Goal: Transaction & Acquisition: Purchase product/service

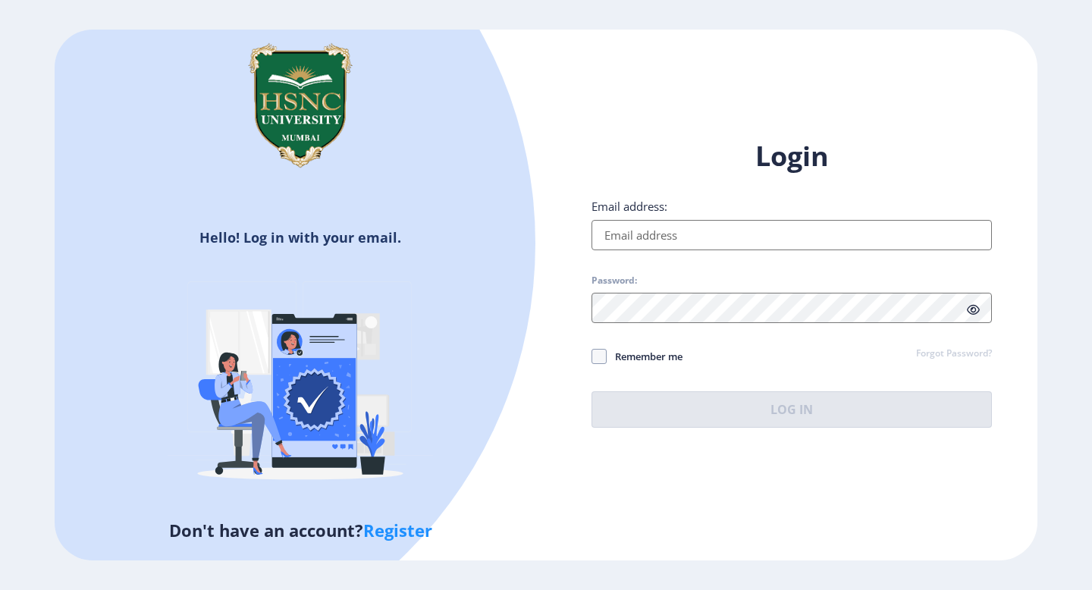
click at [705, 228] on input "Email address:" at bounding box center [792, 235] width 400 height 30
type input "[EMAIL_ADDRESS][DOMAIN_NAME]"
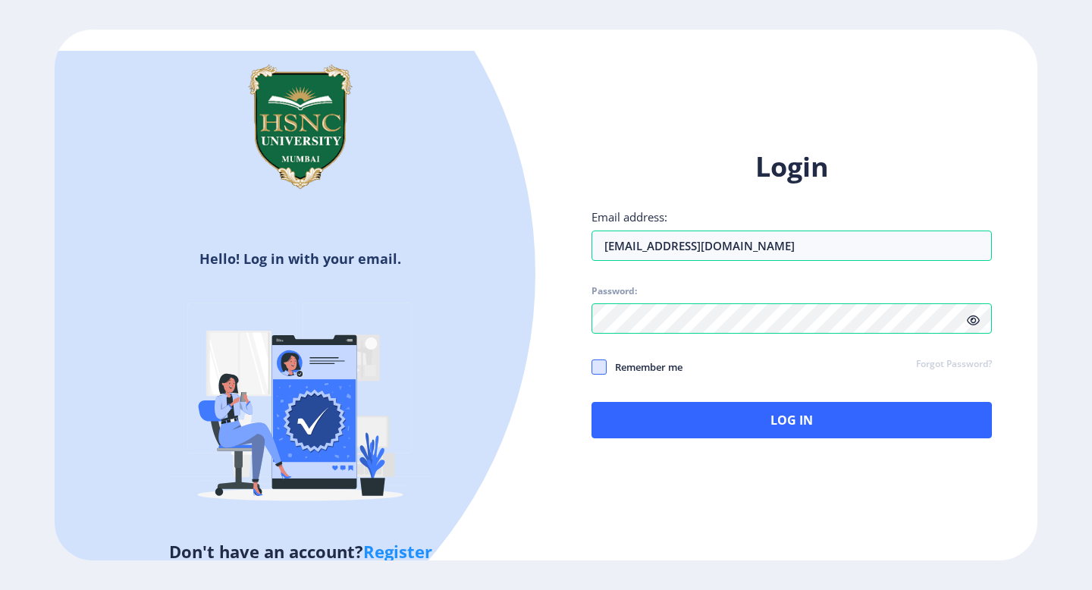
click at [601, 369] on span at bounding box center [599, 367] width 15 height 15
click at [592, 368] on input "Remember me" at bounding box center [592, 367] width 1 height 1
checkbox input "true"
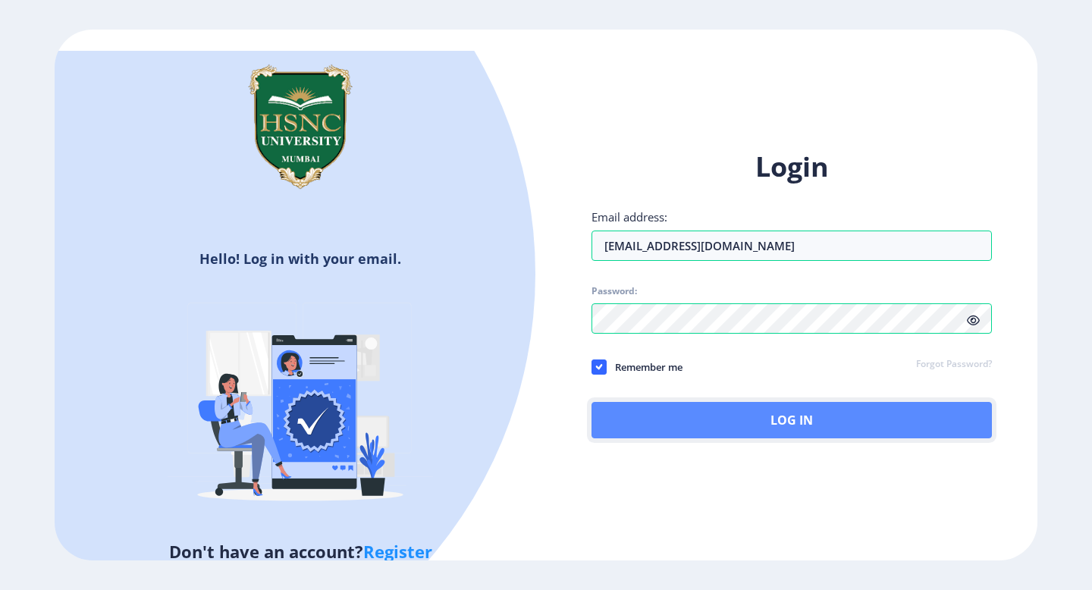
click at [765, 433] on button "Log In" at bounding box center [792, 420] width 400 height 36
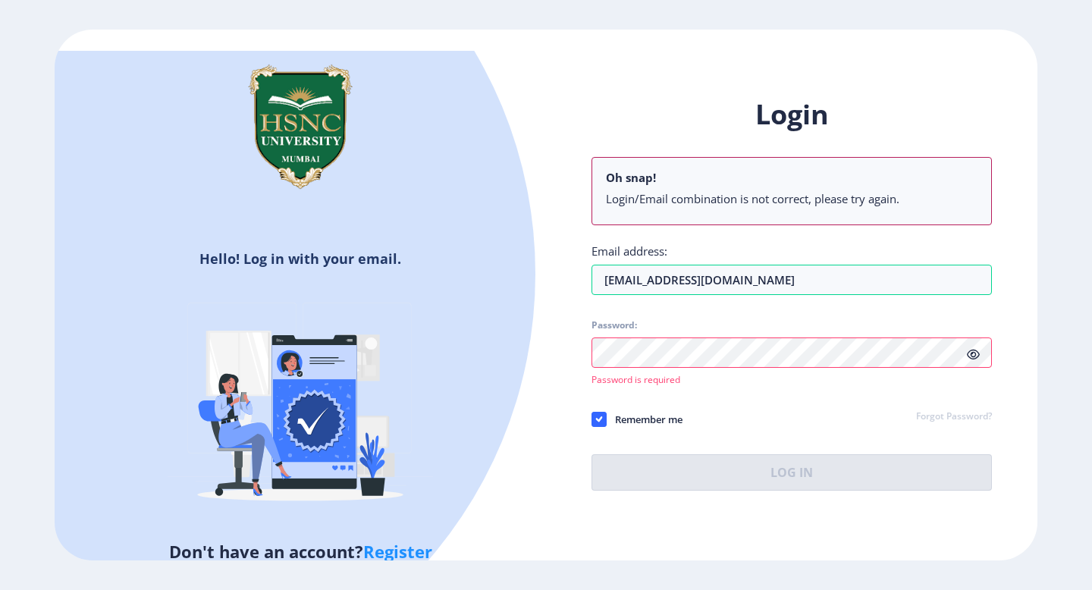
click at [946, 418] on link "Forgot Password?" at bounding box center [954, 417] width 76 height 14
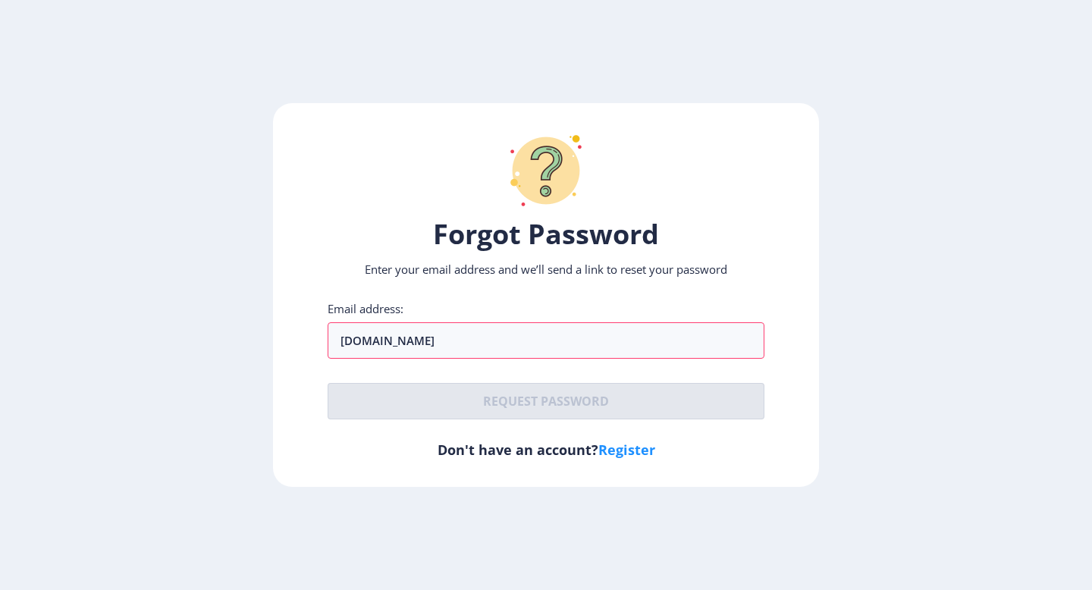
type input "[DOMAIN_NAME]"
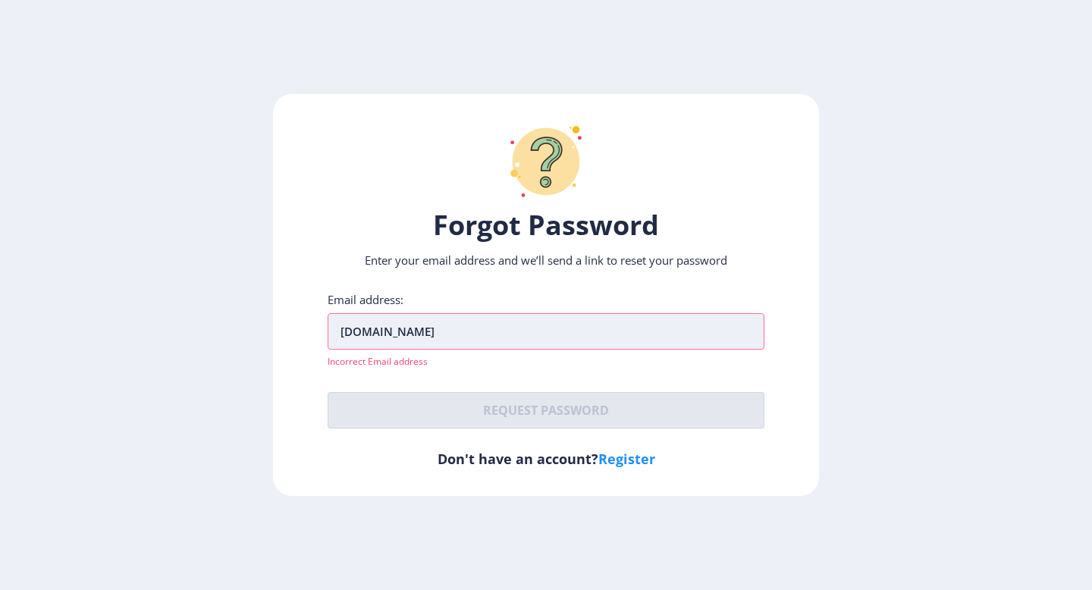
click at [539, 346] on input "[DOMAIN_NAME]" at bounding box center [546, 331] width 437 height 36
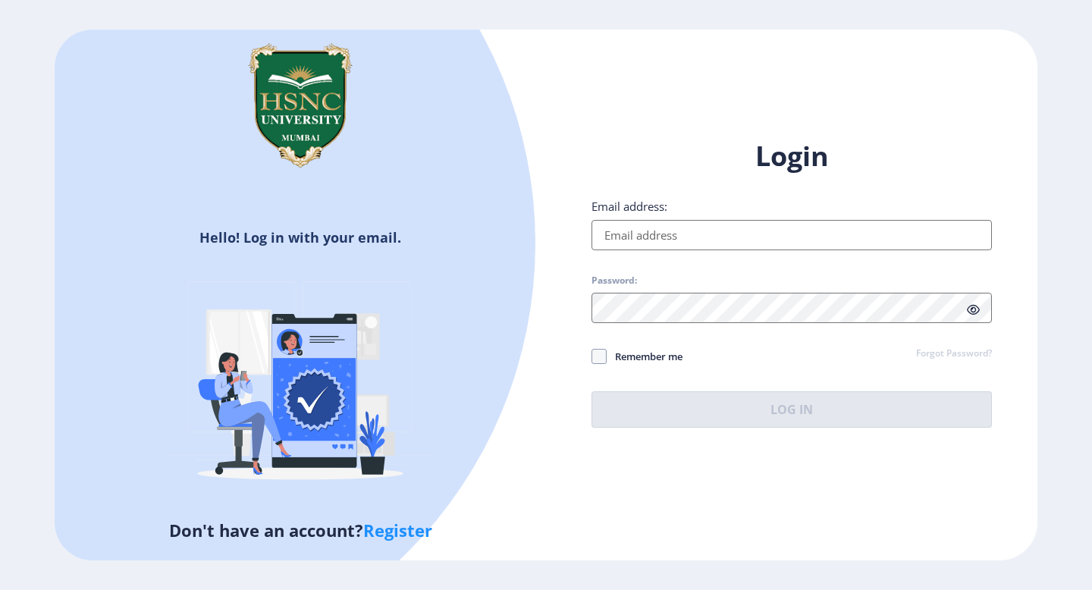
click at [636, 239] on input "Email address:" at bounding box center [792, 235] width 400 height 30
type input "[EMAIL_ADDRESS][DOMAIN_NAME]"
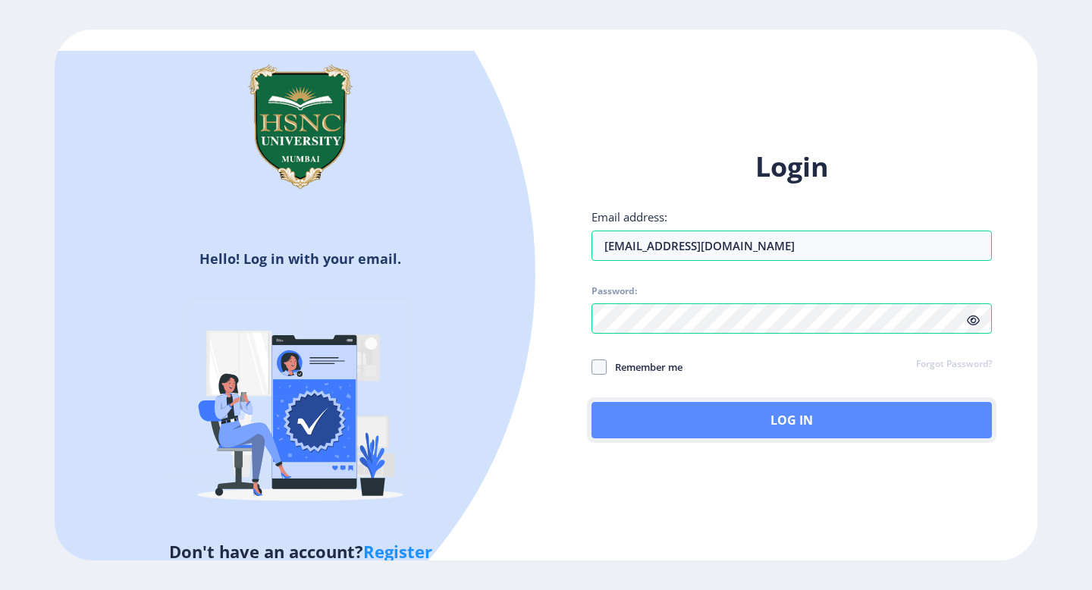
click at [764, 410] on button "Log In" at bounding box center [792, 420] width 400 height 36
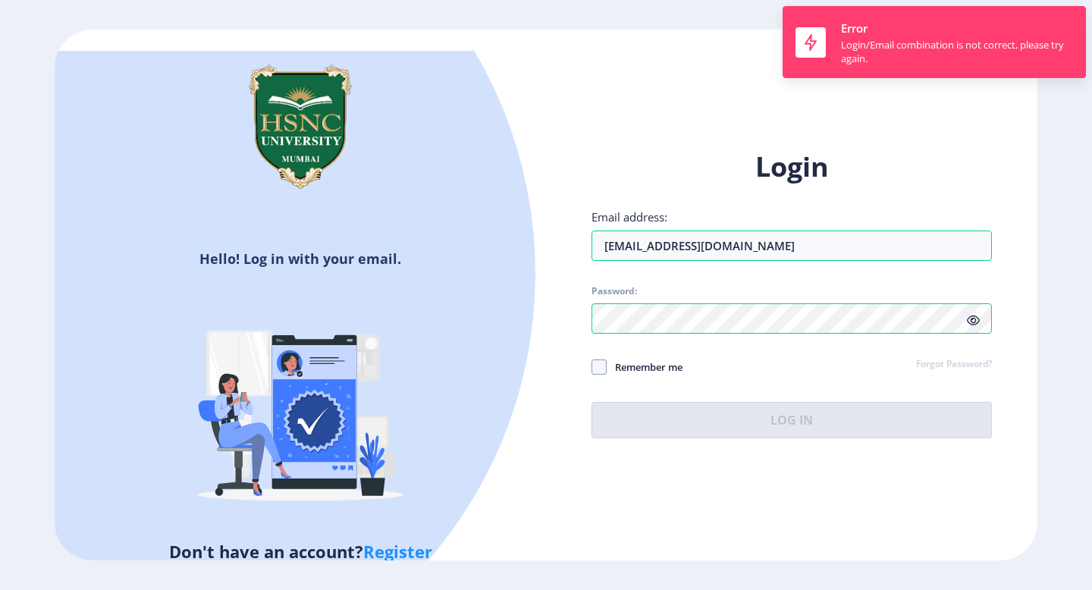
click at [966, 364] on link "Forgot Password?" at bounding box center [954, 365] width 76 height 14
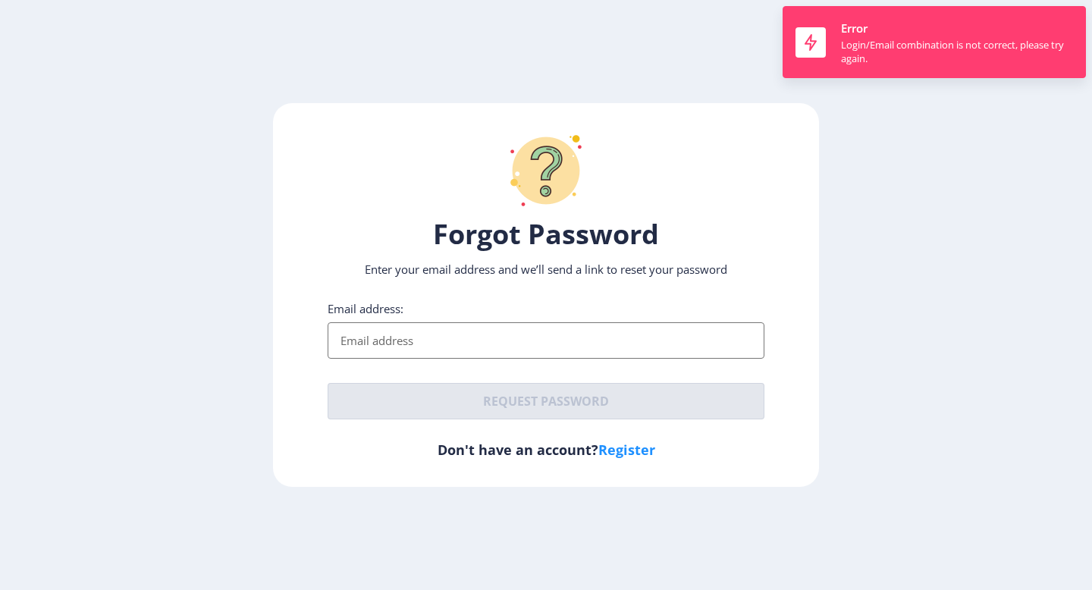
click at [660, 338] on input "Email address:" at bounding box center [546, 340] width 437 height 36
paste input "[EMAIL_ADDRESS][DOMAIN_NAME]"
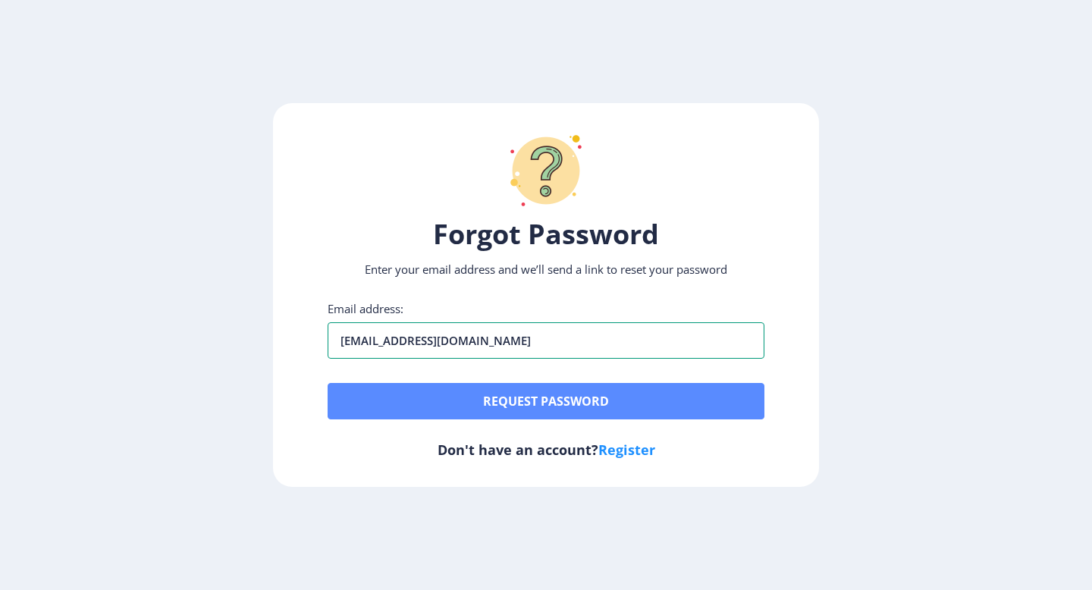
type input "[EMAIL_ADDRESS][DOMAIN_NAME]"
click at [620, 404] on button "Request password" at bounding box center [546, 401] width 437 height 36
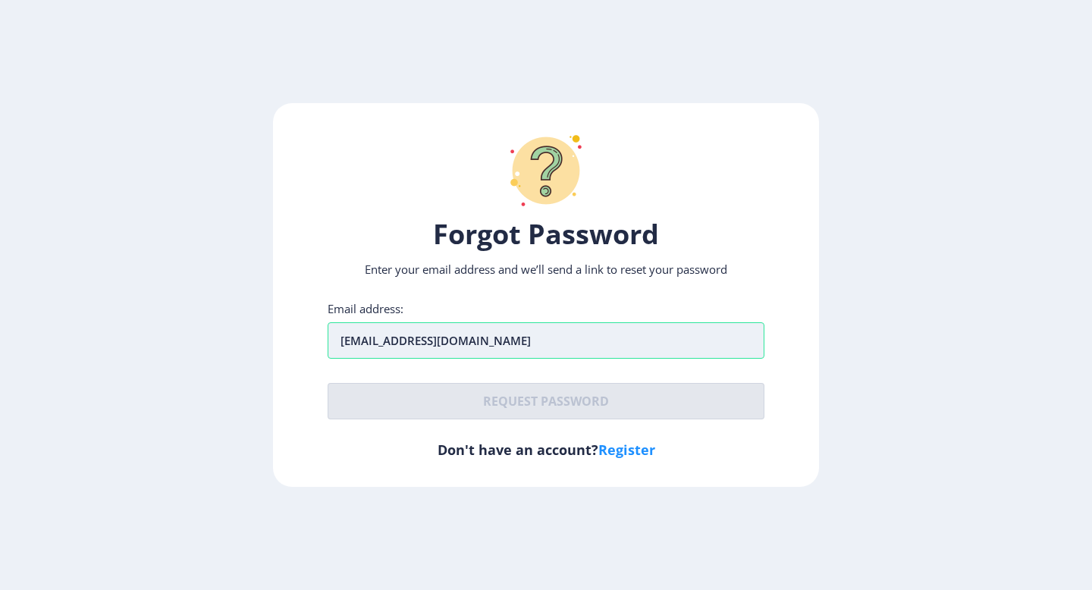
click at [583, 354] on input "[EMAIL_ADDRESS][DOMAIN_NAME]" at bounding box center [546, 340] width 437 height 36
click at [627, 456] on link "Register" at bounding box center [626, 450] width 57 height 18
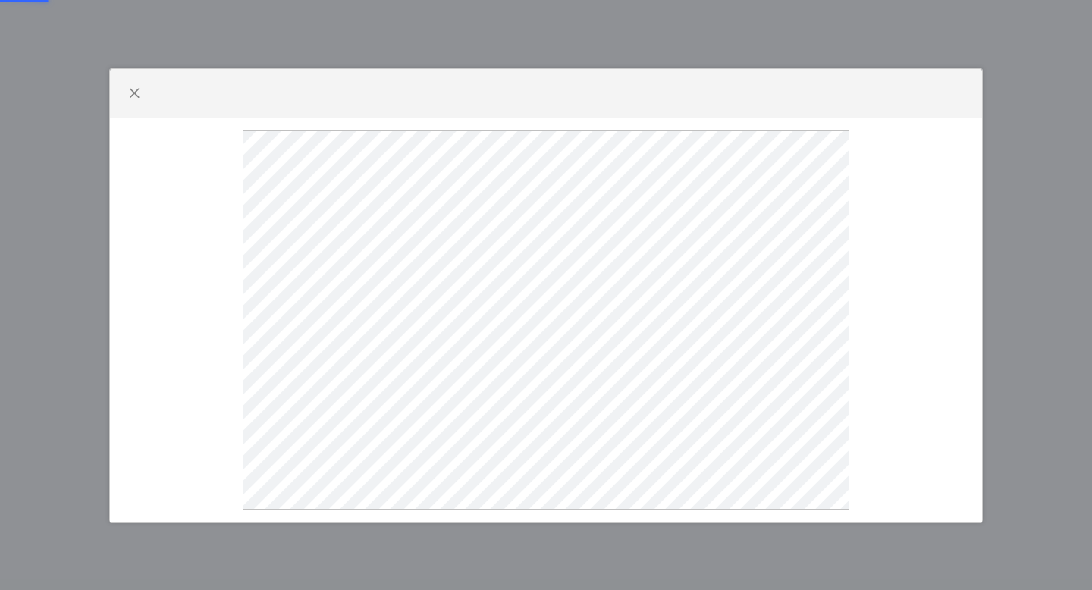
select select
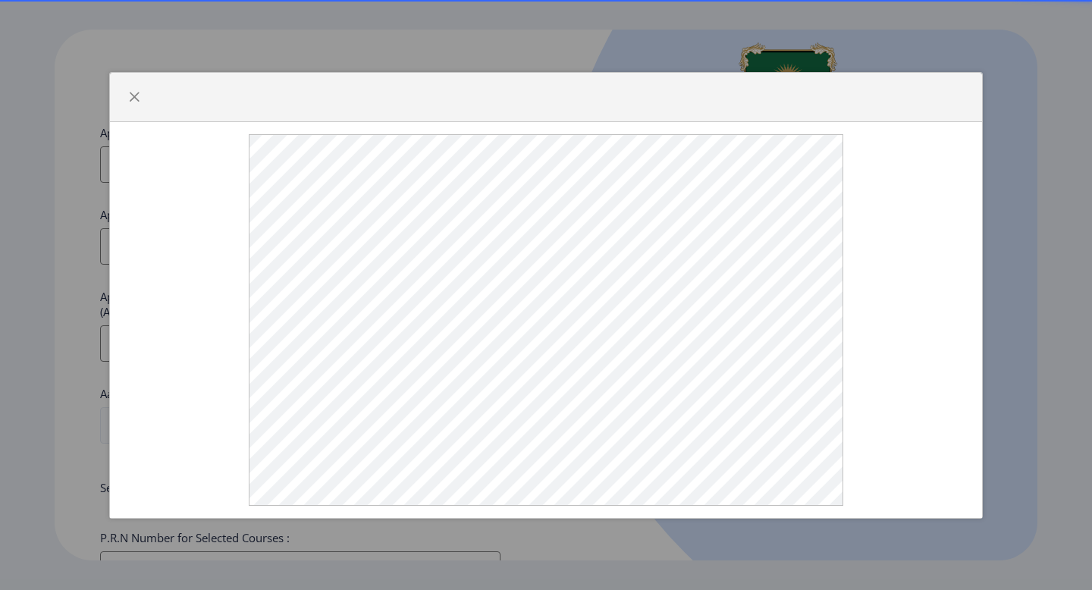
type input "[EMAIL_ADDRESS][DOMAIN_NAME]"
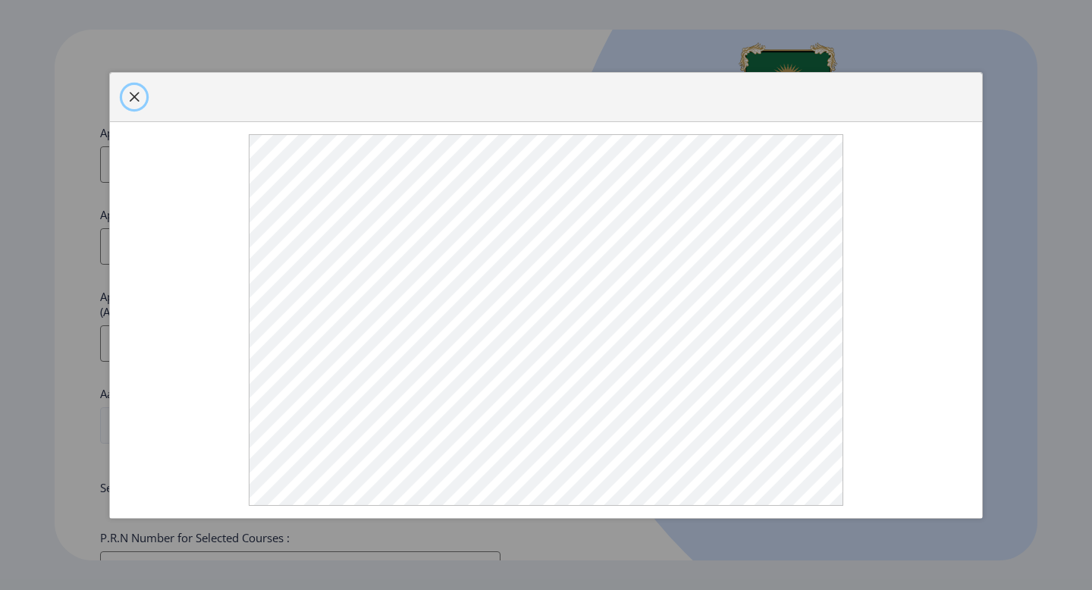
click at [133, 91] on span "button" at bounding box center [134, 97] width 12 height 12
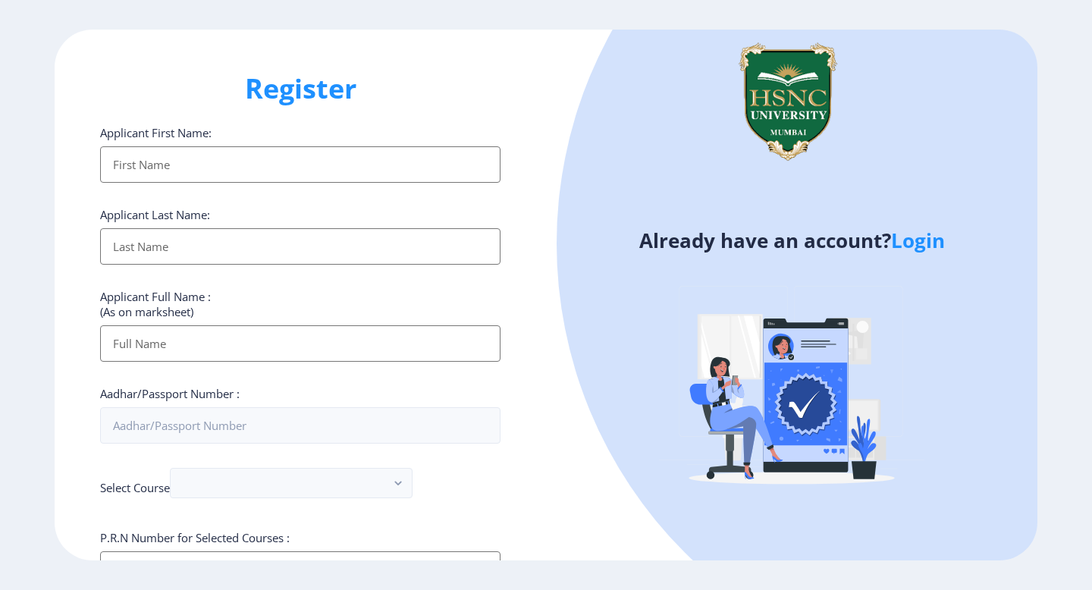
click at [298, 162] on input "Applicant First Name:" at bounding box center [300, 164] width 400 height 36
type input "[PERSON_NAME]"
type input "Kothari"
type input "[PERSON_NAME]"
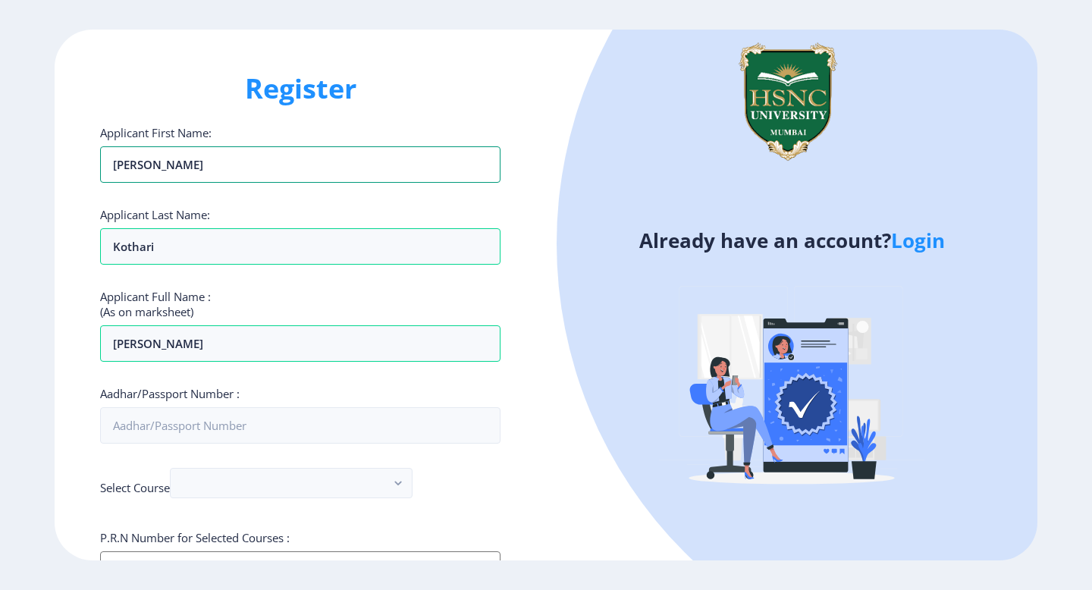
scroll to position [171, 0]
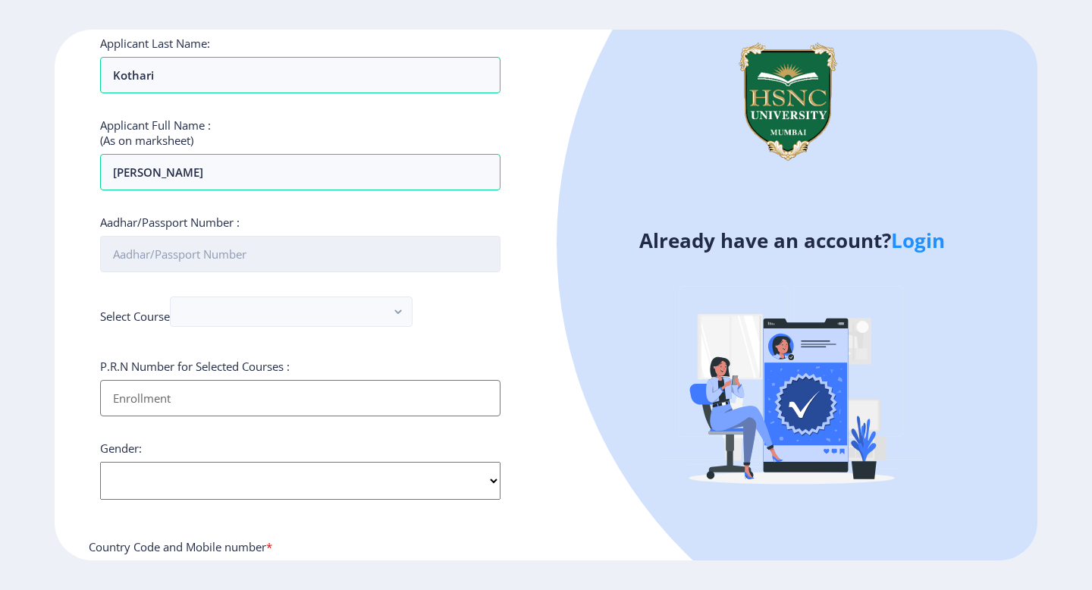
click at [235, 262] on input "Aadhar/Passport Number :" at bounding box center [300, 254] width 400 height 36
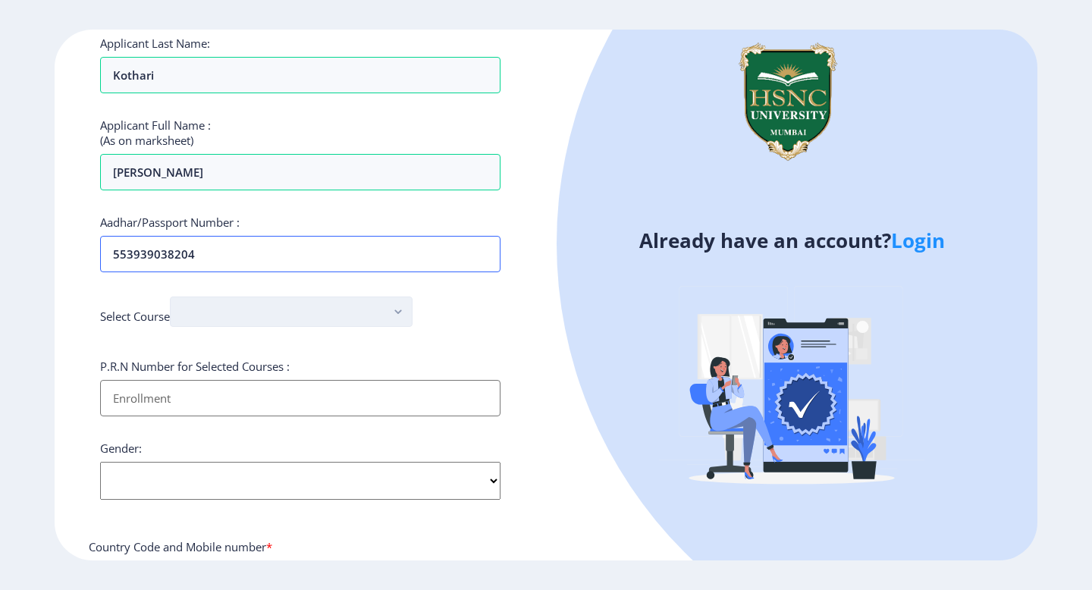
type input "553939038204"
click at [252, 309] on button "button" at bounding box center [291, 312] width 243 height 30
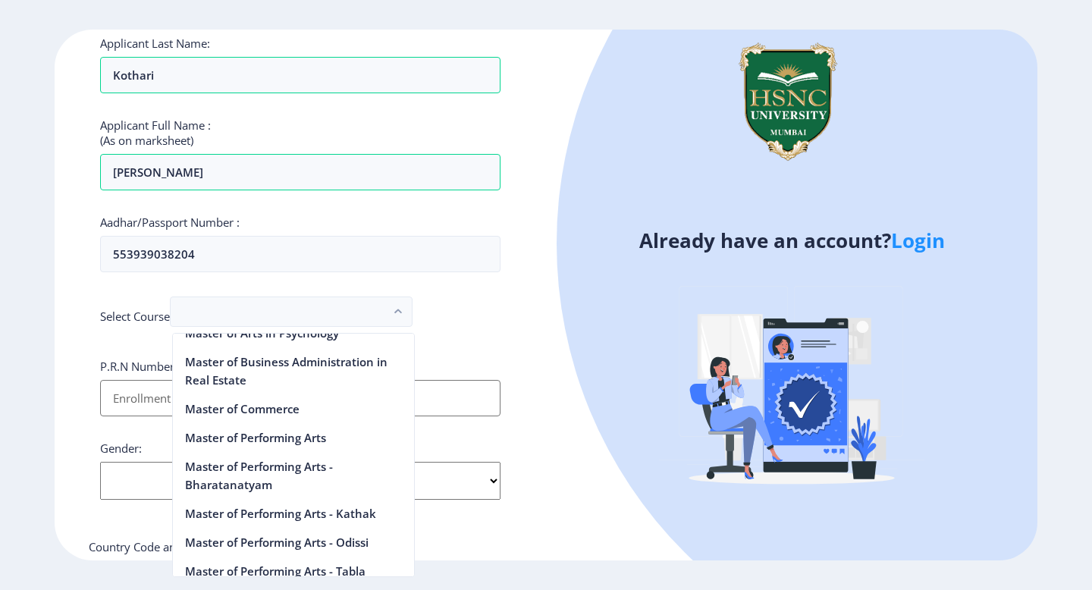
scroll to position [2290, 0]
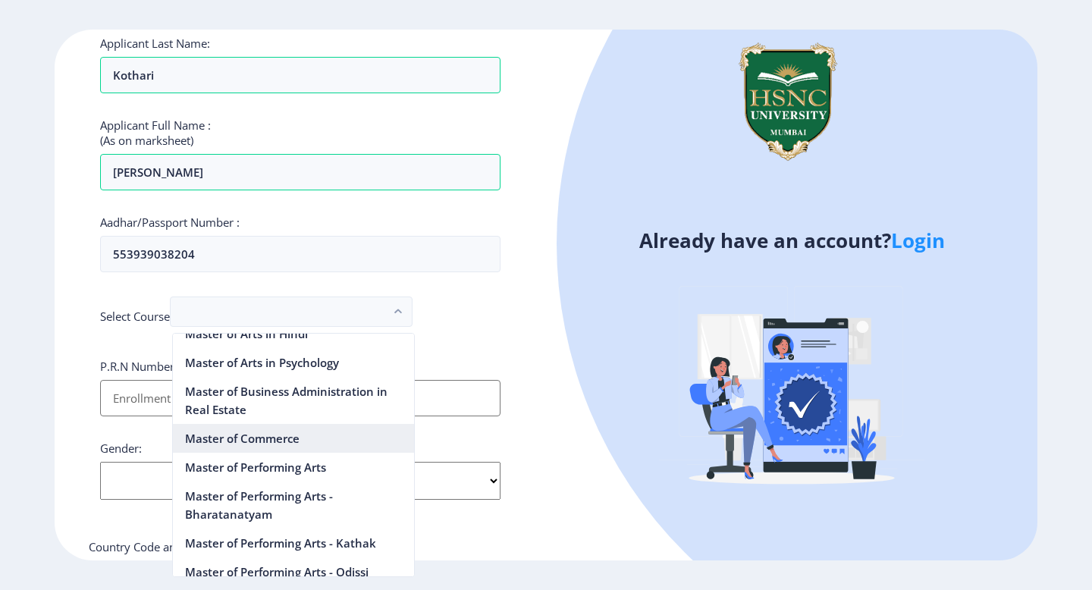
click at [227, 424] on nb-option "Master of Commerce" at bounding box center [293, 438] width 241 height 29
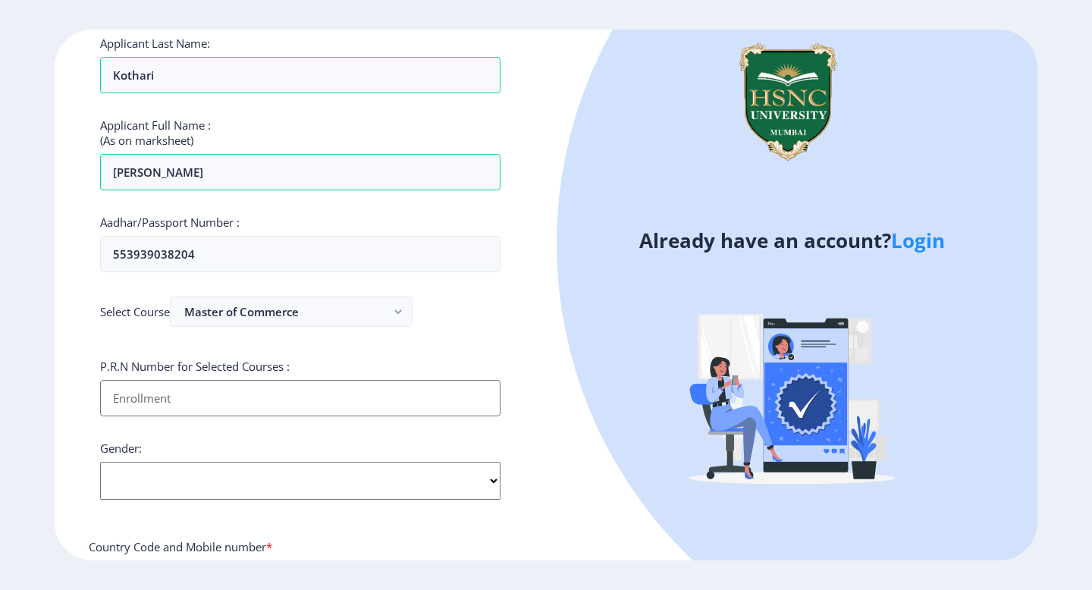
click at [296, 392] on input "Applicant First Name:" at bounding box center [300, 398] width 400 height 36
paste input "23022031014"
type input "23022031014"
click at [245, 481] on select "Select Gender [DEMOGRAPHIC_DATA] [DEMOGRAPHIC_DATA] Other" at bounding box center [300, 481] width 400 height 38
select select "[DEMOGRAPHIC_DATA]"
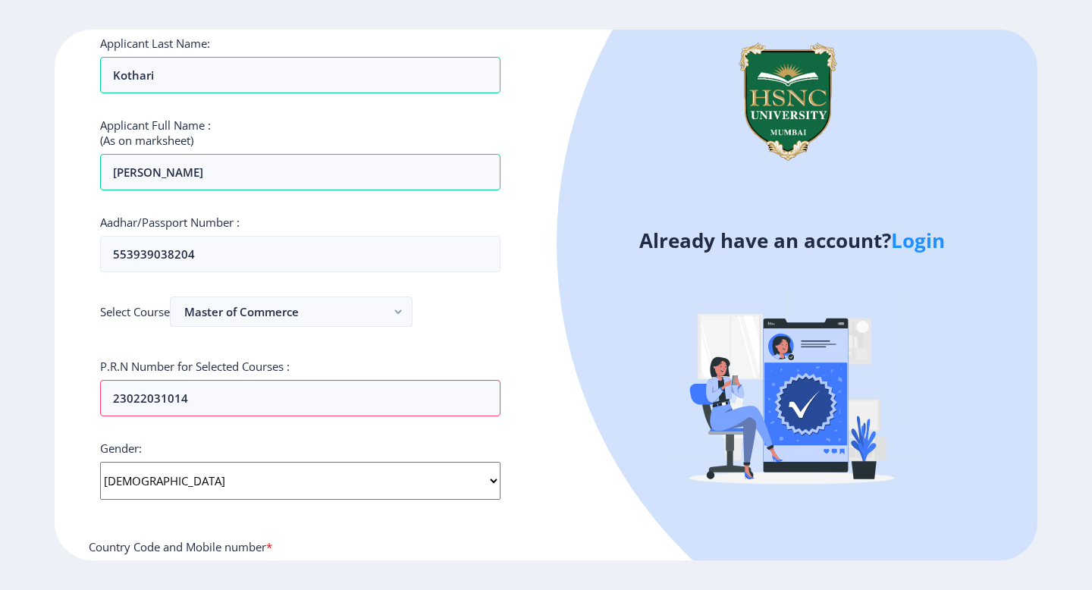
click at [100, 462] on select "Select Gender [DEMOGRAPHIC_DATA] [DEMOGRAPHIC_DATA] Other" at bounding box center [300, 481] width 400 height 38
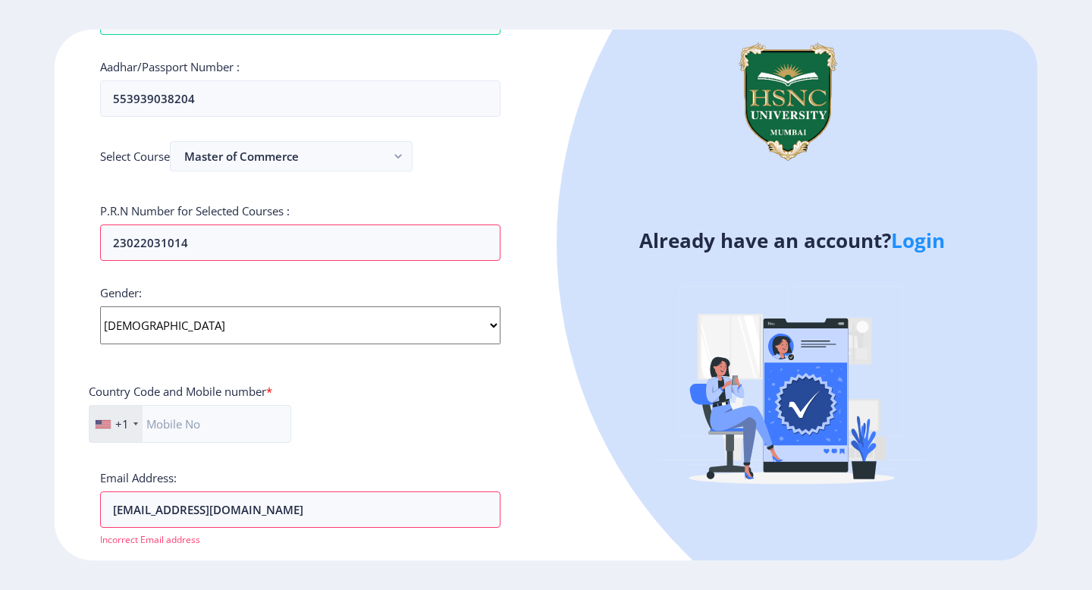
scroll to position [350, 0]
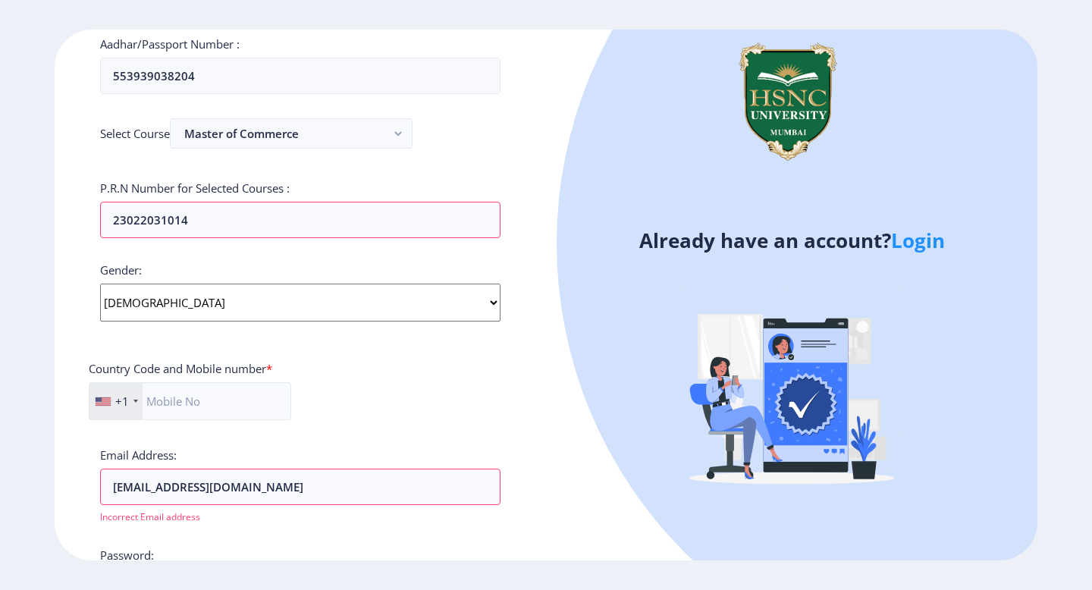
click at [113, 405] on div "+1" at bounding box center [116, 401] width 53 height 36
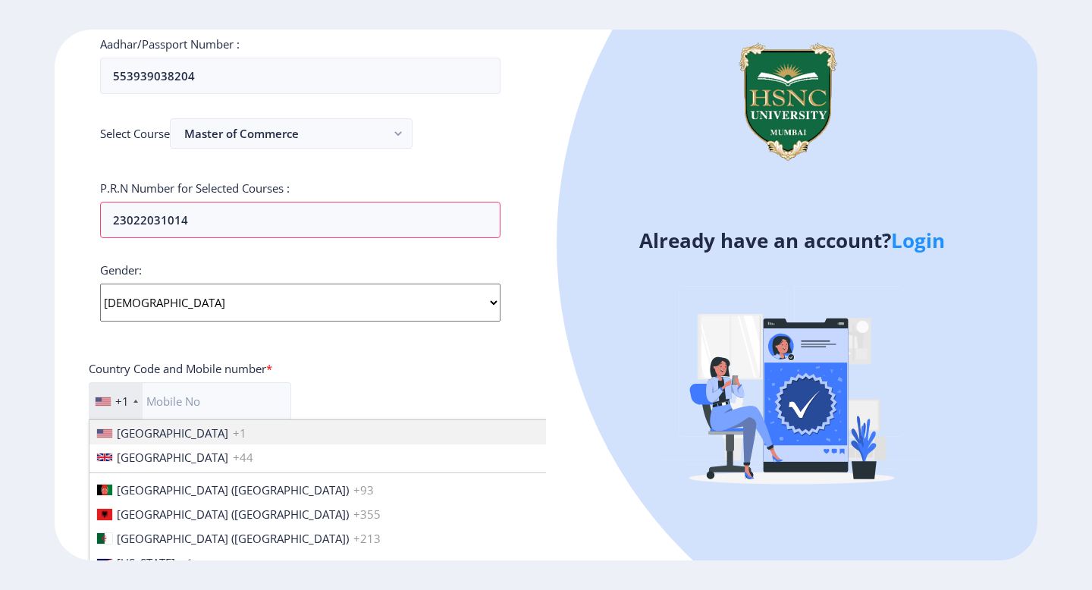
scroll to position [2285, 0]
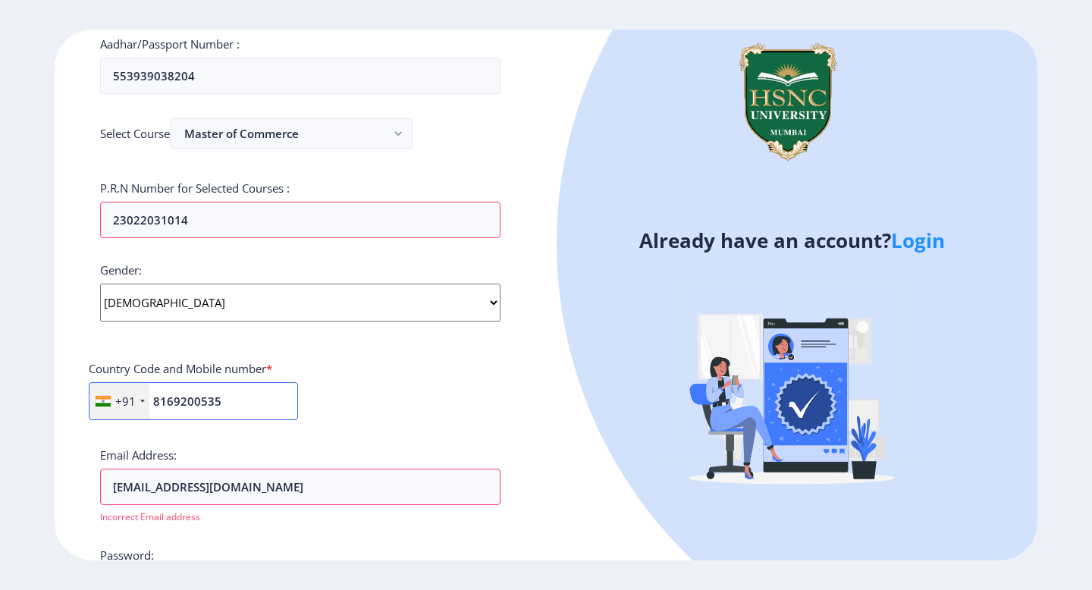
type input "8169200535"
click at [385, 435] on div "Applicant First Name: [PERSON_NAME] Applicant Last Name: [PERSON_NAME] Applican…" at bounding box center [300, 240] width 400 height 930
click at [319, 486] on input "[EMAIL_ADDRESS][DOMAIN_NAME]" at bounding box center [300, 487] width 400 height 36
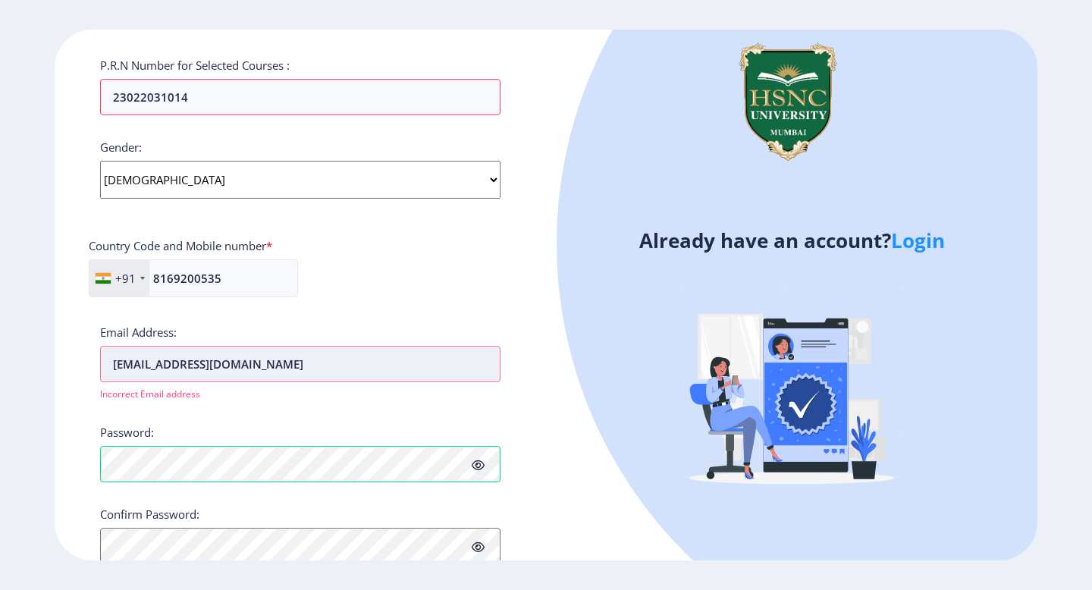
scroll to position [476, 0]
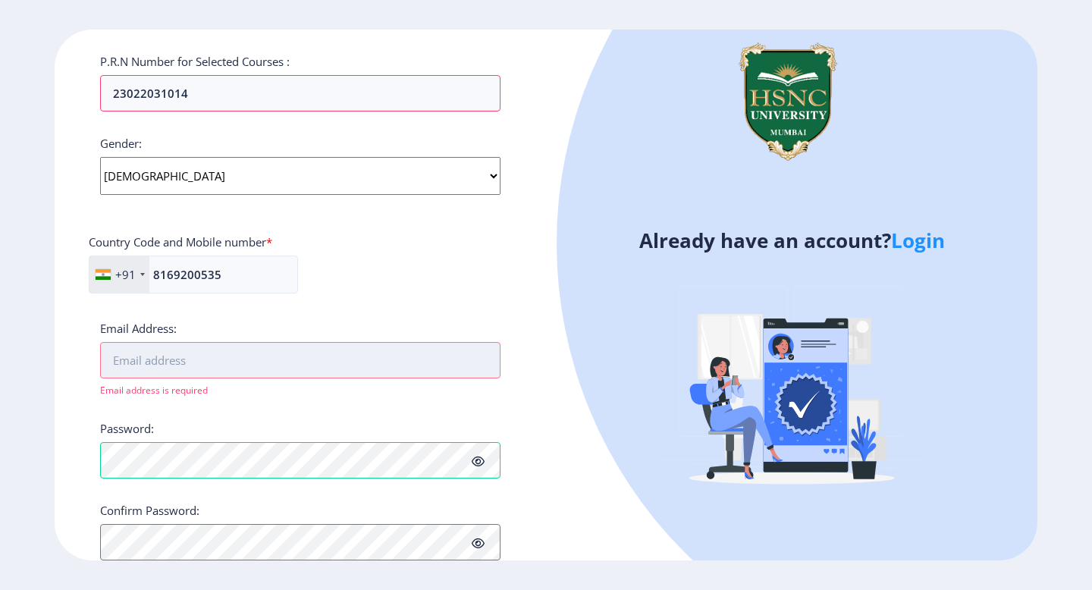
paste input "[EMAIL_ADDRESS][DOMAIN_NAME]"
click at [355, 341] on div "Email Address: [EMAIL_ADDRESS][DOMAIN_NAME] Incorrect Email address" at bounding box center [300, 359] width 400 height 76
click at [328, 356] on input "[EMAIL_ADDRESS][DOMAIN_NAME]" at bounding box center [300, 360] width 400 height 36
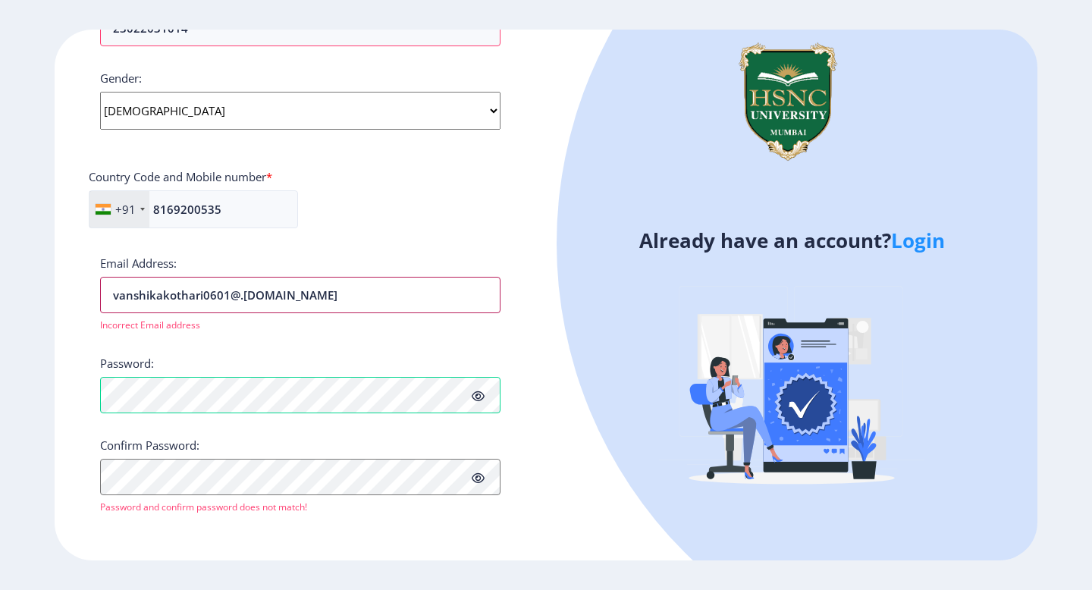
type input "vanshikakothari0601@.[DOMAIN_NAME]"
click at [473, 397] on icon at bounding box center [478, 396] width 13 height 11
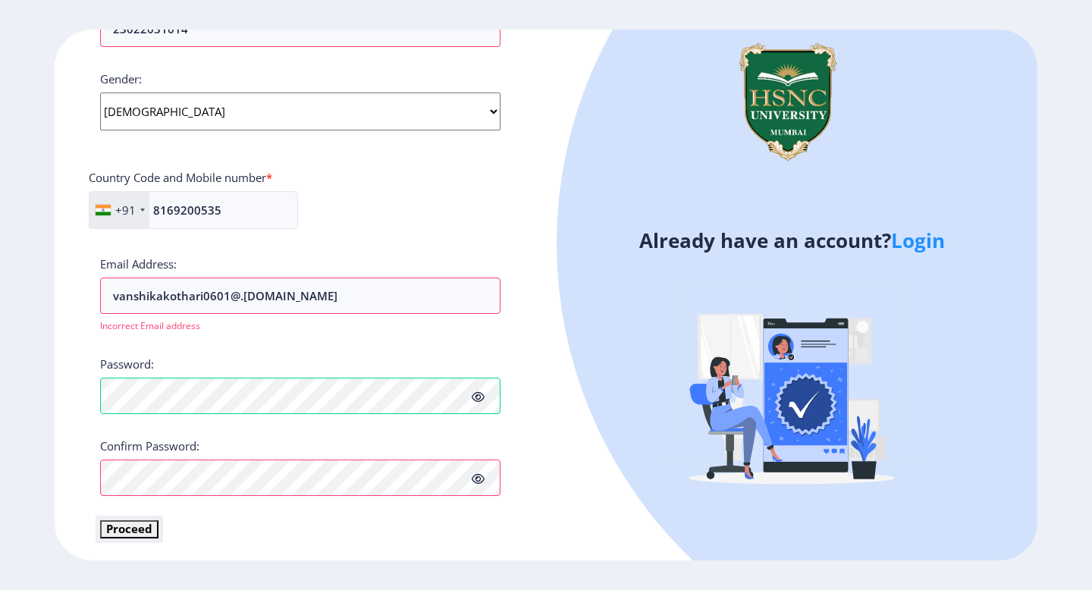
click at [131, 526] on button "Proceed" at bounding box center [129, 528] width 58 height 17
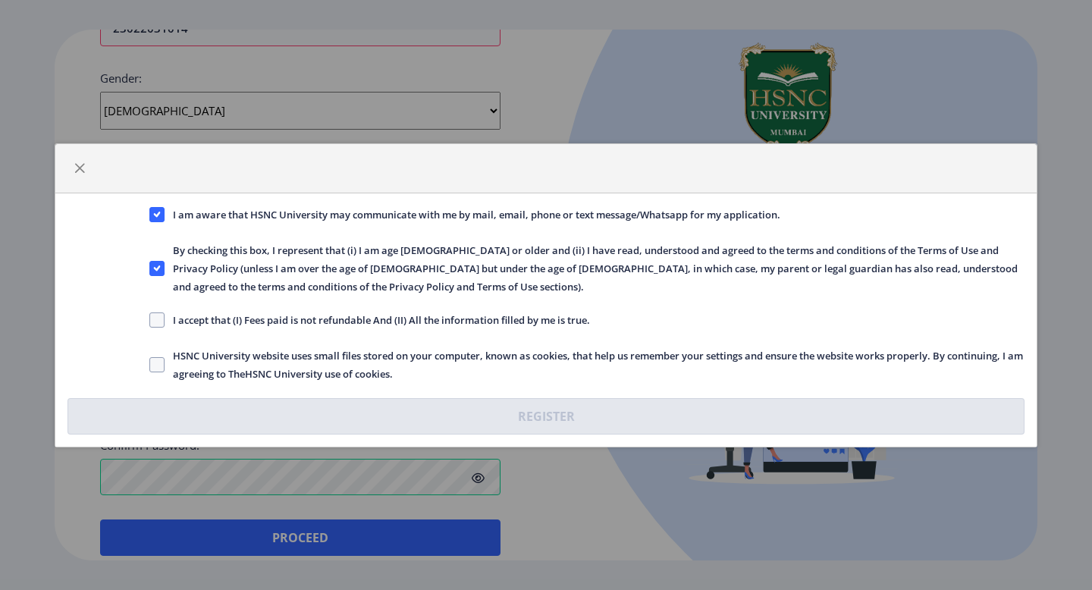
click at [183, 324] on span "I accept that (I) Fees paid is not refundable And (II) All the information fill…" at bounding box center [378, 320] width 426 height 18
click at [150, 320] on input "I accept that (I) Fees paid is not refundable And (II) All the information fill…" at bounding box center [149, 319] width 1 height 1
checkbox input "true"
click at [187, 352] on span "HSNC University website uses small files stored on your computer, known as cook…" at bounding box center [595, 365] width 860 height 36
click at [150, 364] on input "HSNC University website uses small files stored on your computer, known as cook…" at bounding box center [149, 364] width 1 height 1
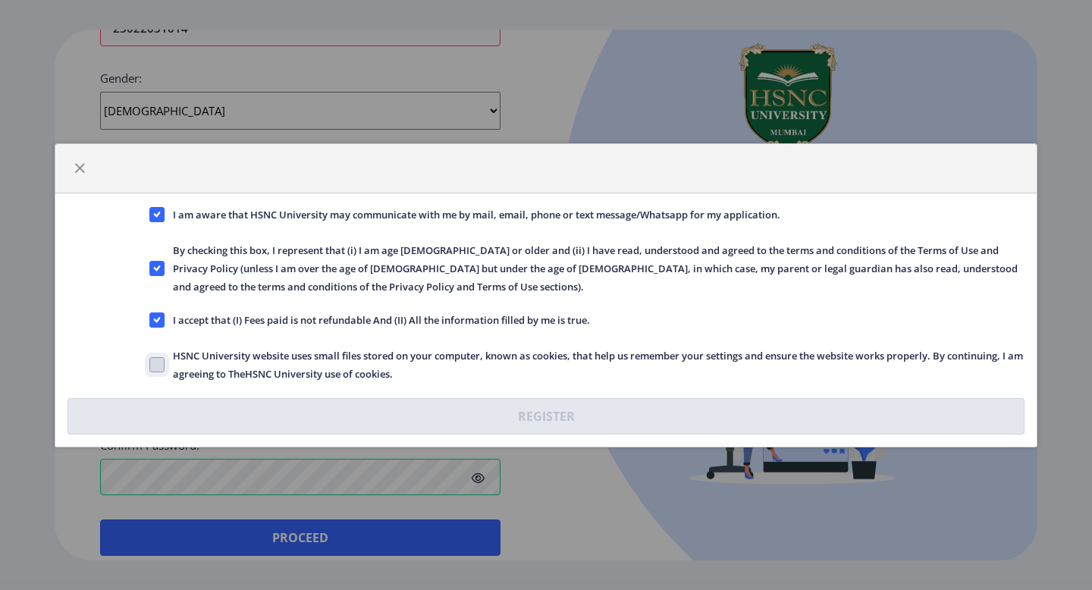
checkbox input "true"
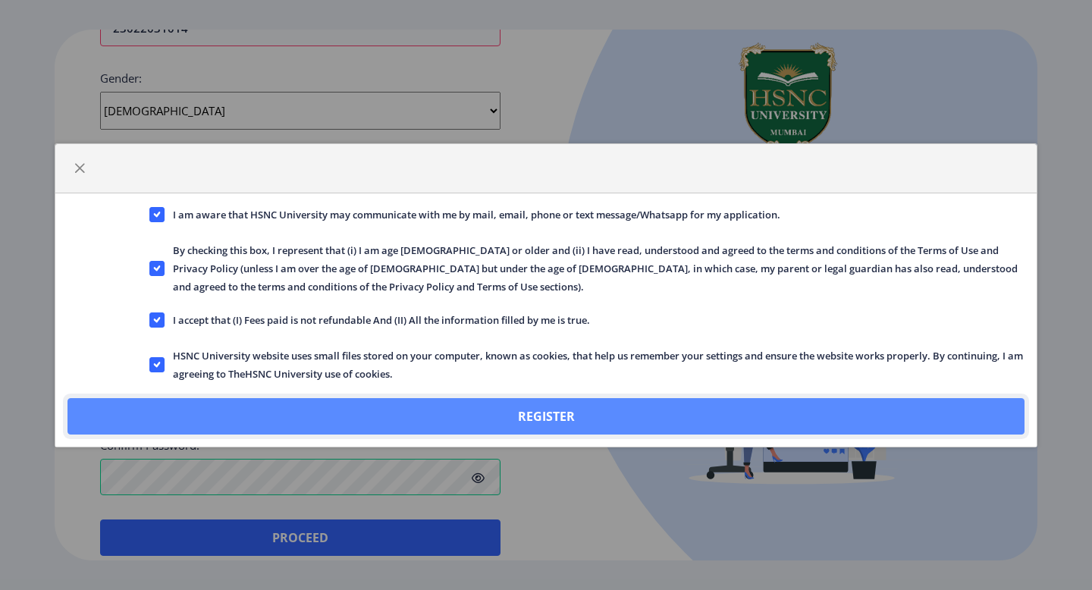
click at [278, 413] on button "Register" at bounding box center [546, 416] width 957 height 36
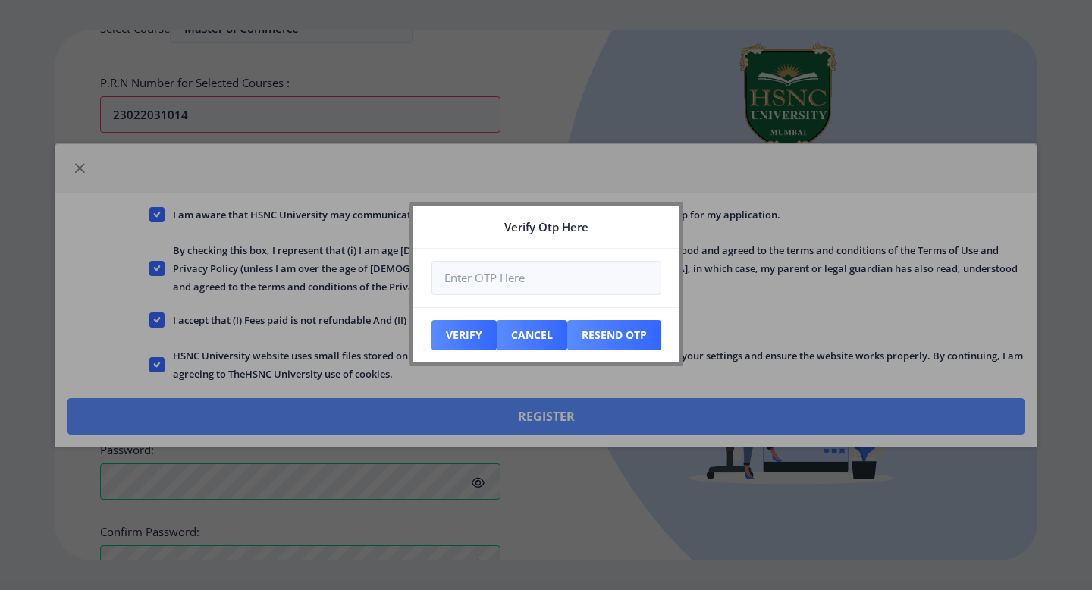
scroll to position [628, 0]
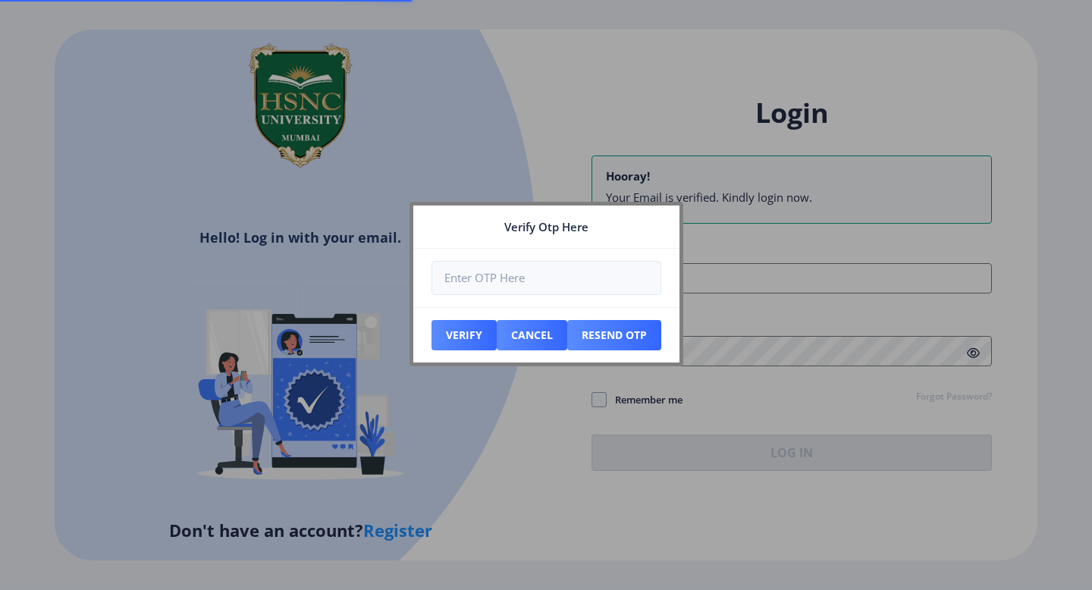
type input "[EMAIL_ADDRESS][DOMAIN_NAME]"
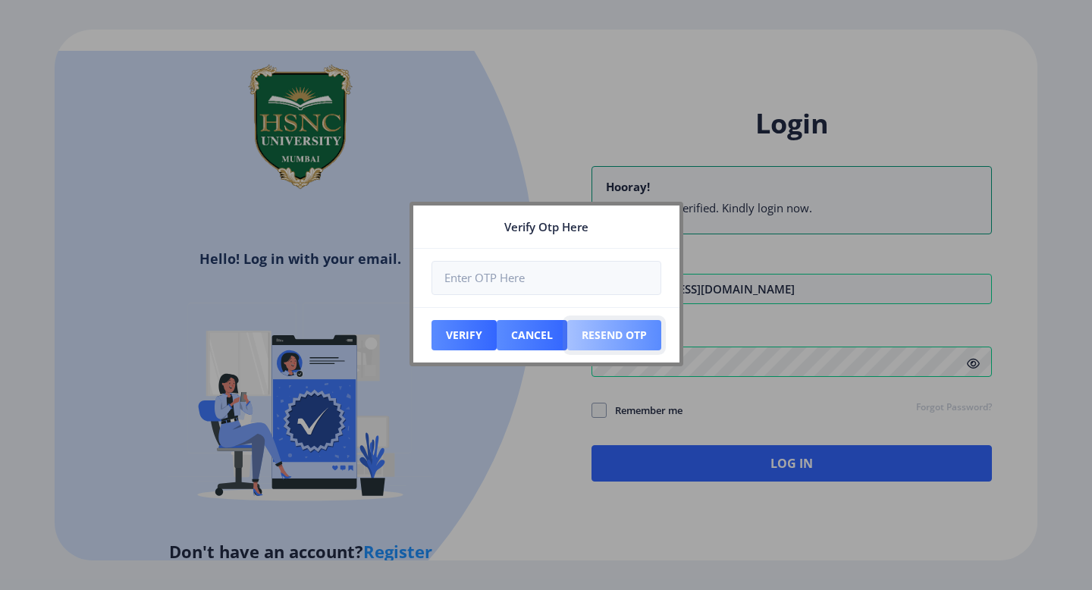
click at [622, 334] on button "Resend Otp" at bounding box center [614, 335] width 94 height 30
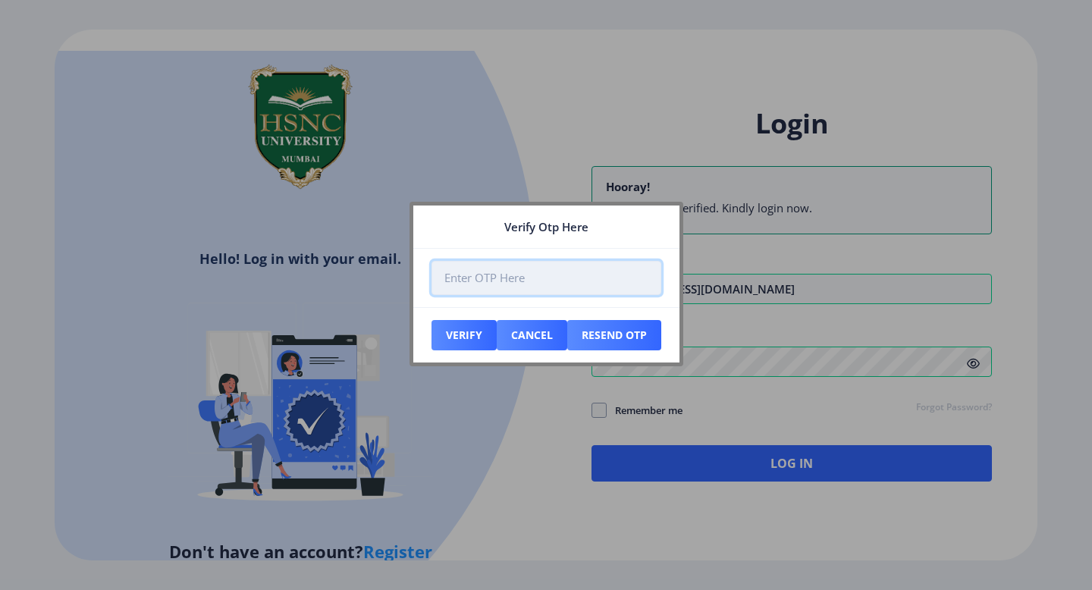
click at [604, 288] on input "number" at bounding box center [547, 278] width 230 height 34
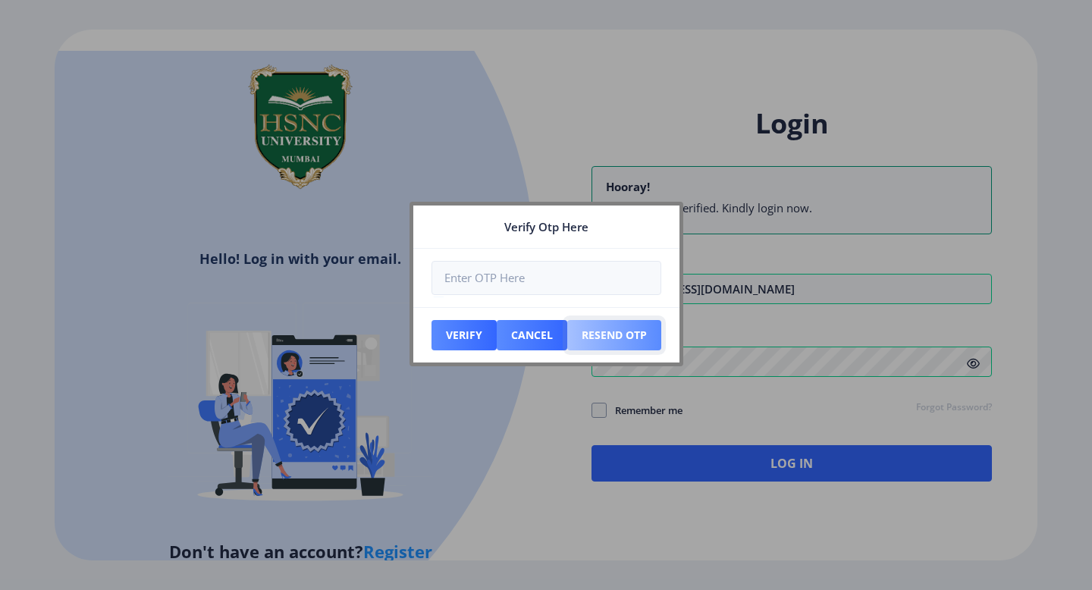
click at [610, 342] on button "Resend Otp" at bounding box center [614, 335] width 94 height 30
click at [523, 344] on button "Cancel" at bounding box center [532, 335] width 71 height 30
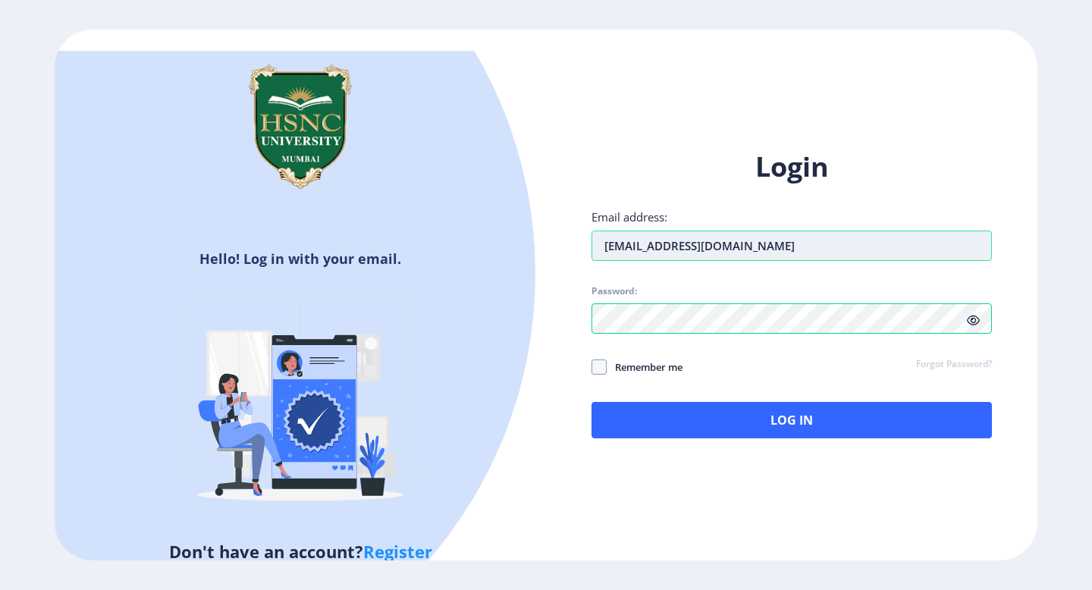
click at [781, 238] on input "[EMAIL_ADDRESS][DOMAIN_NAME]" at bounding box center [792, 246] width 400 height 30
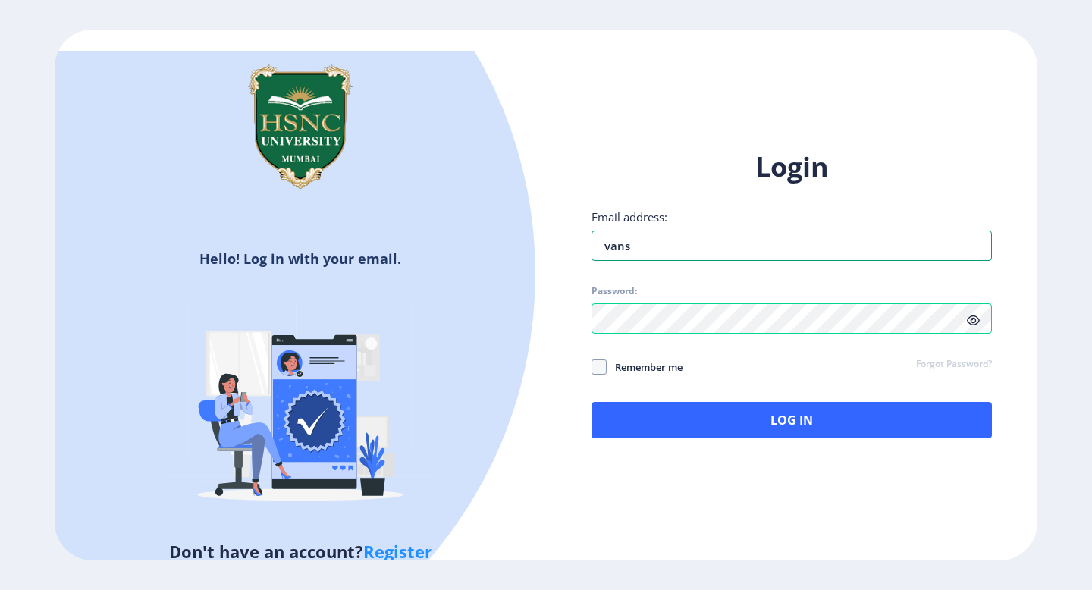
type input "vanshikakothari0601@.[DOMAIN_NAME]"
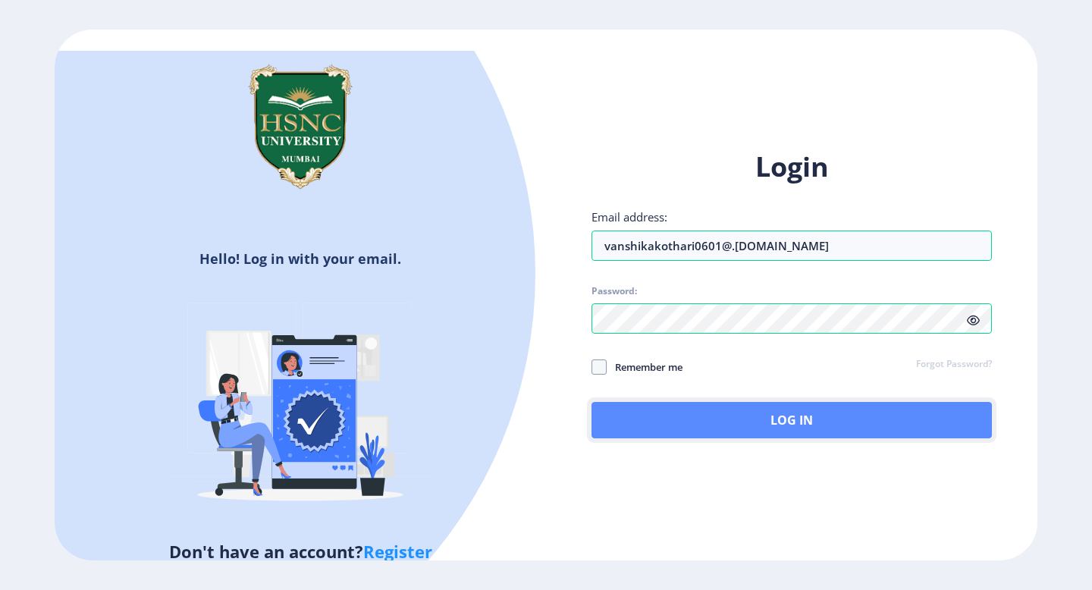
click at [953, 407] on button "Log In" at bounding box center [792, 420] width 400 height 36
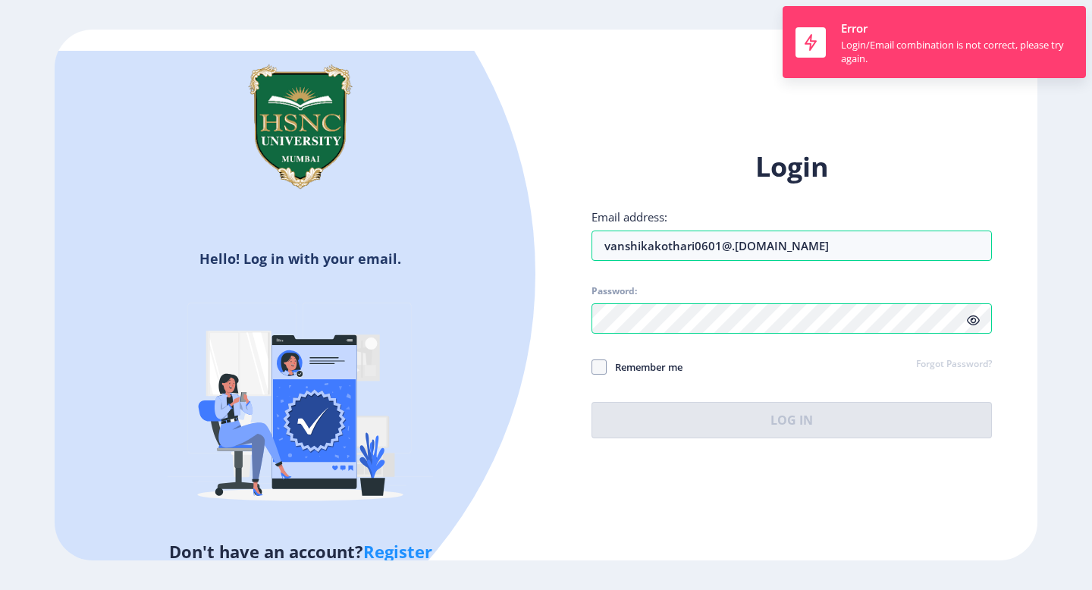
click at [973, 324] on icon at bounding box center [973, 320] width 13 height 11
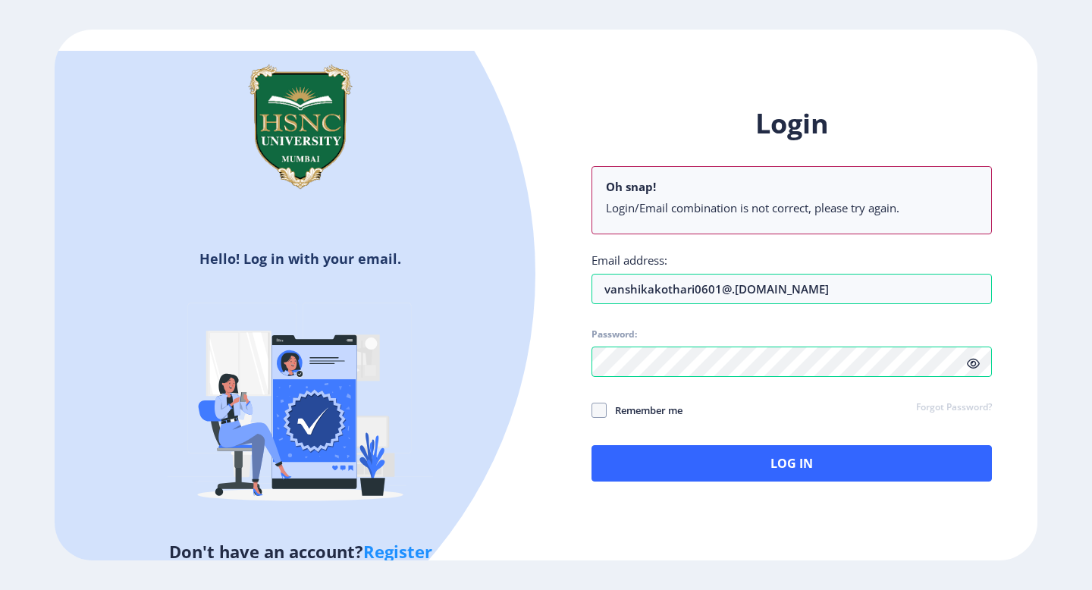
click at [865, 406] on div "Remember me Forgot Password?" at bounding box center [792, 411] width 400 height 20
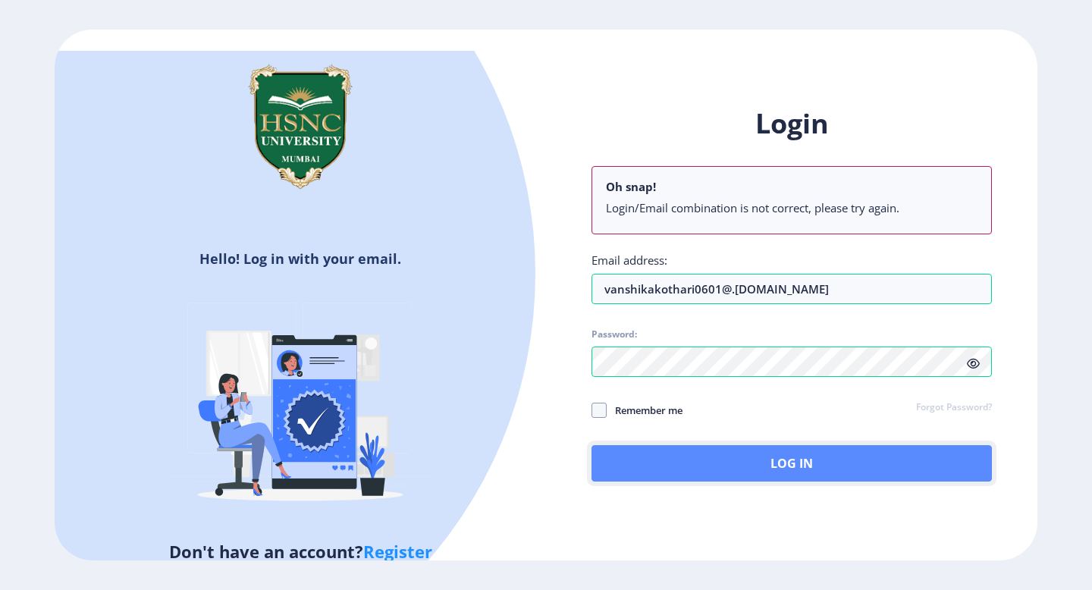
click at [860, 462] on button "Log In" at bounding box center [792, 463] width 400 height 36
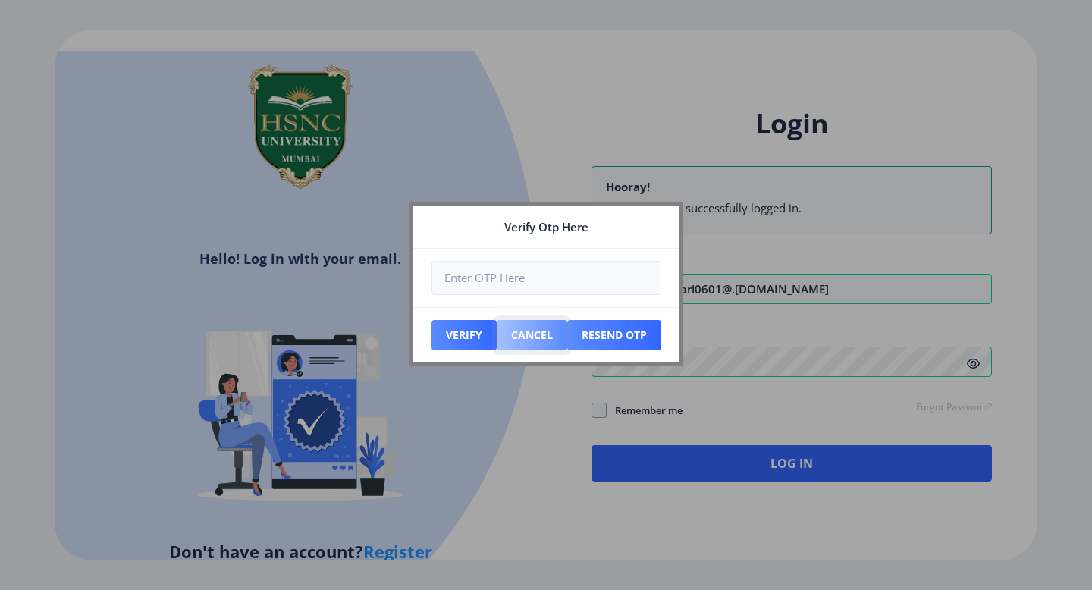
click at [537, 341] on button "Cancel" at bounding box center [532, 335] width 71 height 30
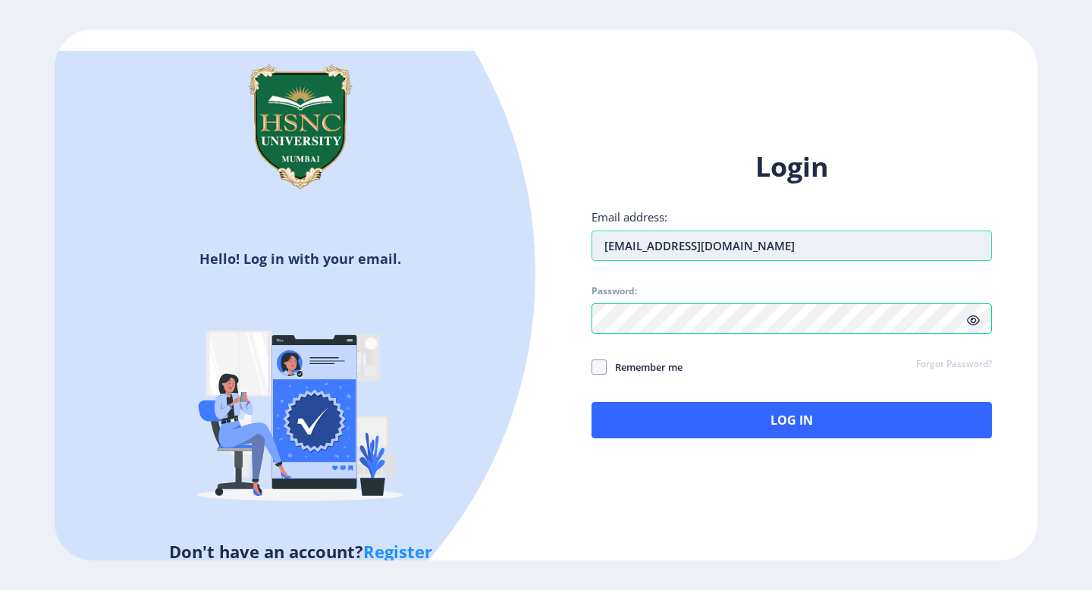
click at [782, 253] on input "[EMAIL_ADDRESS][DOMAIN_NAME]" at bounding box center [792, 246] width 400 height 30
click at [733, 249] on input "vanshikakothari0601@.[DOMAIN_NAME]" at bounding box center [792, 246] width 400 height 30
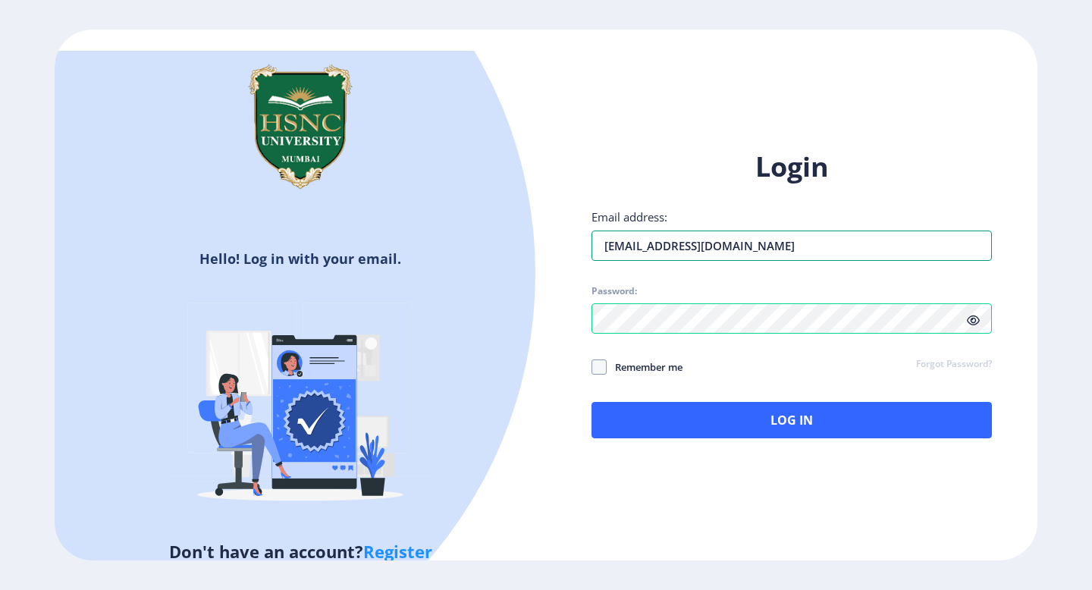
type input "[EMAIL_ADDRESS][DOMAIN_NAME]"
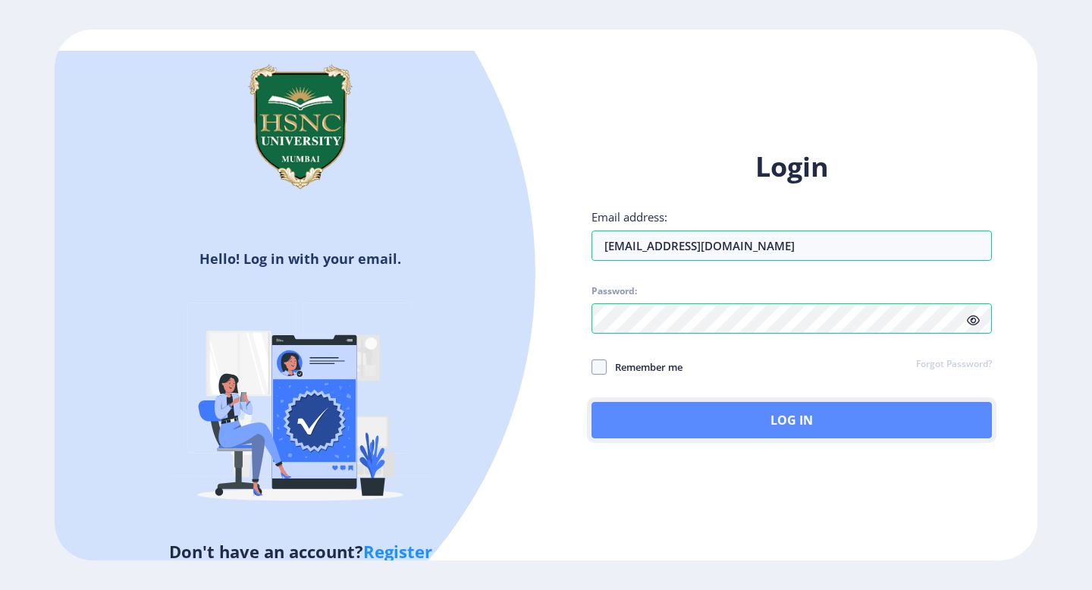
click at [916, 410] on button "Log In" at bounding box center [792, 420] width 400 height 36
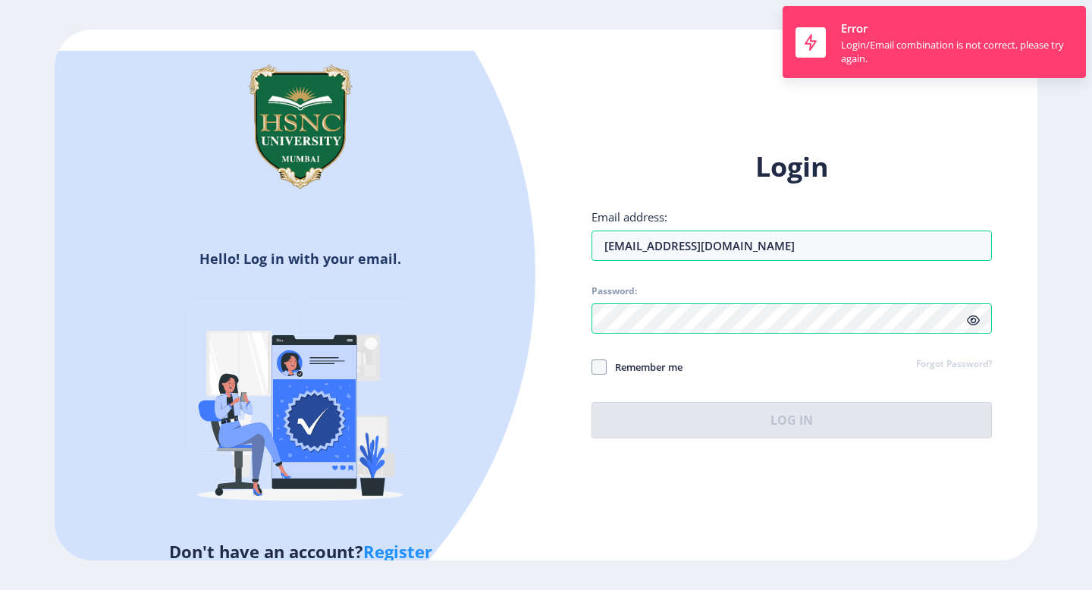
click at [972, 321] on icon at bounding box center [973, 320] width 13 height 11
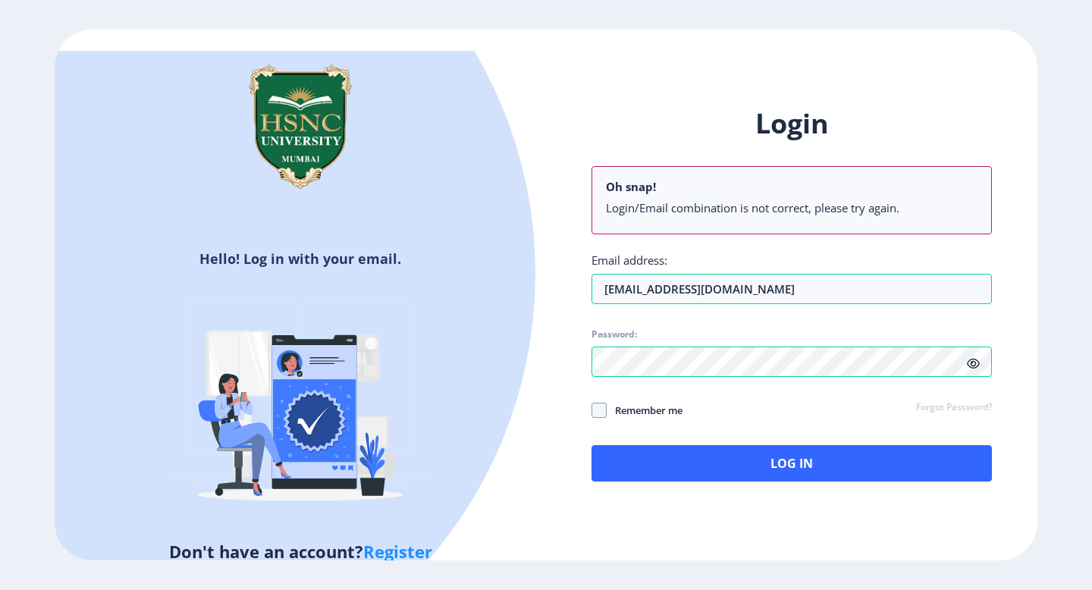
click at [407, 554] on link "Register" at bounding box center [397, 551] width 69 height 23
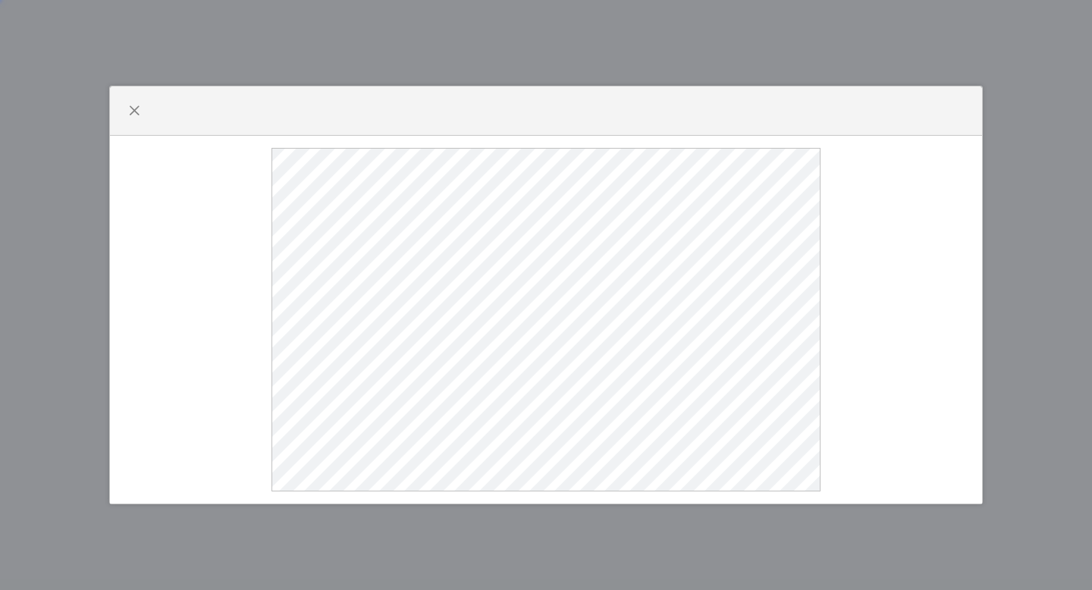
select select
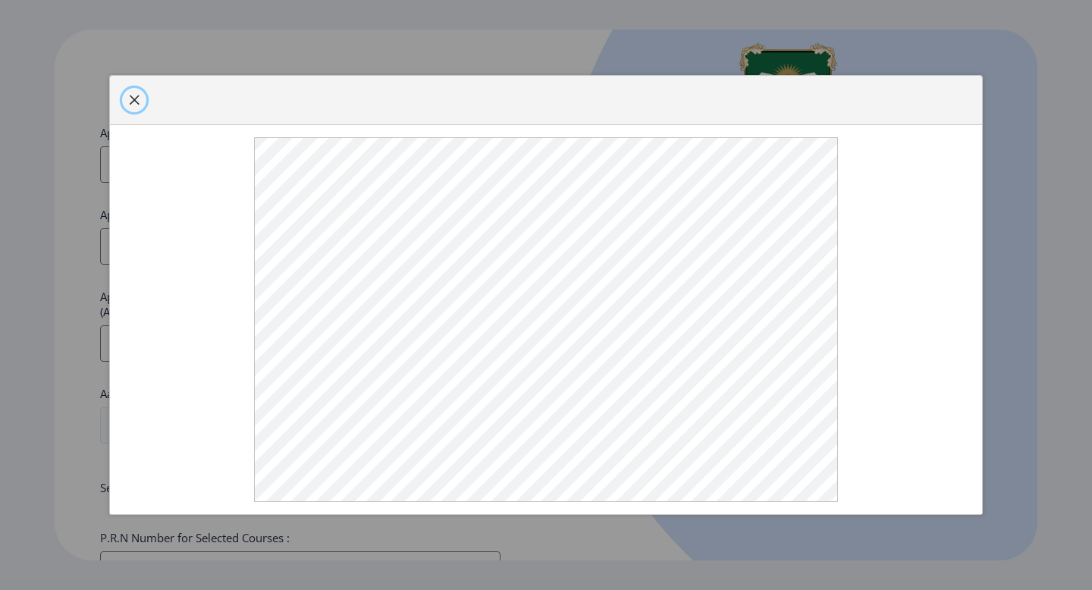
click at [127, 90] on button "button" at bounding box center [134, 100] width 24 height 24
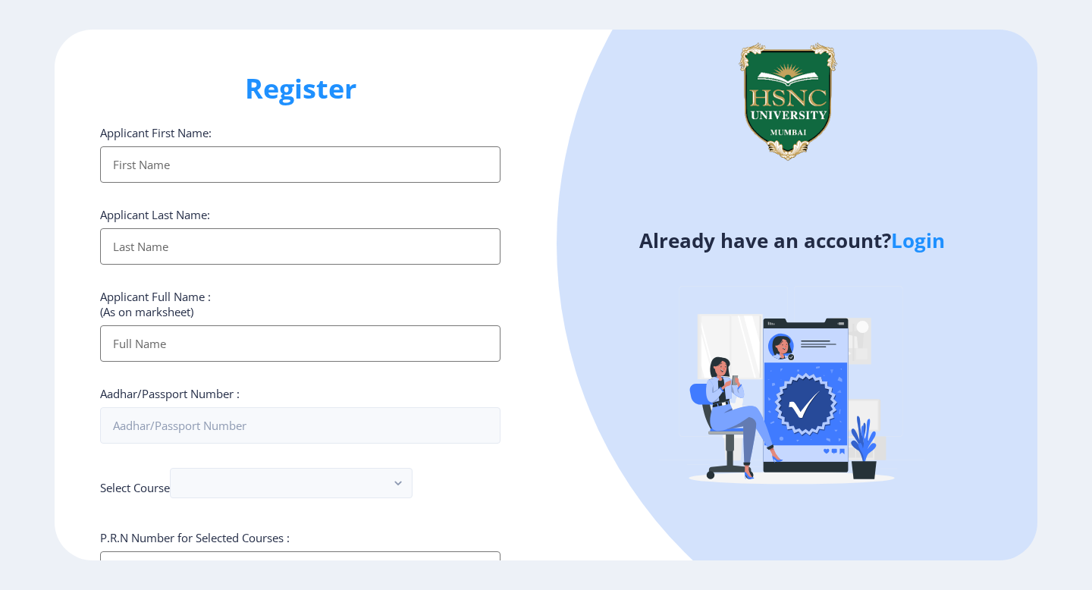
click at [421, 167] on input "Applicant First Name:" at bounding box center [300, 164] width 400 height 36
type input "[PERSON_NAME]"
type input "Kothari"
type input "[PERSON_NAME]"
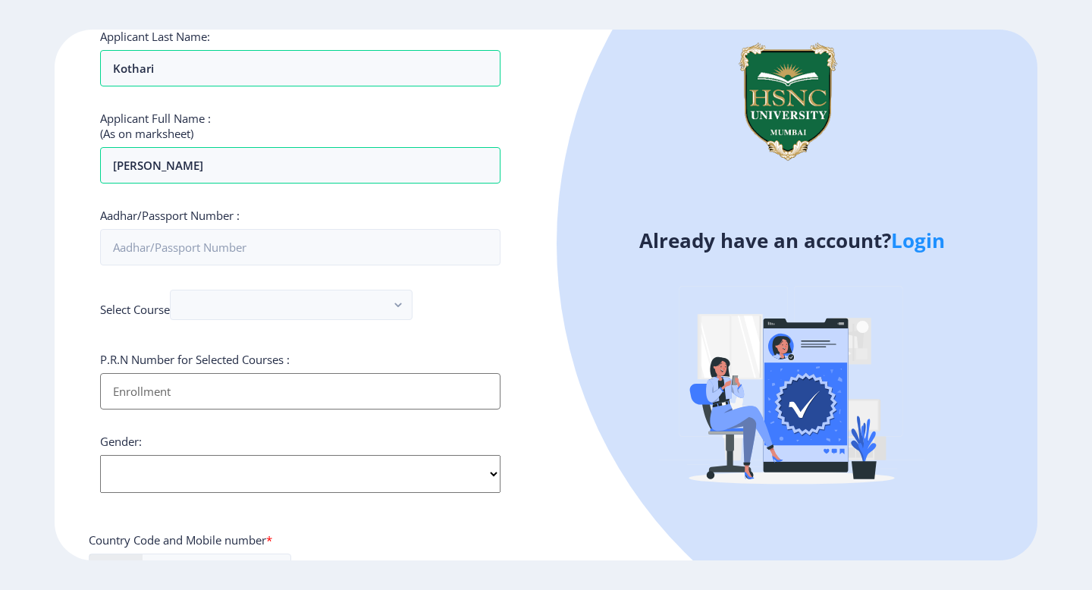
scroll to position [196, 0]
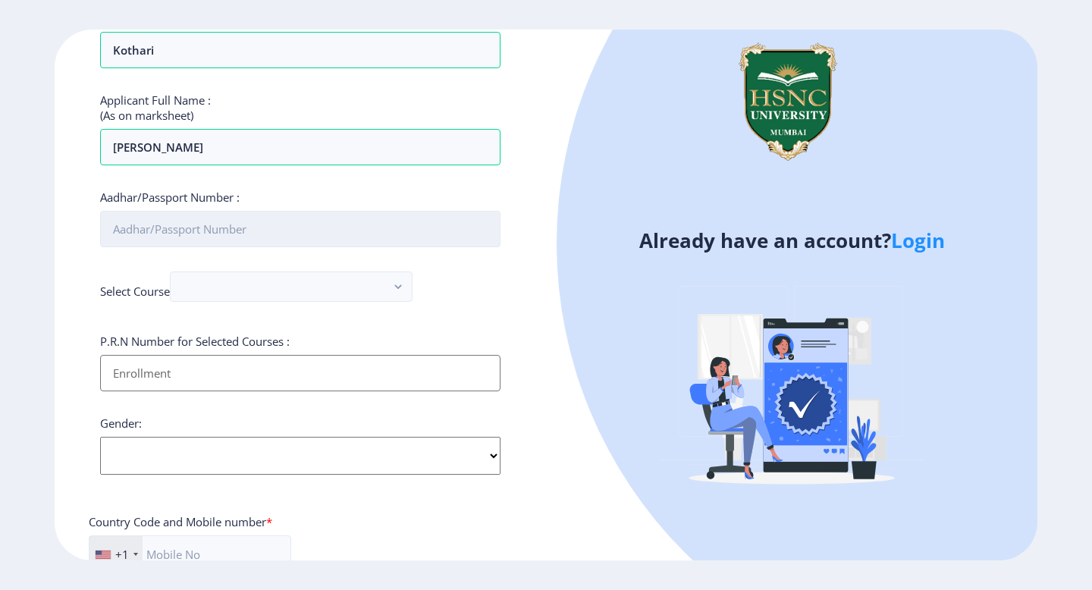
click at [272, 218] on input "Aadhar/Passport Number :" at bounding box center [300, 229] width 400 height 36
type input "553939038204"
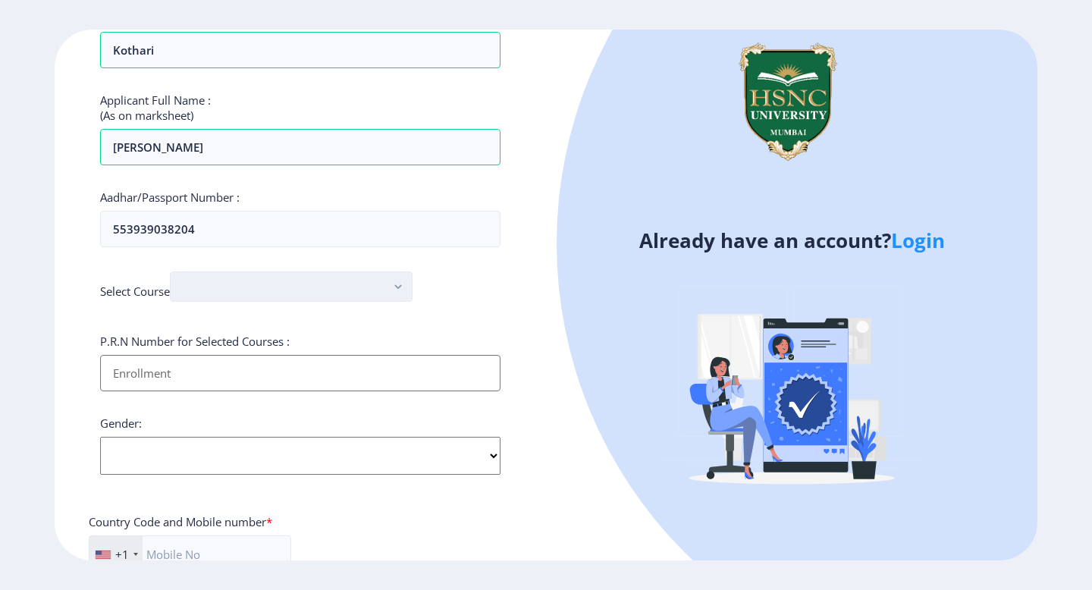
click at [252, 290] on button "button" at bounding box center [291, 287] width 243 height 30
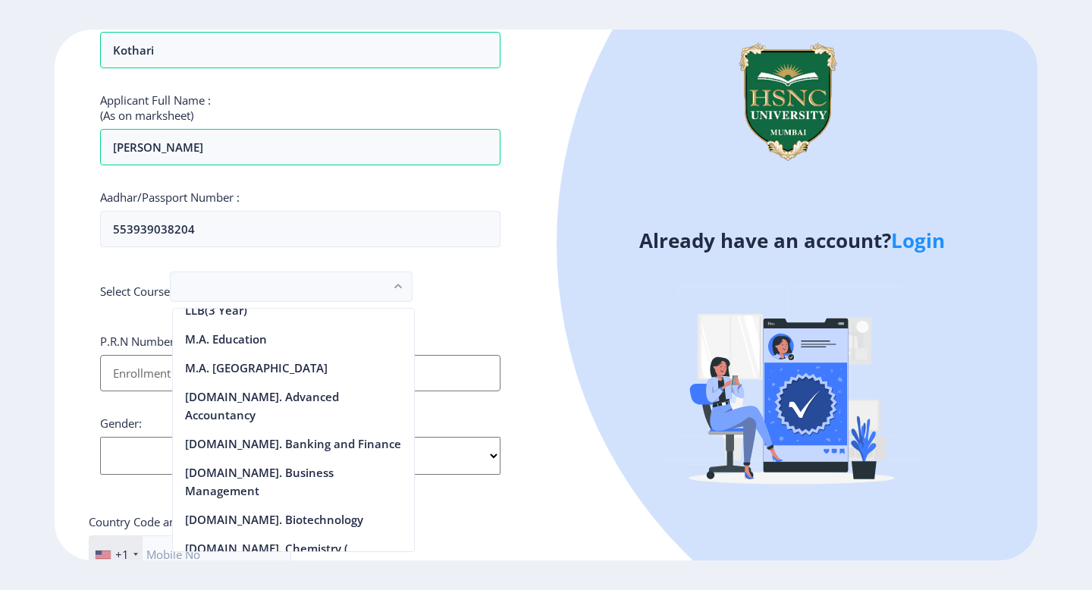
scroll to position [1663, 0]
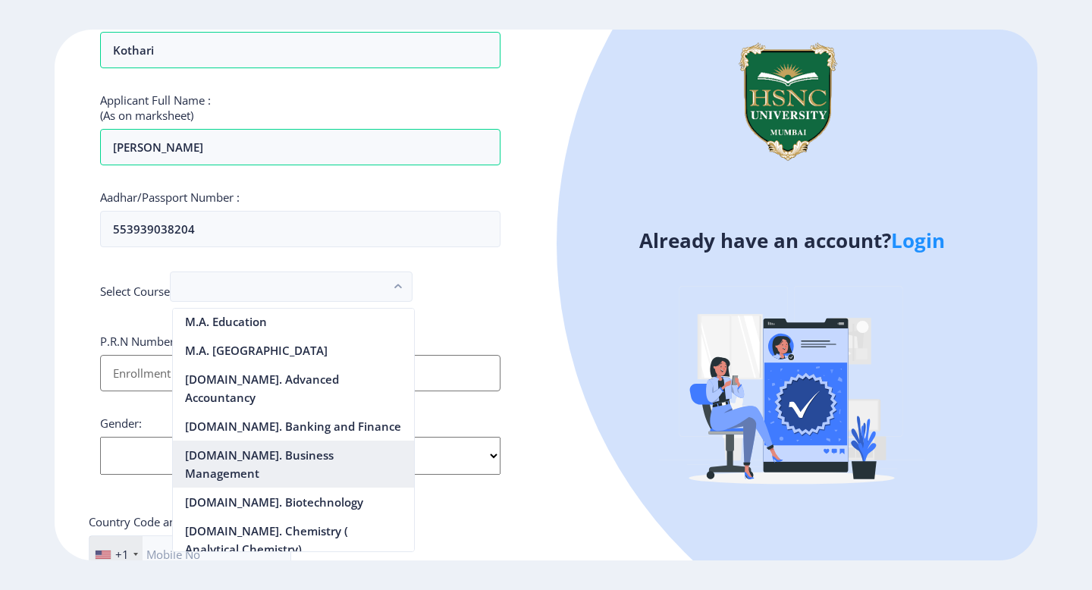
click at [262, 455] on nb-option "[DOMAIN_NAME]. Business Management" at bounding box center [293, 464] width 241 height 47
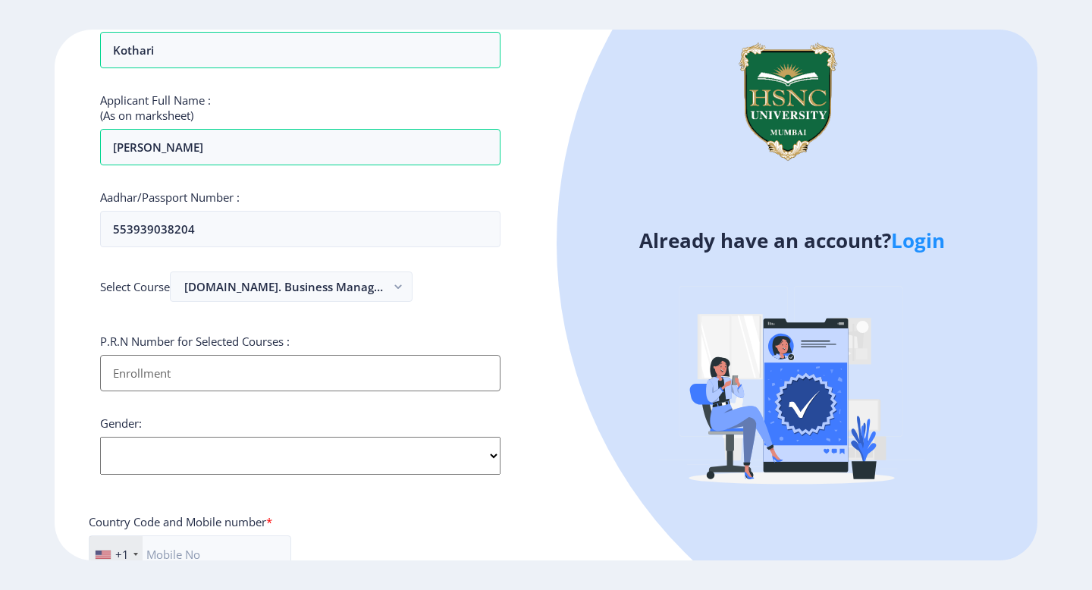
click at [249, 372] on input "Applicant First Name:" at bounding box center [300, 373] width 400 height 36
paste input "23022031014"
type input "23022031014"
click at [404, 347] on div "P.R.N Number for Selected Courses : 23022031014" at bounding box center [300, 363] width 400 height 58
click at [269, 429] on div "Gender: Select Gender [DEMOGRAPHIC_DATA] [DEMOGRAPHIC_DATA] Other" at bounding box center [300, 445] width 400 height 59
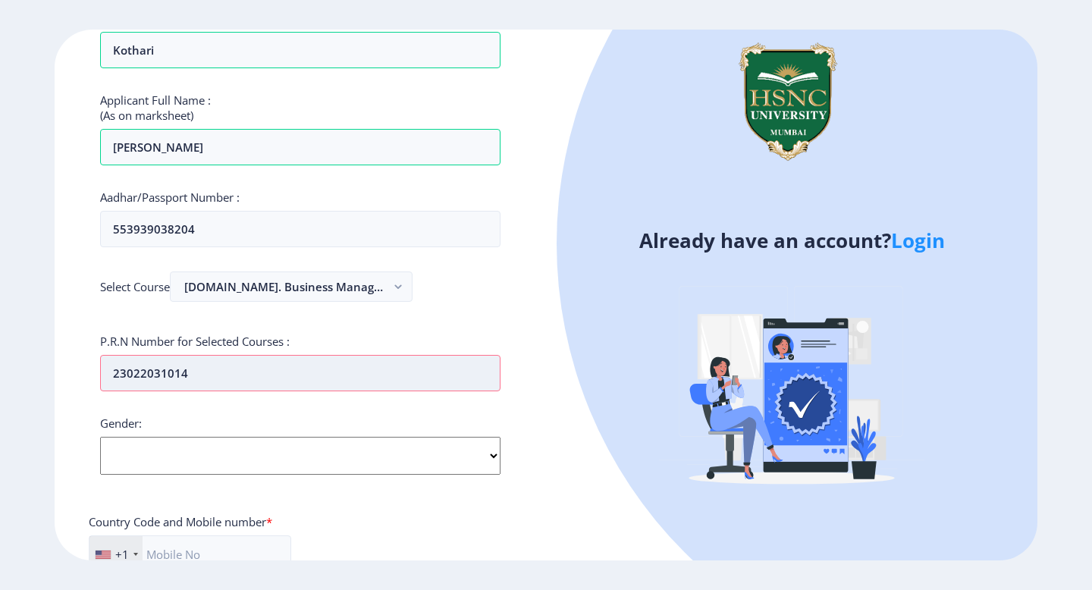
click at [253, 379] on input "23022031014" at bounding box center [300, 373] width 400 height 36
click at [256, 490] on div "Applicant First Name: [PERSON_NAME] Applicant Last Name: [PERSON_NAME] Applican…" at bounding box center [300, 394] width 400 height 930
click at [262, 454] on select "Select Gender [DEMOGRAPHIC_DATA] [DEMOGRAPHIC_DATA] Other" at bounding box center [300, 456] width 400 height 38
select select "[DEMOGRAPHIC_DATA]"
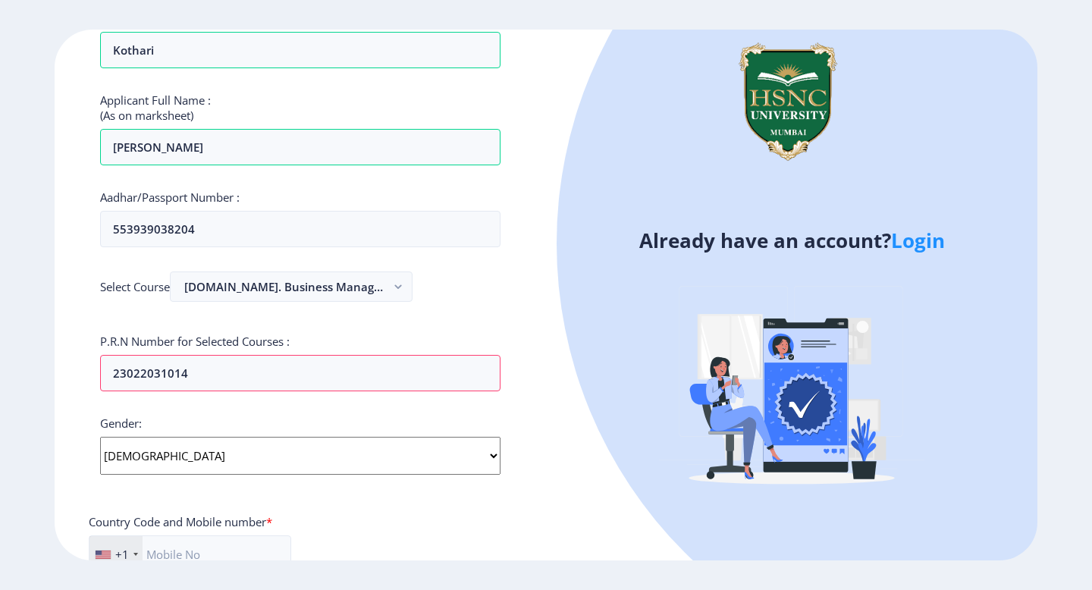
click at [100, 437] on select "Select Gender [DEMOGRAPHIC_DATA] [DEMOGRAPHIC_DATA] Other" at bounding box center [300, 456] width 400 height 38
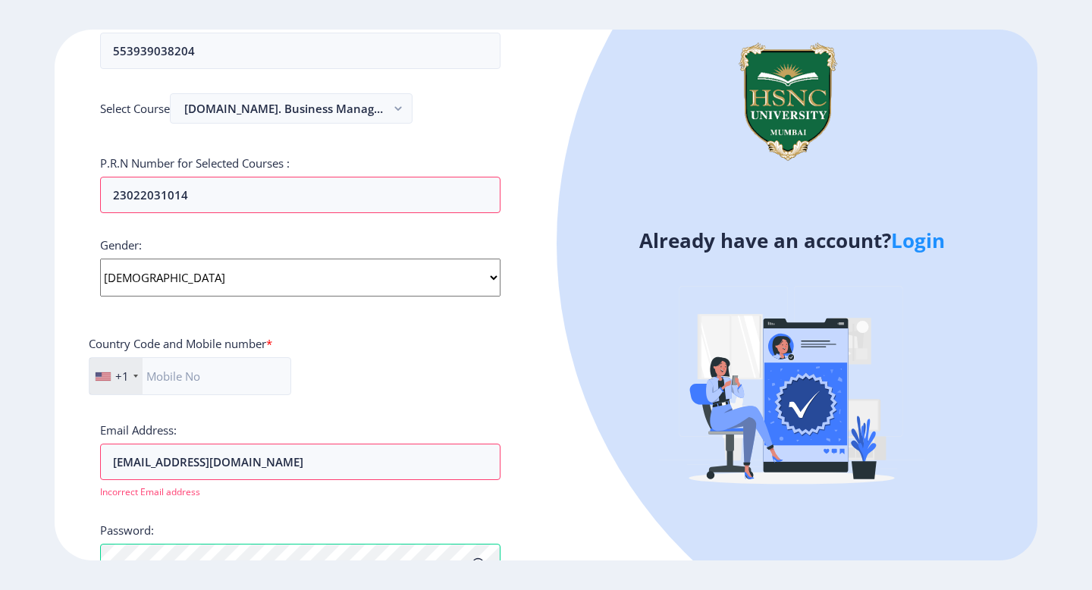
scroll to position [384, 0]
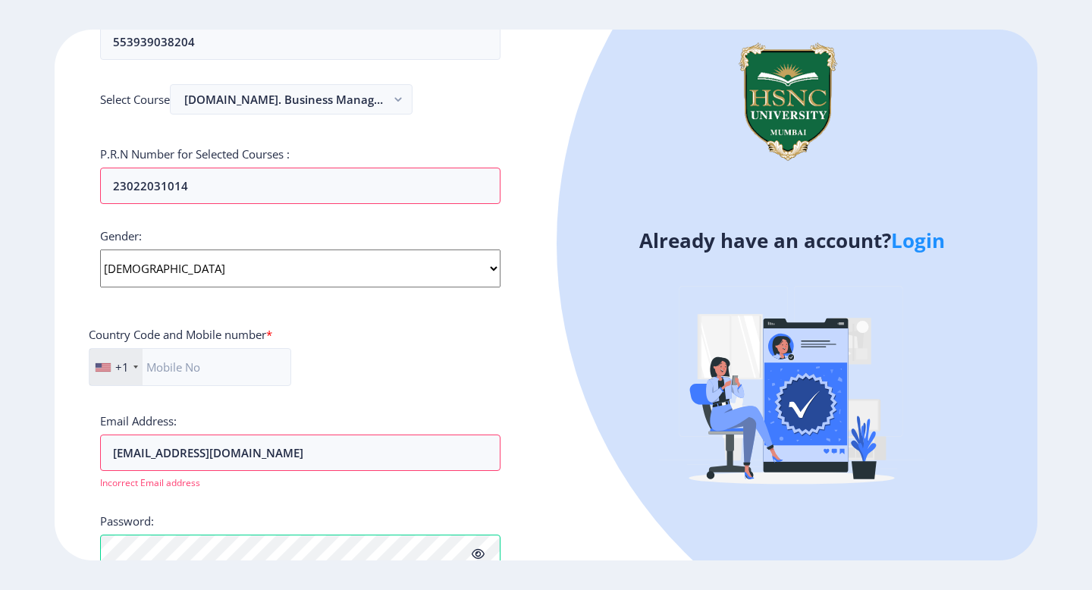
click at [115, 362] on div "+1" at bounding box center [116, 367] width 53 height 36
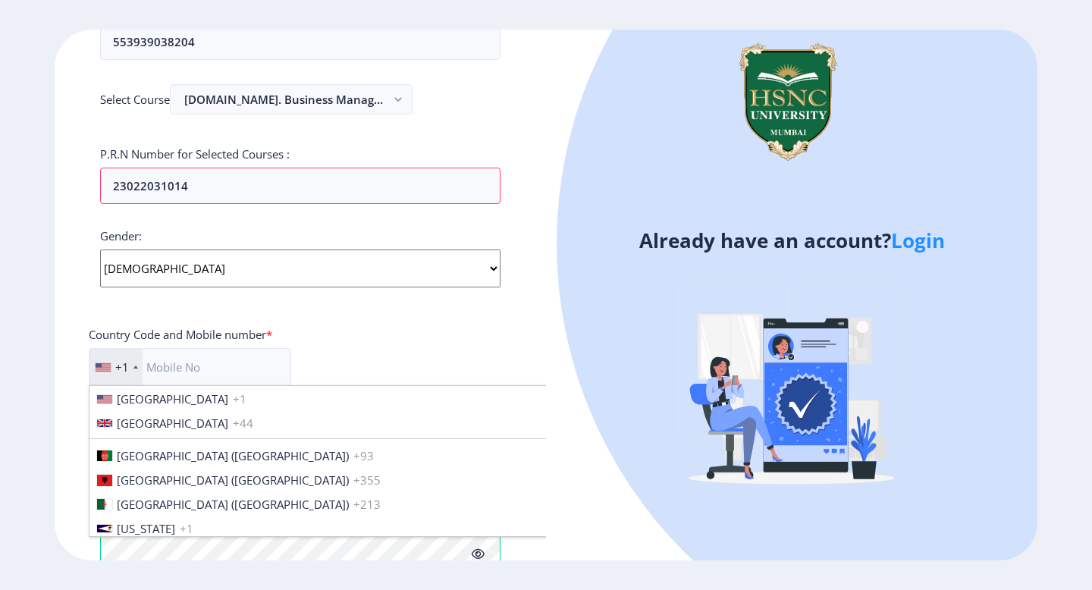
scroll to position [2285, 0]
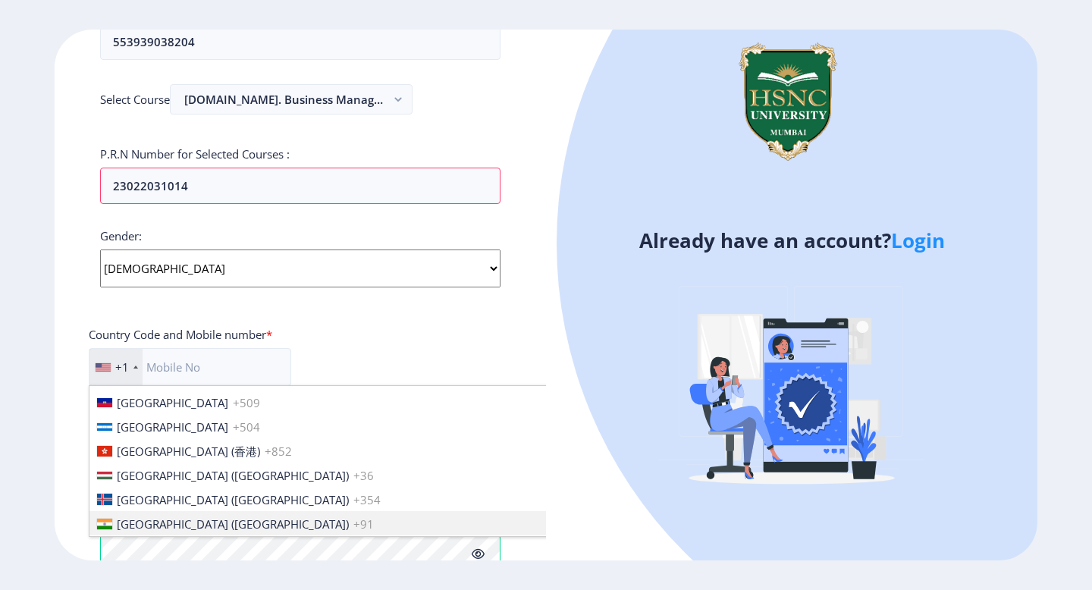
click at [128, 511] on li "[GEOGRAPHIC_DATA] ([GEOGRAPHIC_DATA]) +91" at bounding box center [330, 523] width 480 height 24
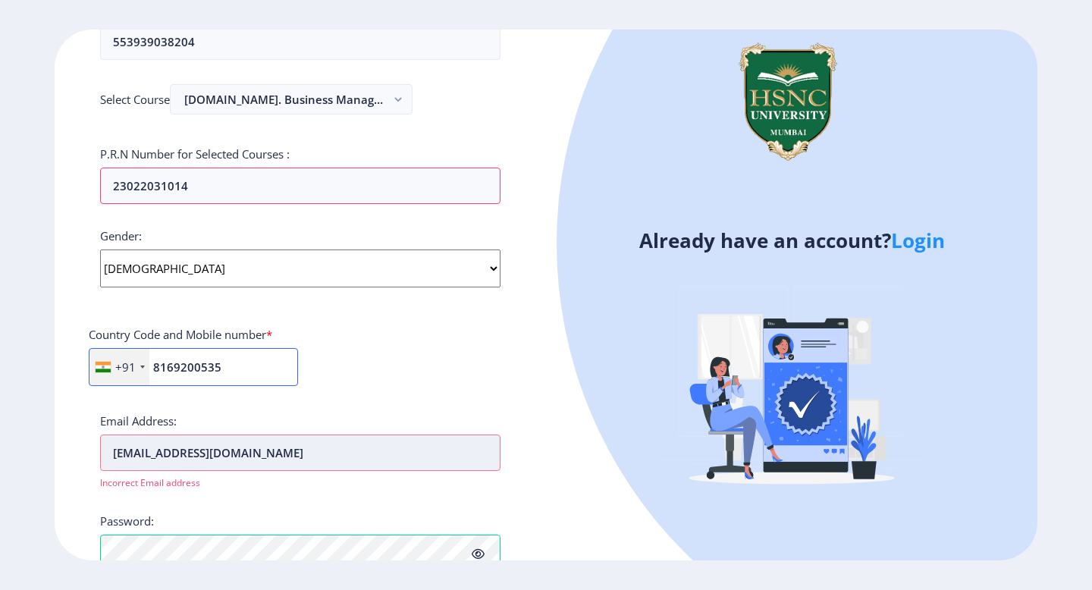
type input "8169200535"
click at [297, 457] on input "[EMAIL_ADDRESS][DOMAIN_NAME]" at bounding box center [300, 453] width 400 height 36
type input "[EMAIL_ADDRESS][DOMAIN_NAME]"
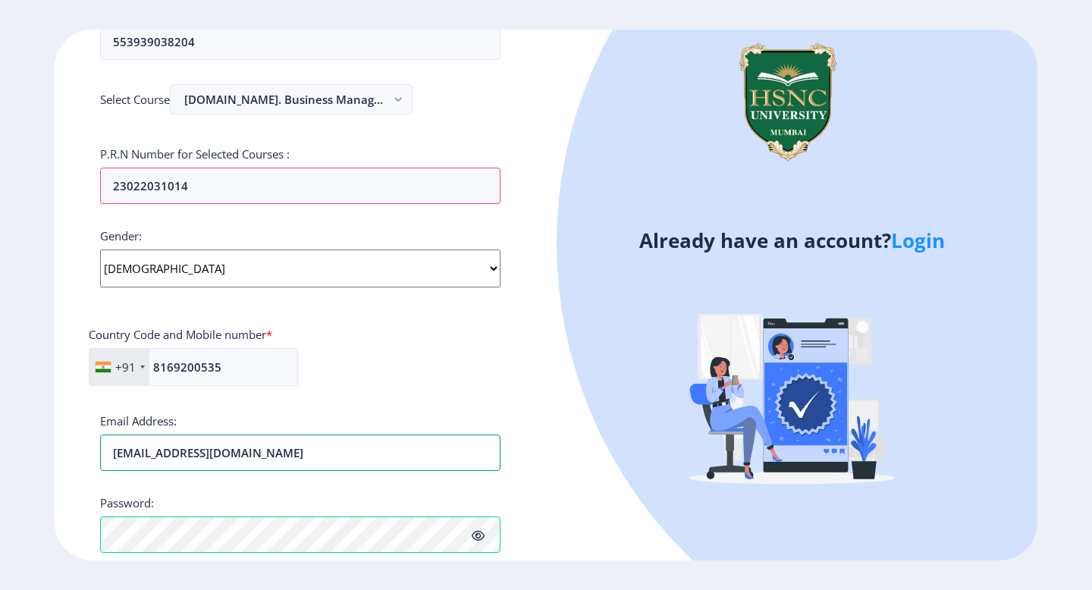
scroll to position [480, 0]
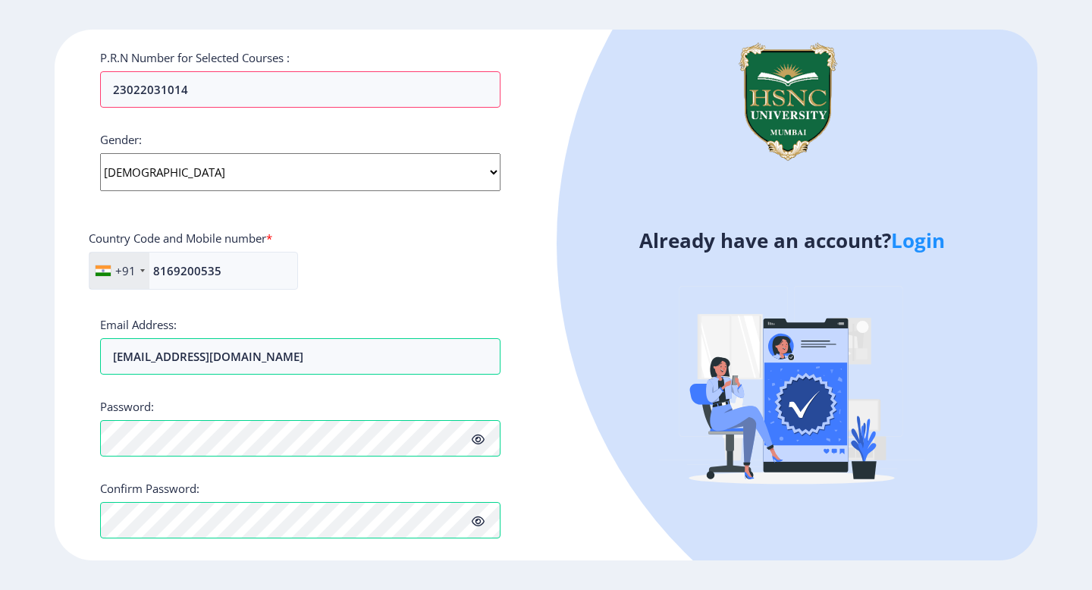
click at [476, 520] on icon at bounding box center [478, 521] width 13 height 11
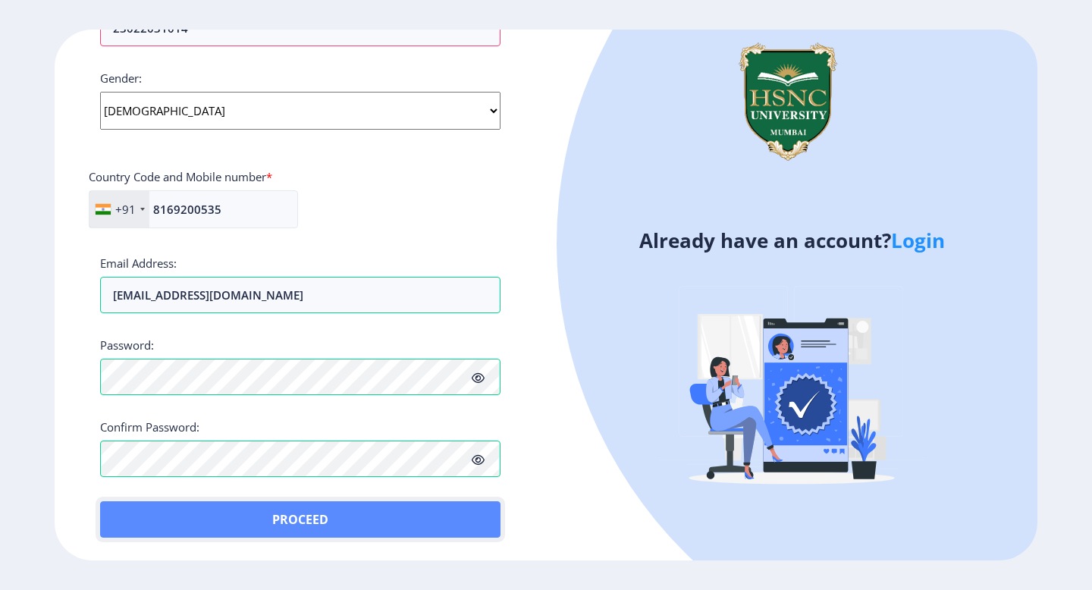
click at [424, 529] on button "Proceed" at bounding box center [300, 519] width 400 height 36
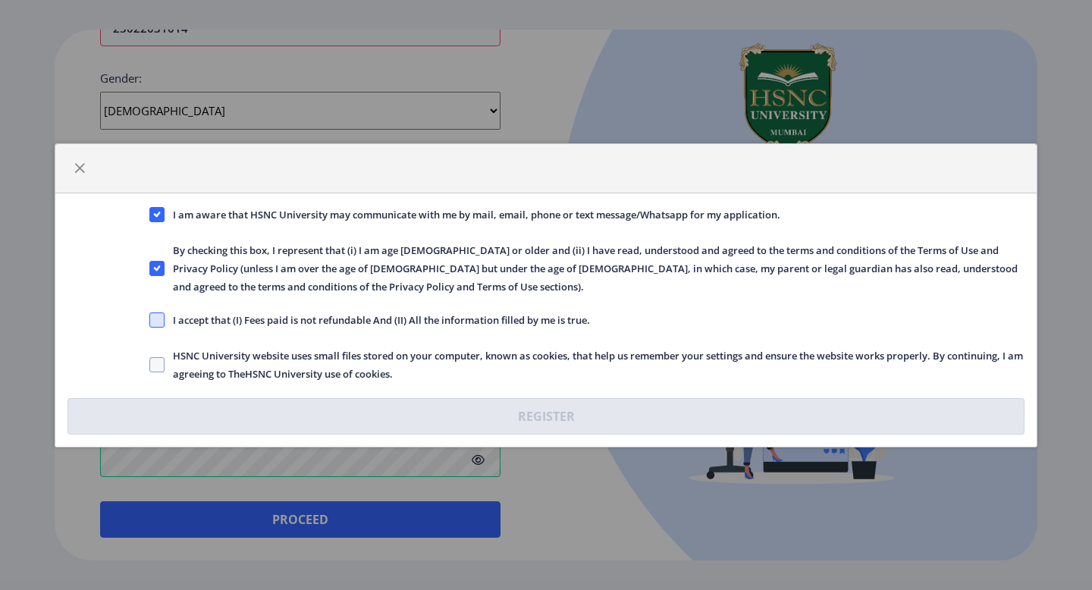
click at [155, 325] on span at bounding box center [156, 319] width 15 height 15
click at [150, 320] on input "I accept that (I) Fees paid is not refundable And (II) All the information fill…" at bounding box center [149, 319] width 1 height 1
checkbox input "true"
click at [158, 347] on label "HSNC University website uses small files stored on your computer, known as cook…" at bounding box center [586, 365] width 875 height 36
click at [150, 364] on input "HSNC University website uses small files stored on your computer, known as cook…" at bounding box center [149, 364] width 1 height 1
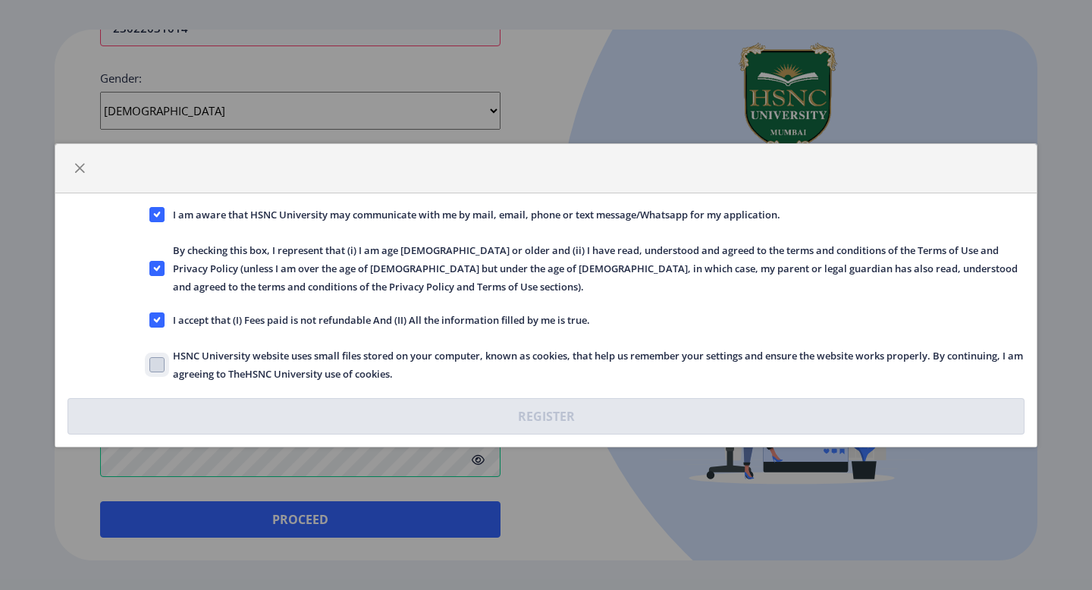
checkbox input "true"
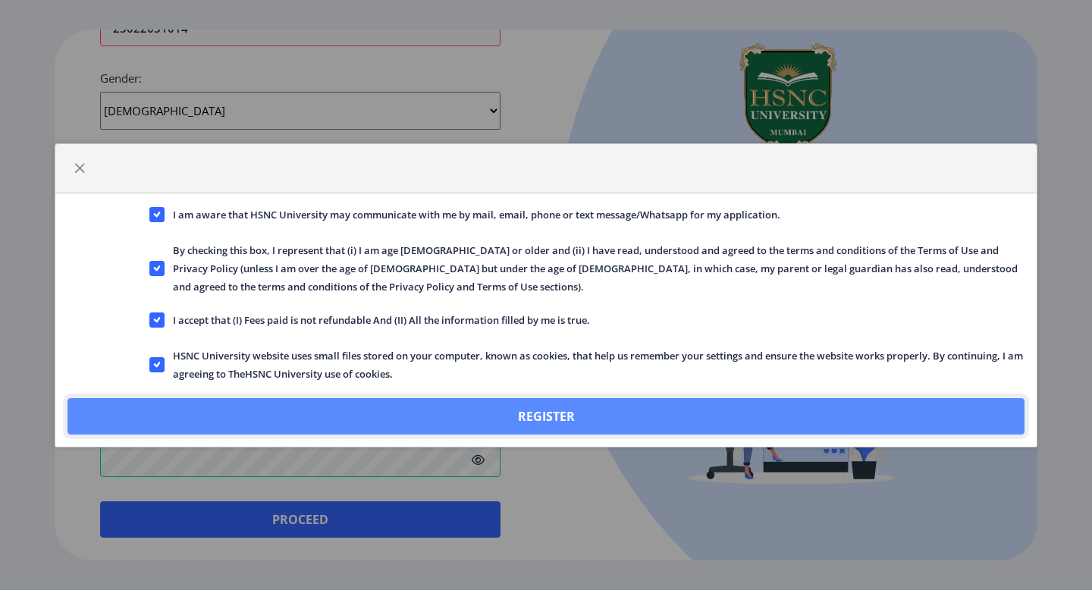
click at [441, 420] on button "Register" at bounding box center [546, 416] width 957 height 36
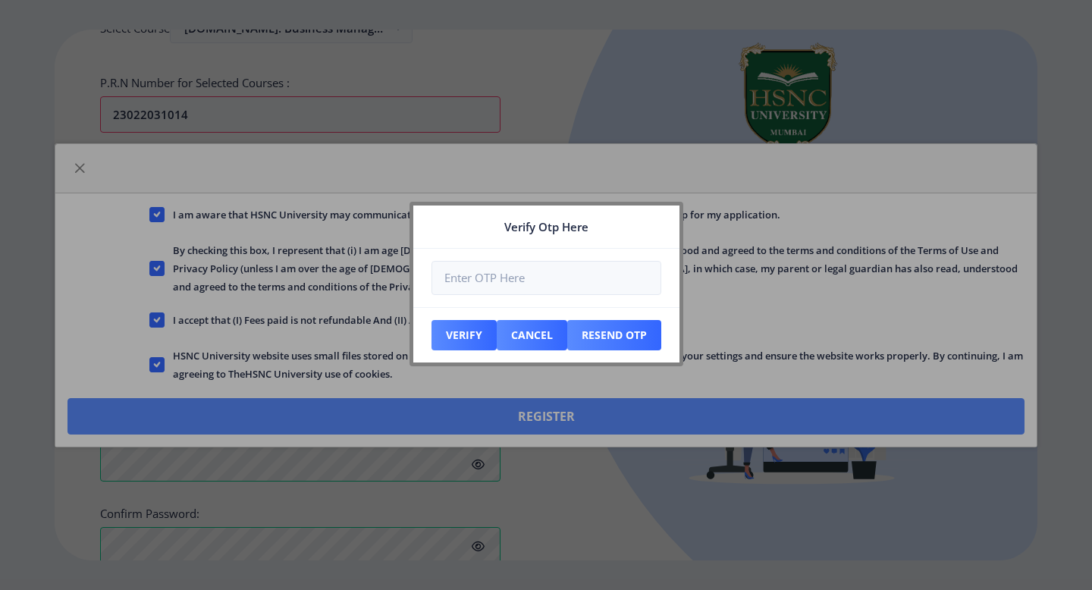
scroll to position [628, 0]
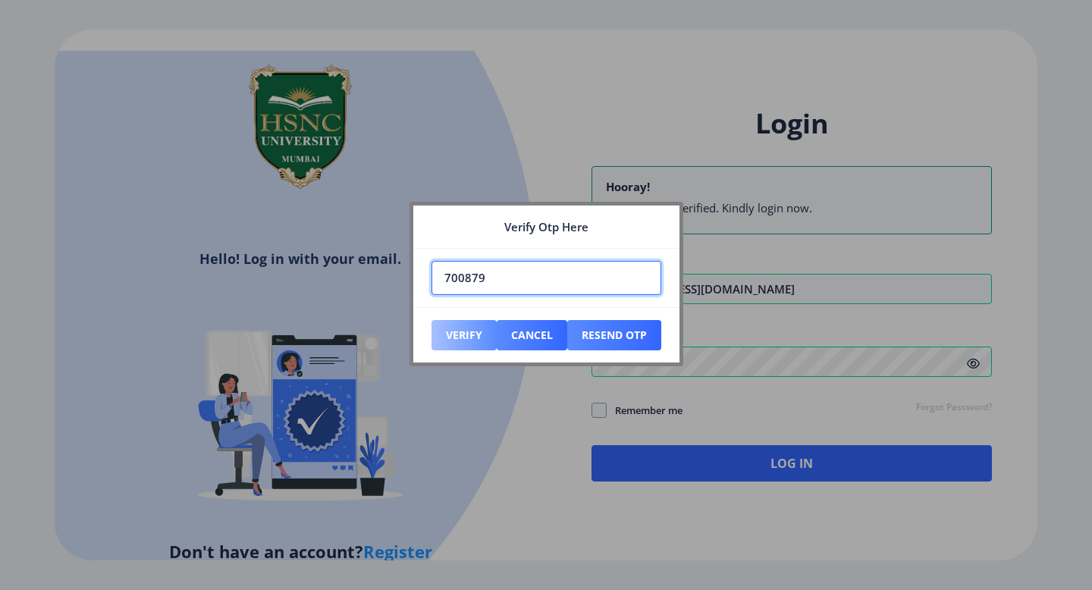
type input "700879"
click at [473, 342] on button "Verify" at bounding box center [464, 335] width 65 height 30
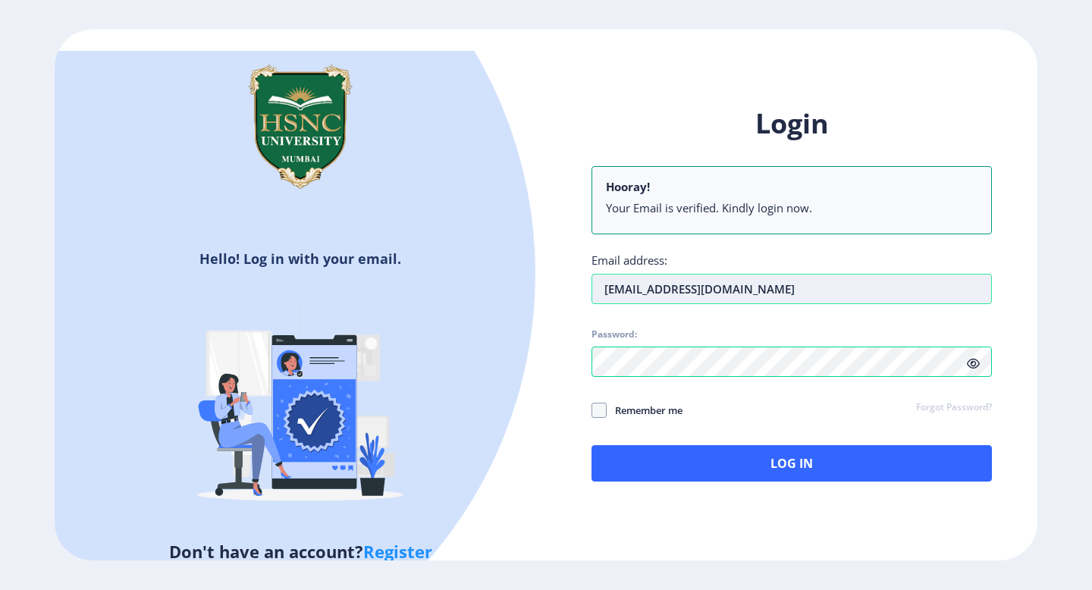
click at [837, 302] on input "[EMAIL_ADDRESS][DOMAIN_NAME]" at bounding box center [792, 289] width 400 height 30
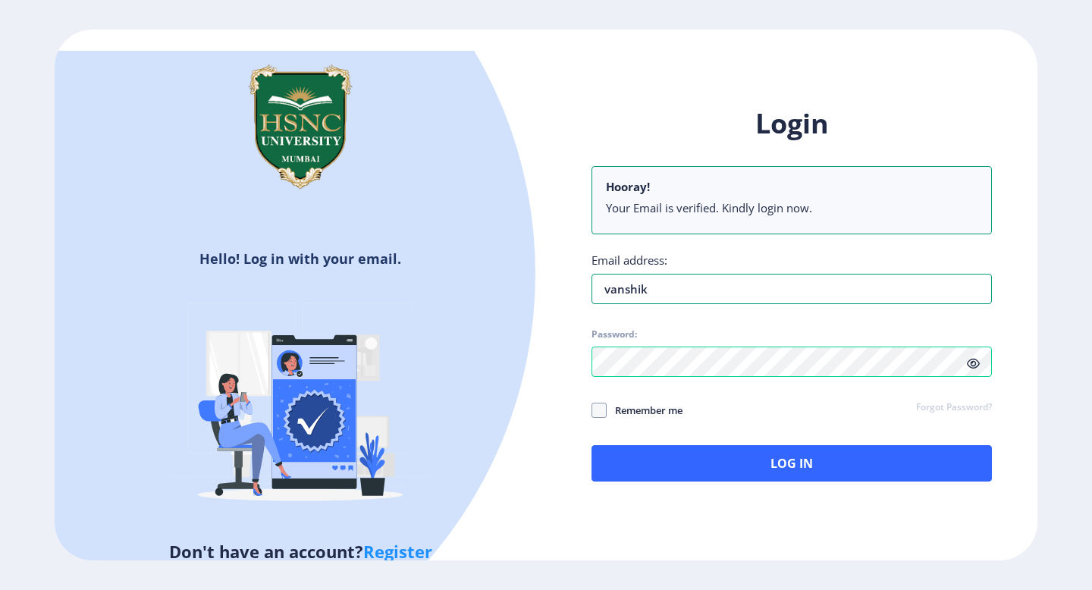
type input "[EMAIL_ADDRESS][DOMAIN_NAME]"
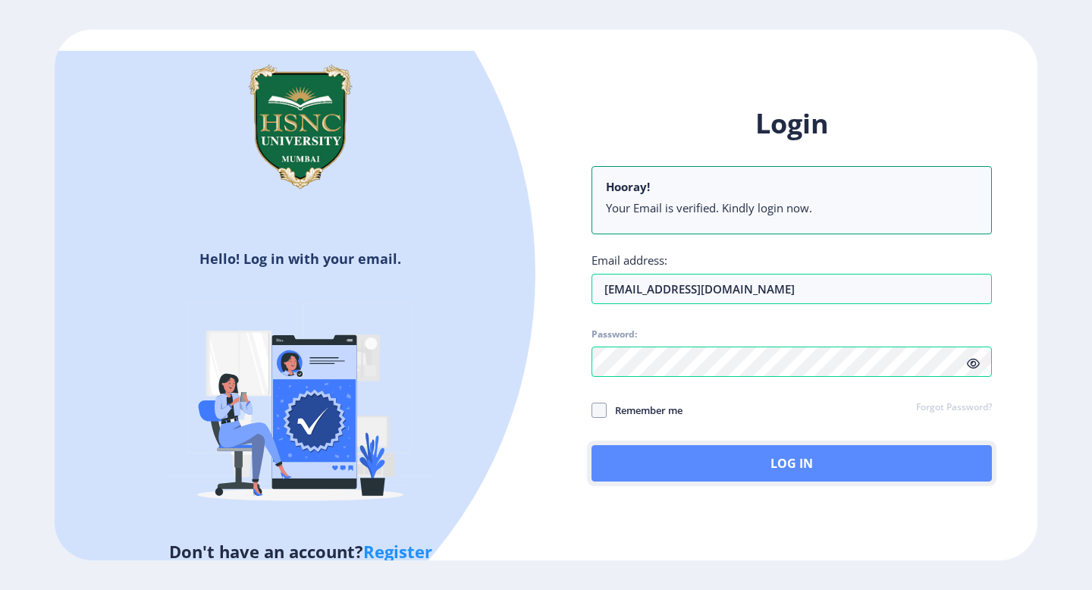
click at [667, 473] on button "Log In" at bounding box center [792, 463] width 400 height 36
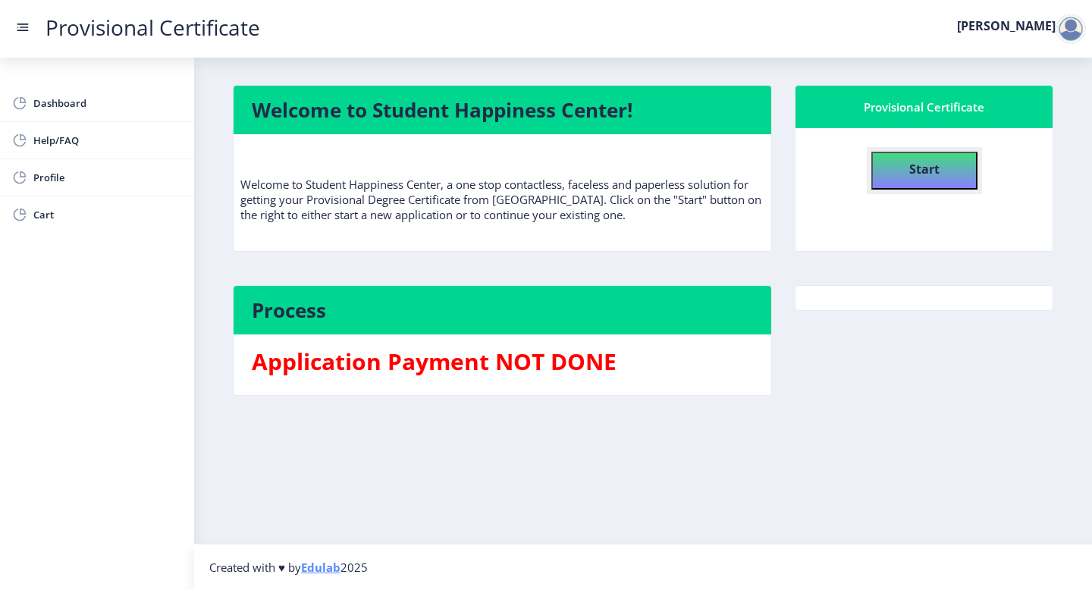
click at [944, 172] on button "Start" at bounding box center [925, 171] width 106 height 38
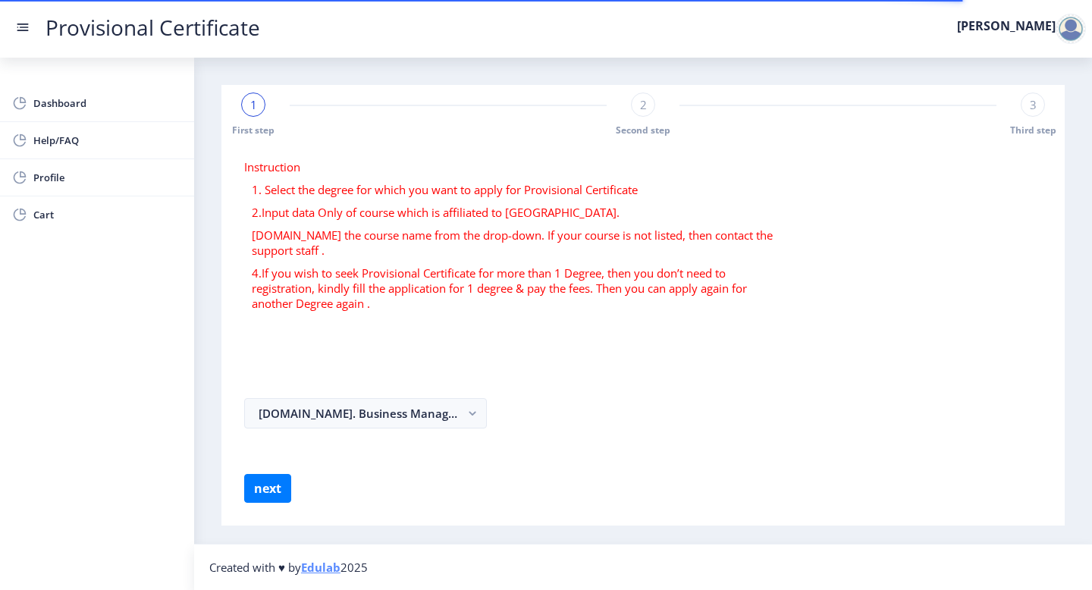
select select
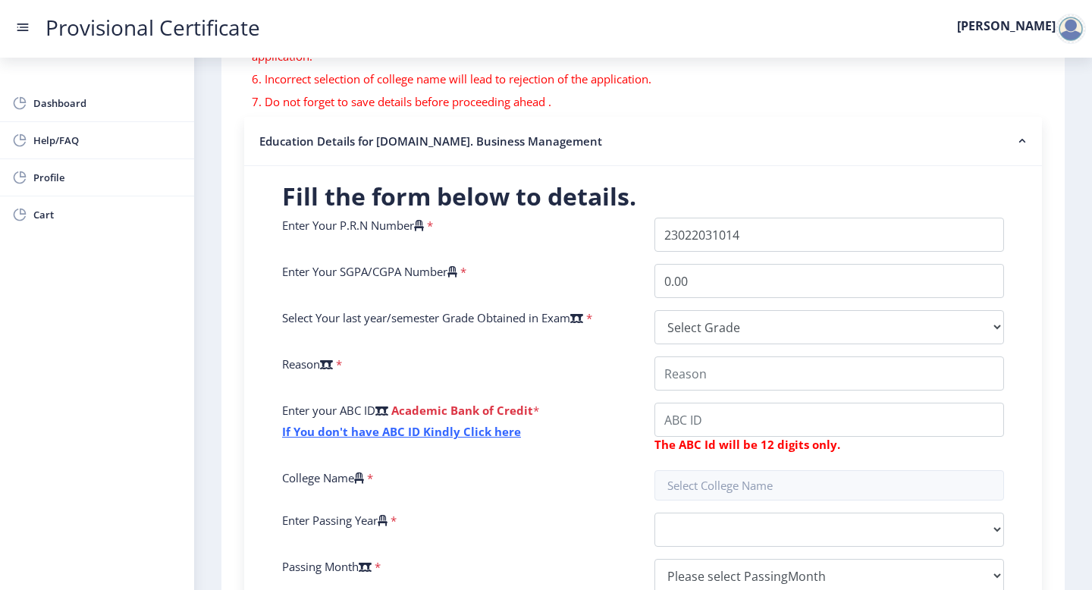
scroll to position [253, 0]
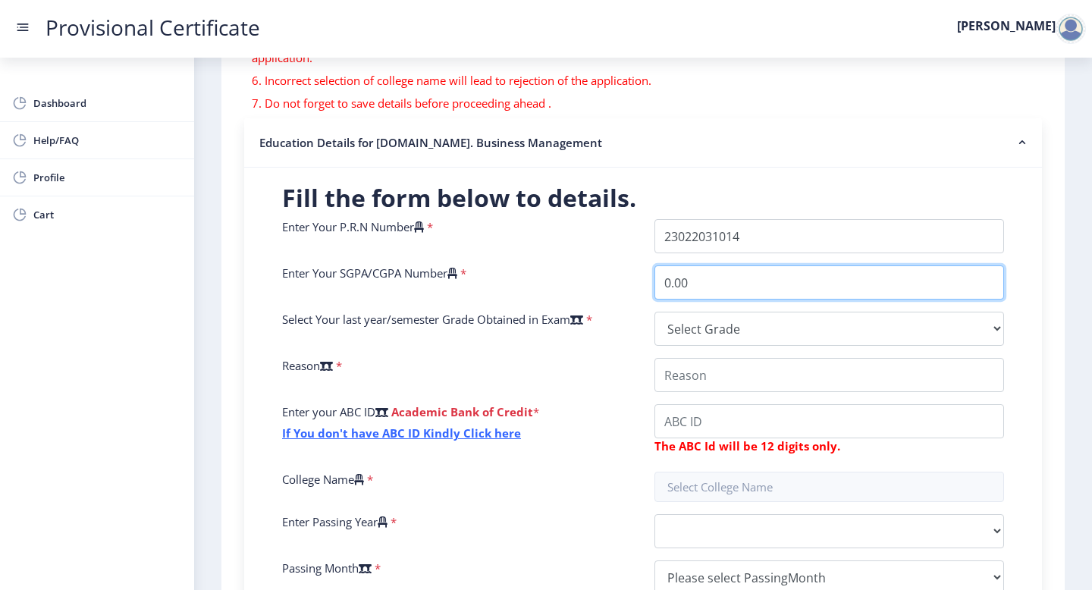
click at [790, 272] on input "0.00" at bounding box center [830, 282] width 350 height 34
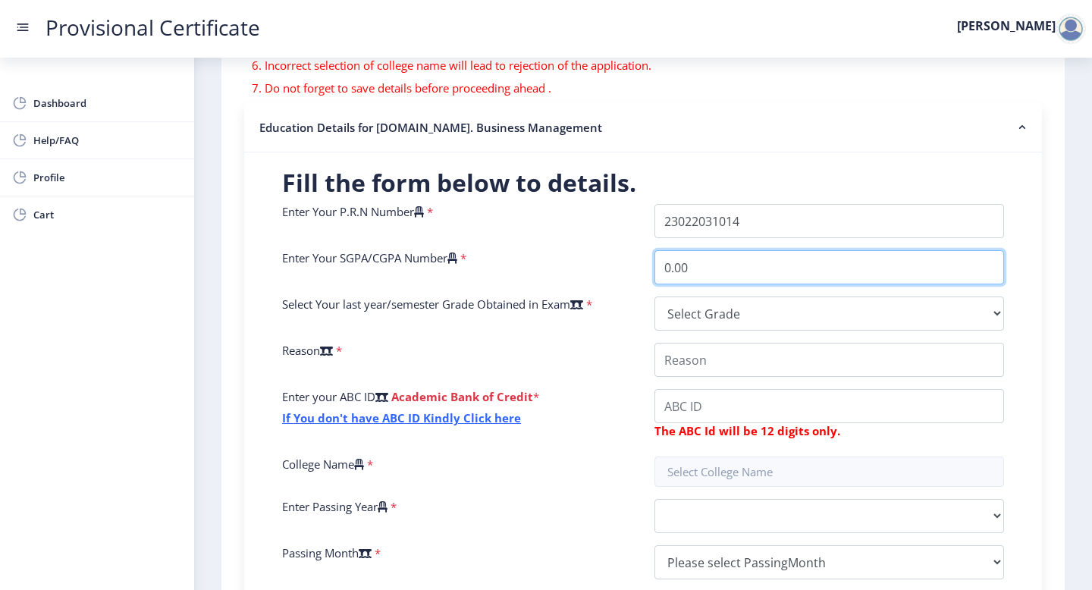
scroll to position [269, 0]
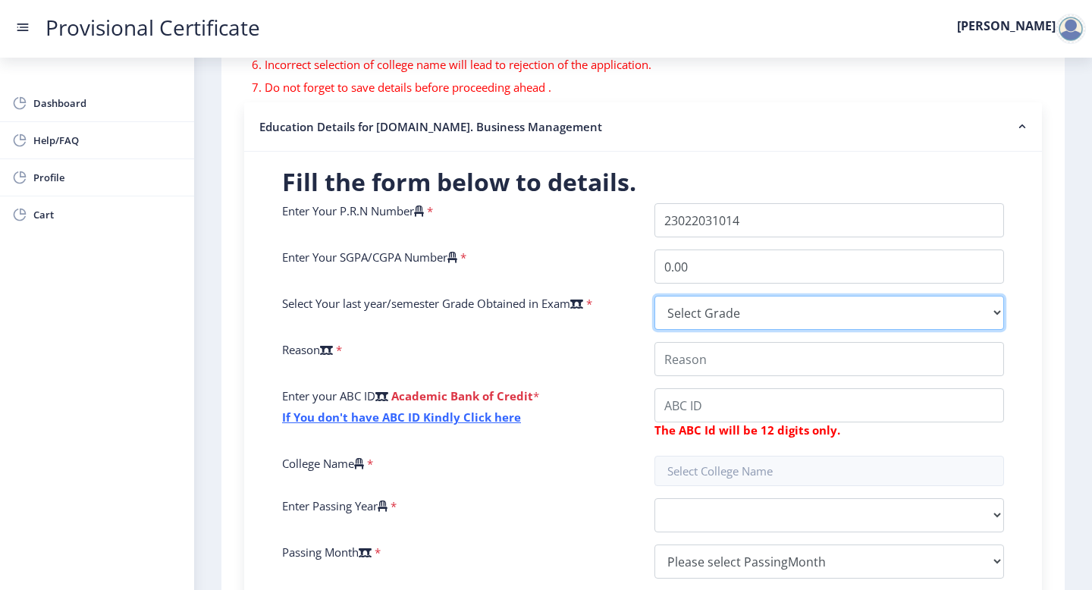
click at [761, 314] on select "Select Grade O A+ A B+ B C D F(Fail)" at bounding box center [830, 313] width 350 height 34
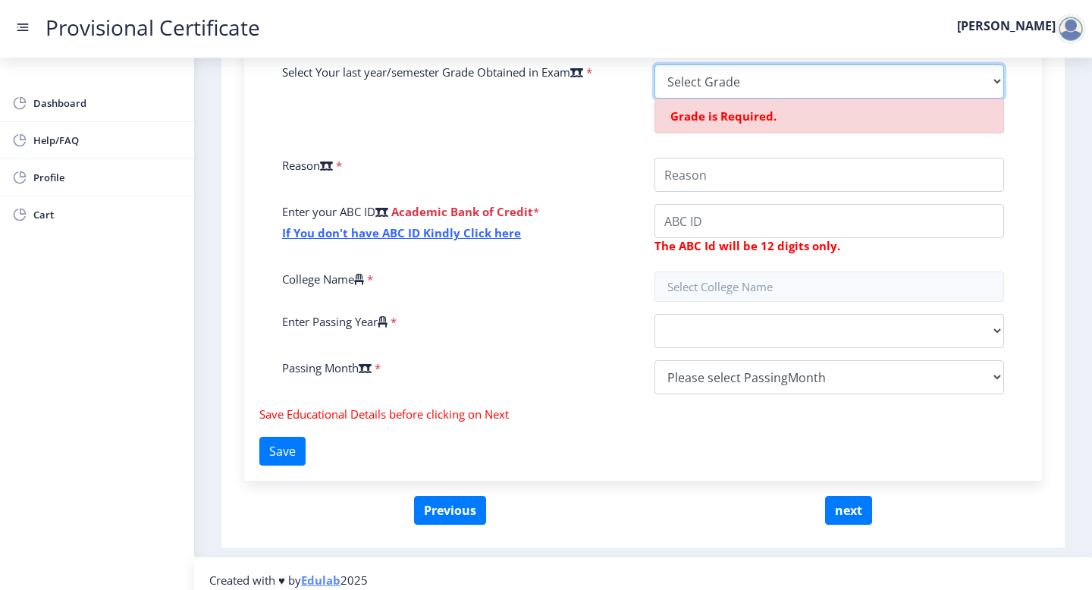
scroll to position [513, 0]
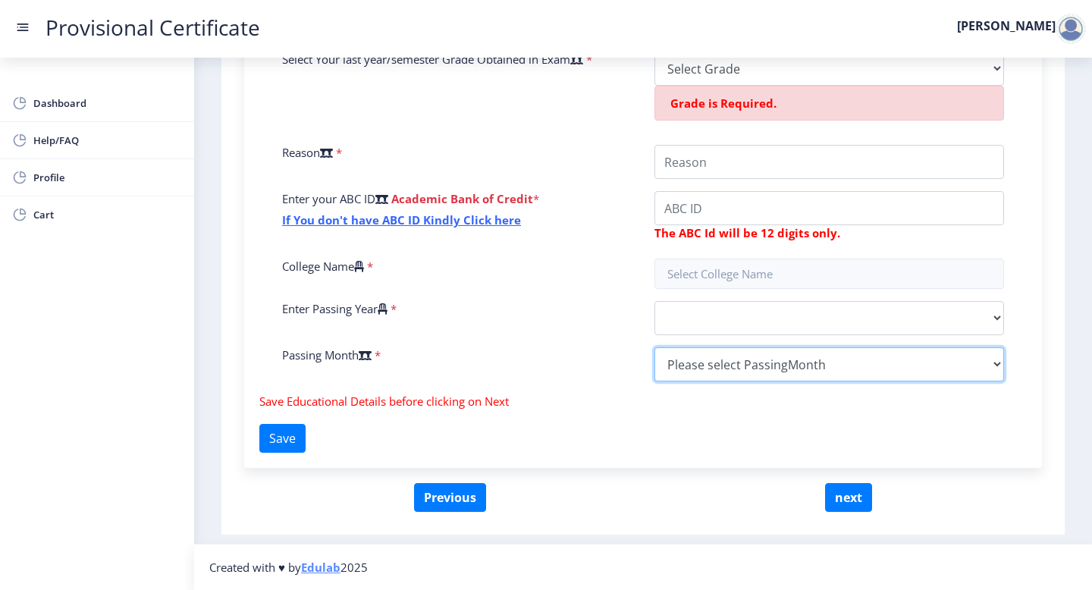
click at [713, 373] on select "Please select PassingMonth (01) January (02) February (03) March (04) April (05…" at bounding box center [830, 364] width 350 height 34
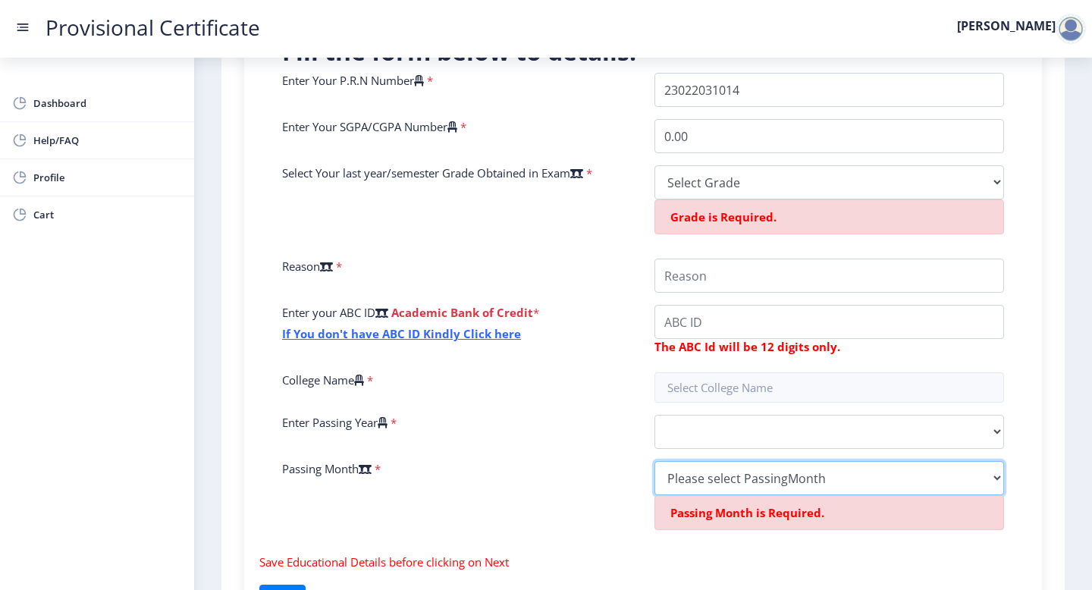
scroll to position [399, 0]
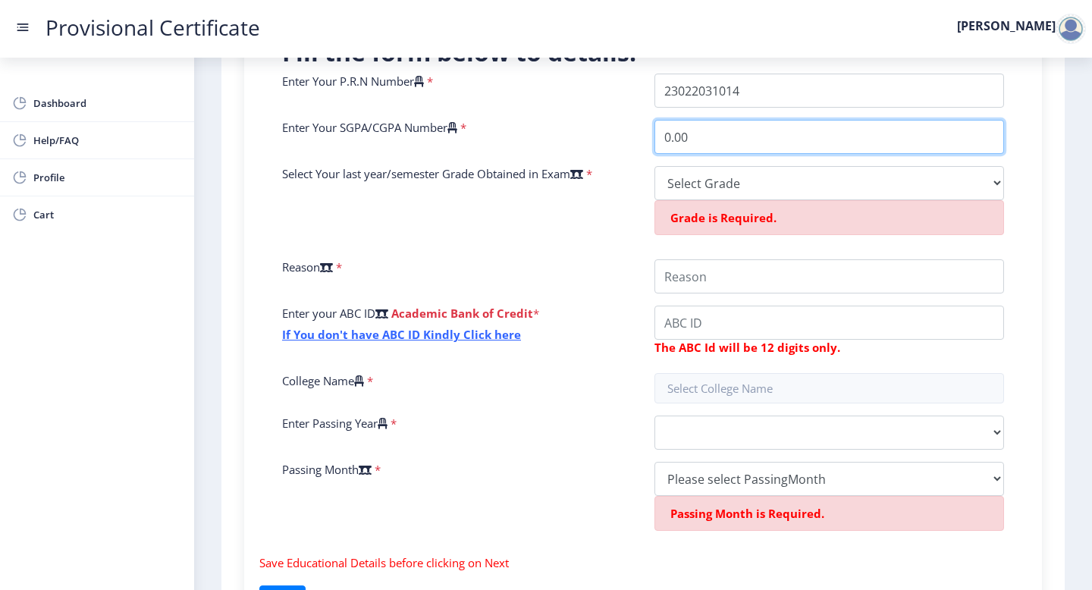
click at [708, 140] on input "0.00" at bounding box center [830, 137] width 350 height 34
type input "9.20"
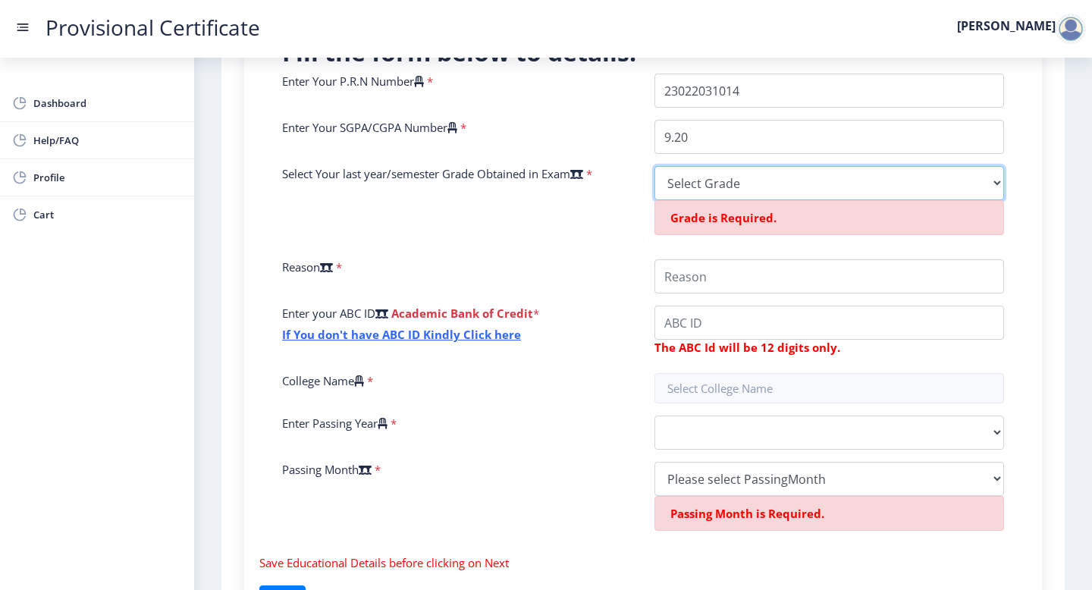
click at [719, 181] on select "Select Grade O A+ A B+ B C D F(Fail)" at bounding box center [830, 183] width 350 height 34
select select "A+"
click at [655, 166] on select "Select Grade O A+ A B+ B C D F(Fail)" at bounding box center [830, 183] width 350 height 34
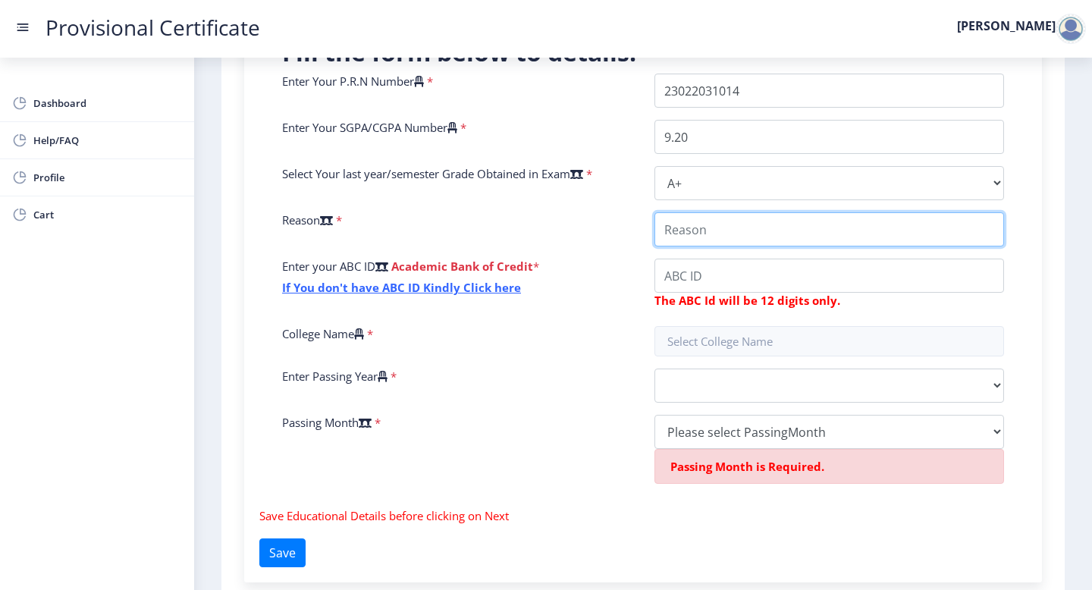
click at [730, 237] on input "College Name" at bounding box center [830, 229] width 350 height 34
type input "B"
type input "Background Verification"
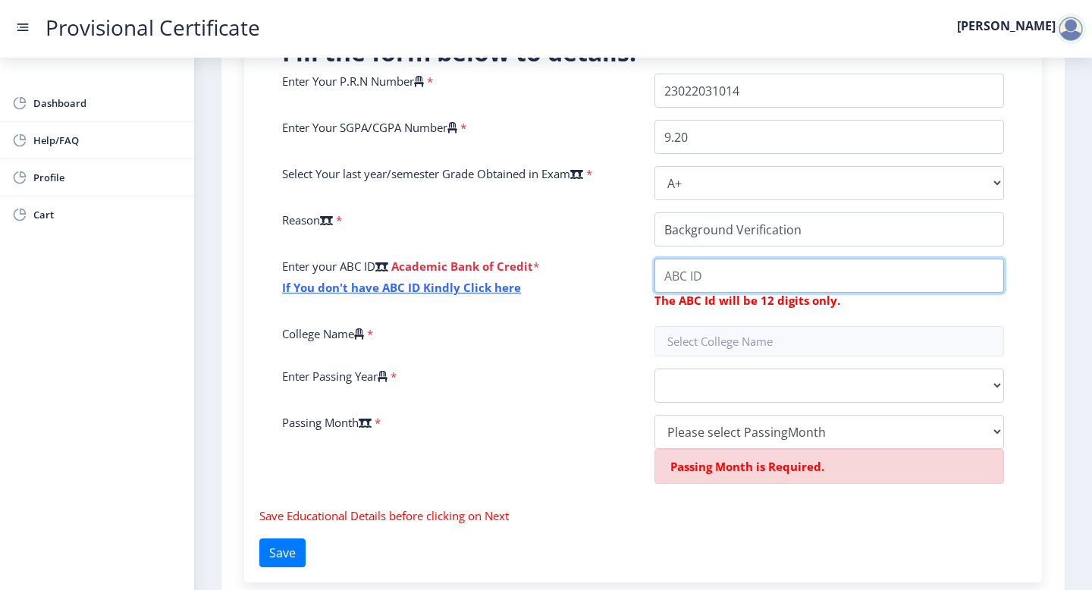
click at [684, 276] on input "College Name" at bounding box center [830, 276] width 350 height 34
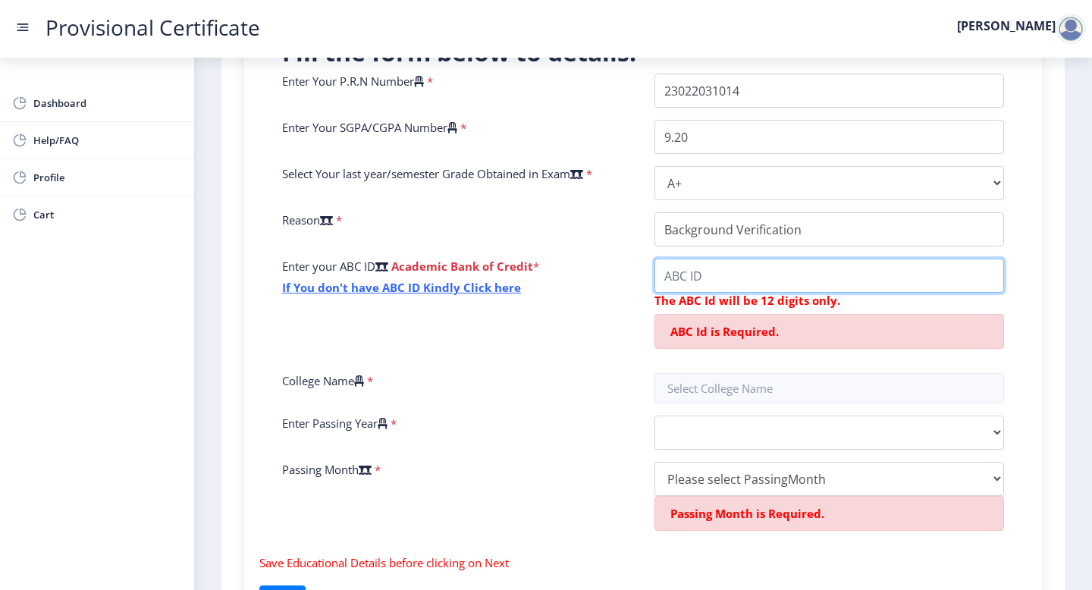
paste input "573027730318"
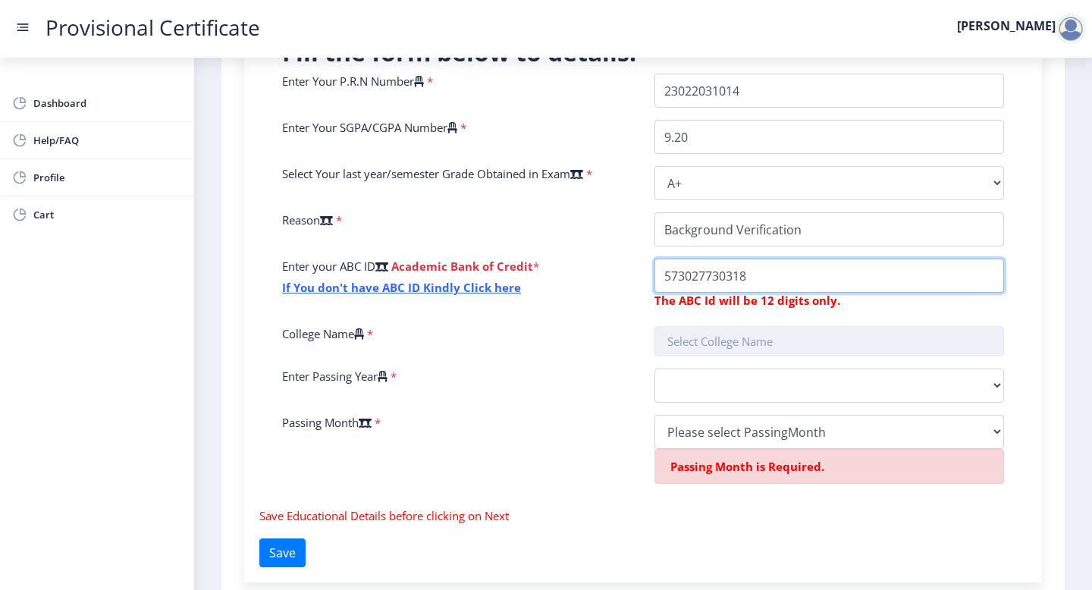
type input "573027730318"
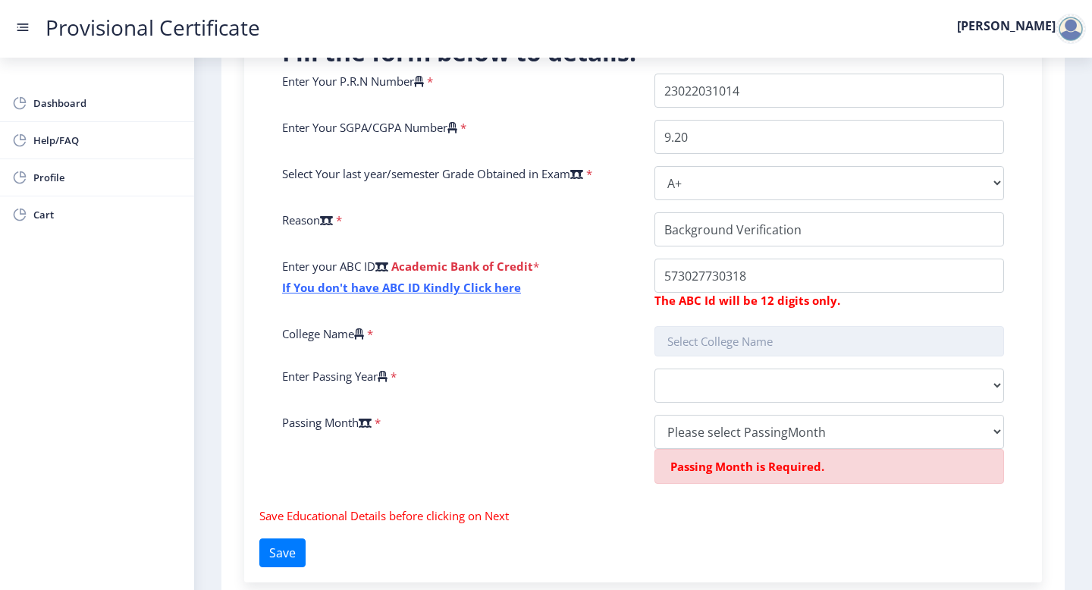
click at [718, 345] on input "text" at bounding box center [830, 341] width 350 height 30
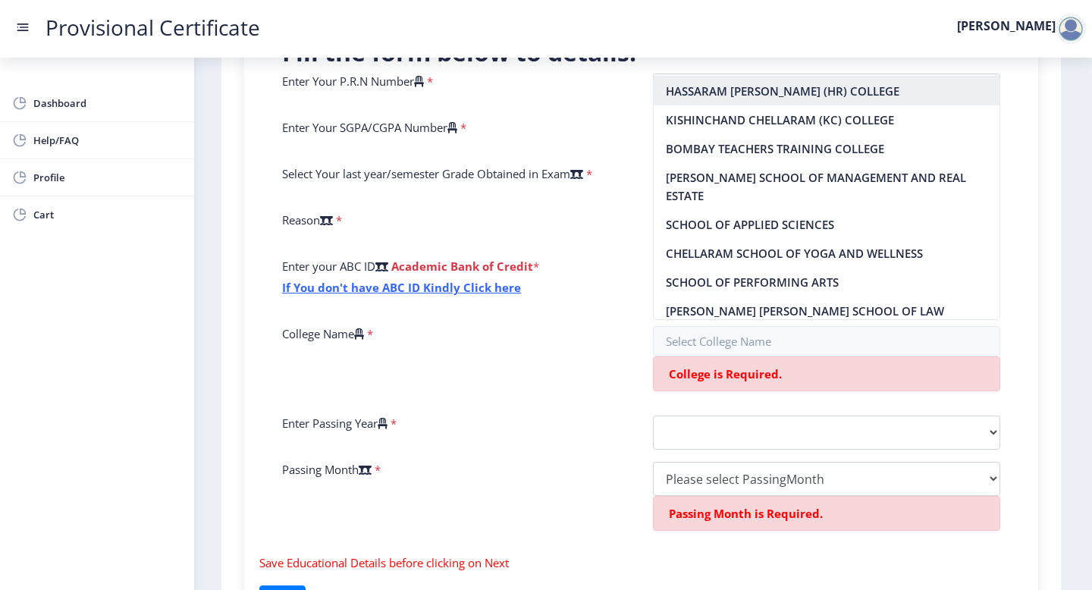
click at [756, 94] on nb-option "HASSARAM [PERSON_NAME] (HR) COLLEGE" at bounding box center [827, 91] width 347 height 29
type input "HASSARAM [PERSON_NAME] (HR) COLLEGE"
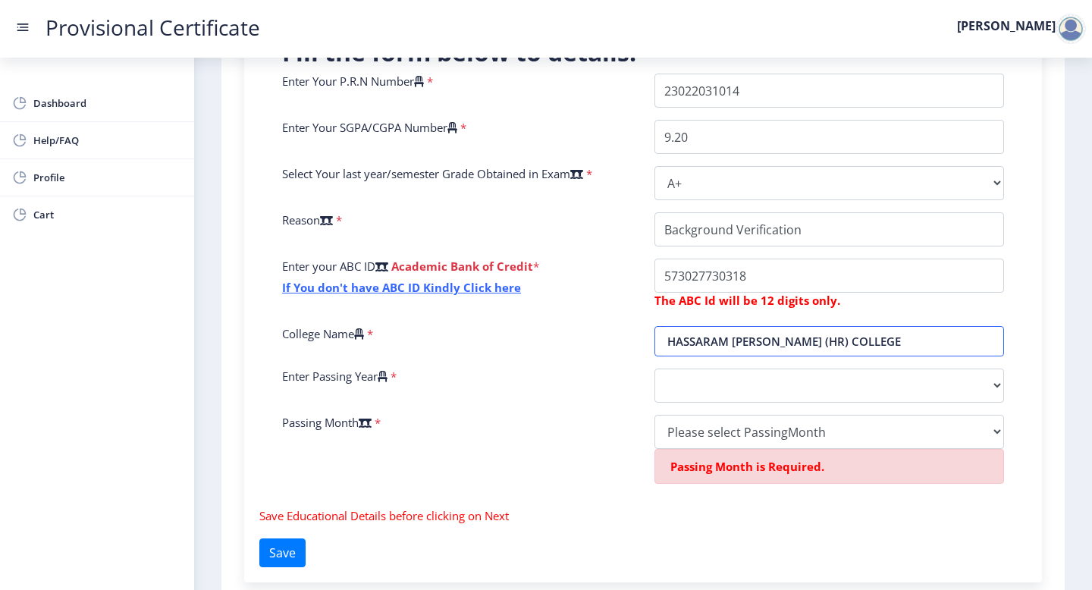
scroll to position [465, 0]
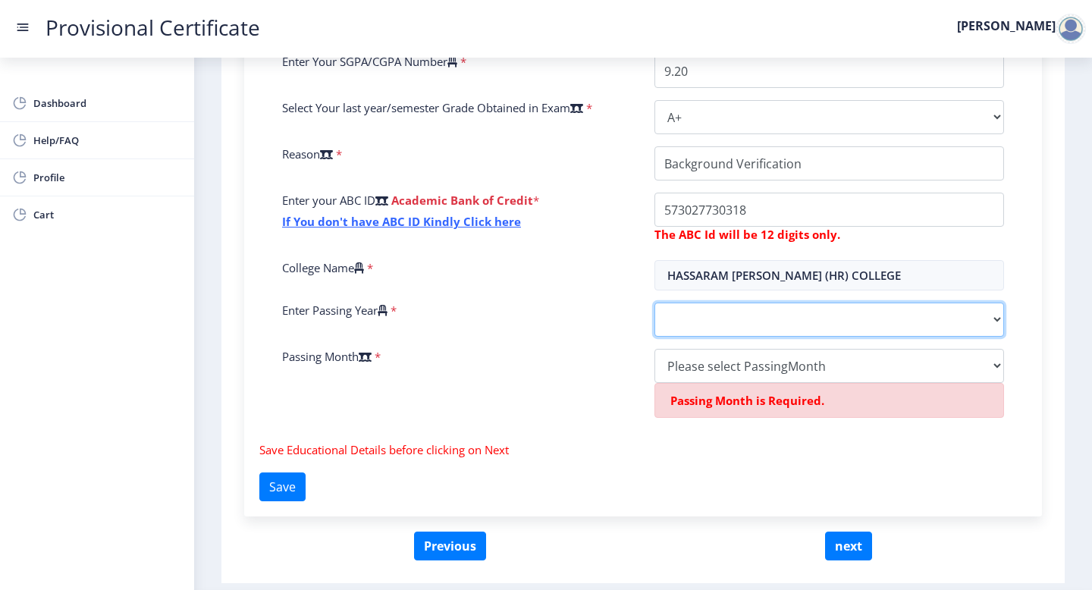
click at [723, 331] on select "2025 2024 2023 2022 2021 2020 2019 2018 2017 2016 2015 2014 2013 2012 2011 2010…" at bounding box center [830, 320] width 350 height 34
select select "2025"
click at [655, 303] on select "2025 2024 2023 2022 2021 2020 2019 2018 2017 2016 2015 2014 2013 2012 2011 2010…" at bounding box center [830, 320] width 350 height 34
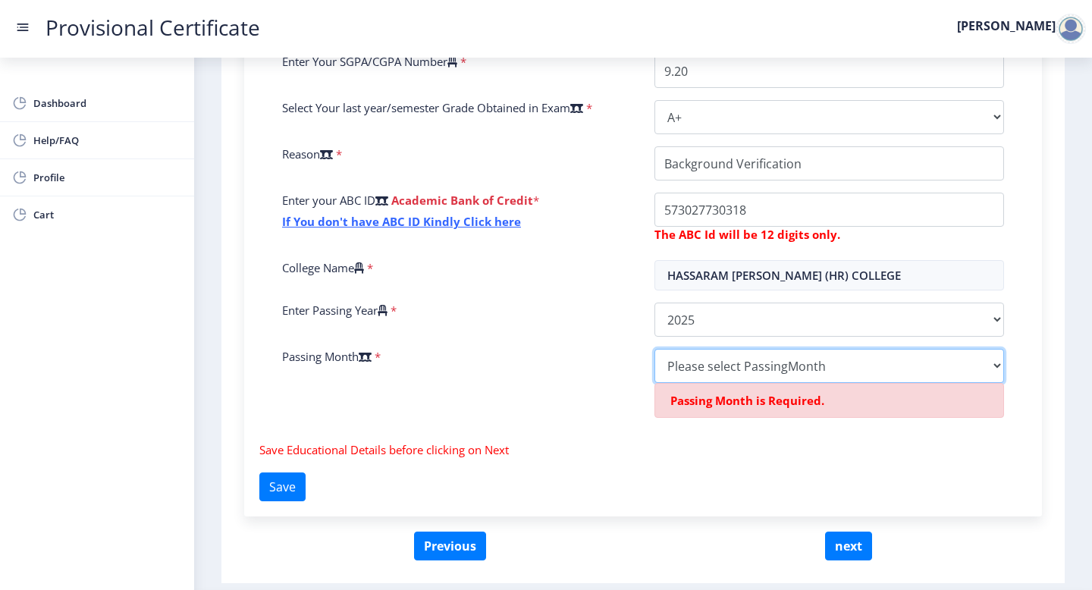
click at [705, 366] on select "Please select PassingMonth (01) January (02) February (03) March (04) April (05…" at bounding box center [830, 366] width 350 height 34
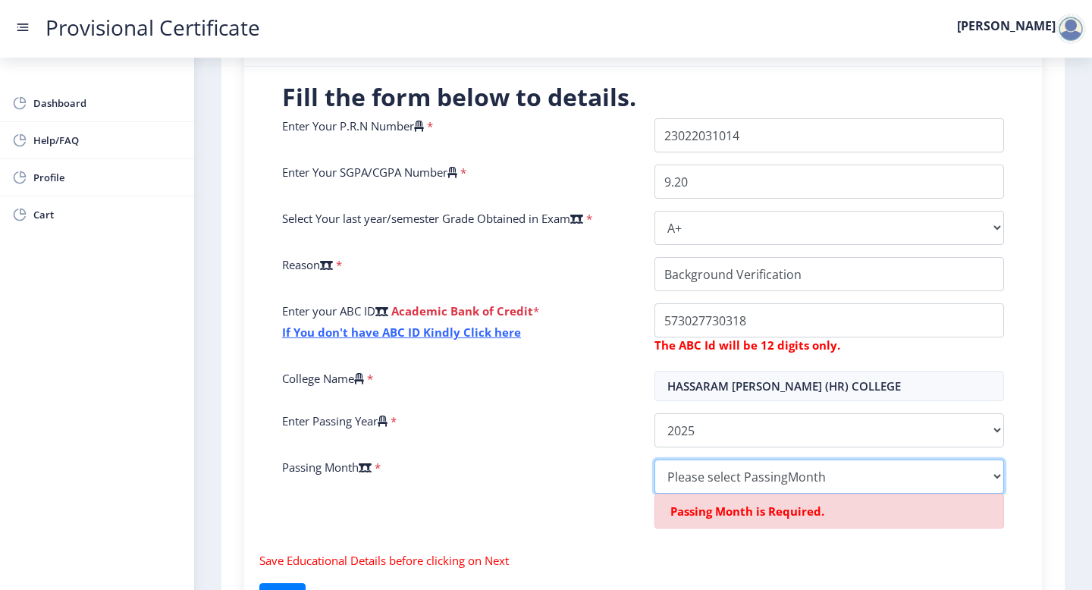
scroll to position [355, 0]
click at [820, 476] on select "Please select PassingMonth (01) January (02) February (03) March (04) April (05…" at bounding box center [830, 476] width 350 height 34
select select "April"
click at [655, 459] on select "Please select PassingMonth (01) January (02) February (03) March (04) April (05…" at bounding box center [830, 476] width 350 height 34
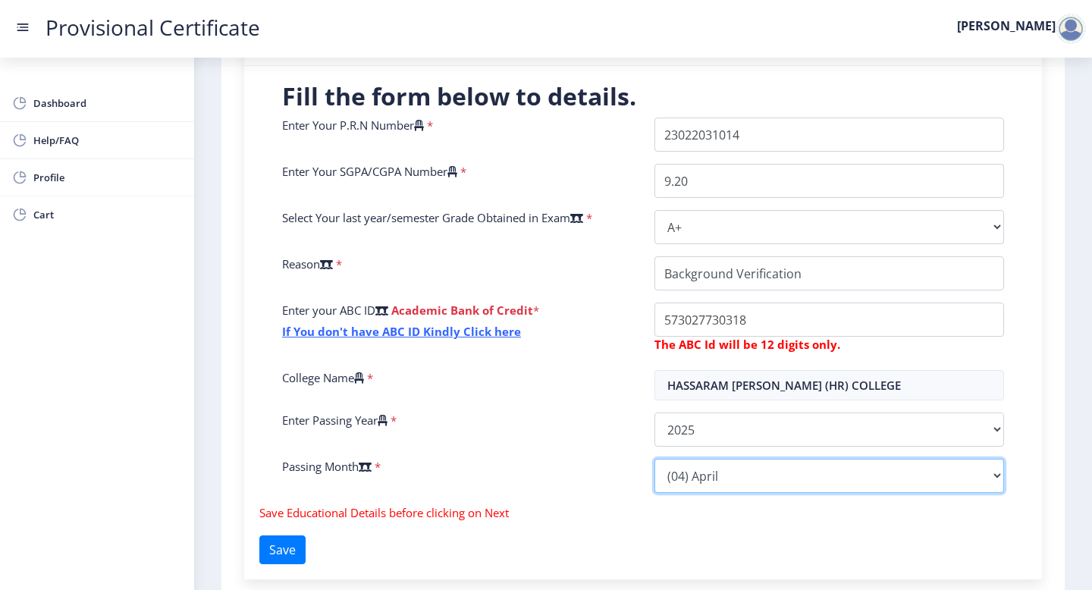
scroll to position [466, 0]
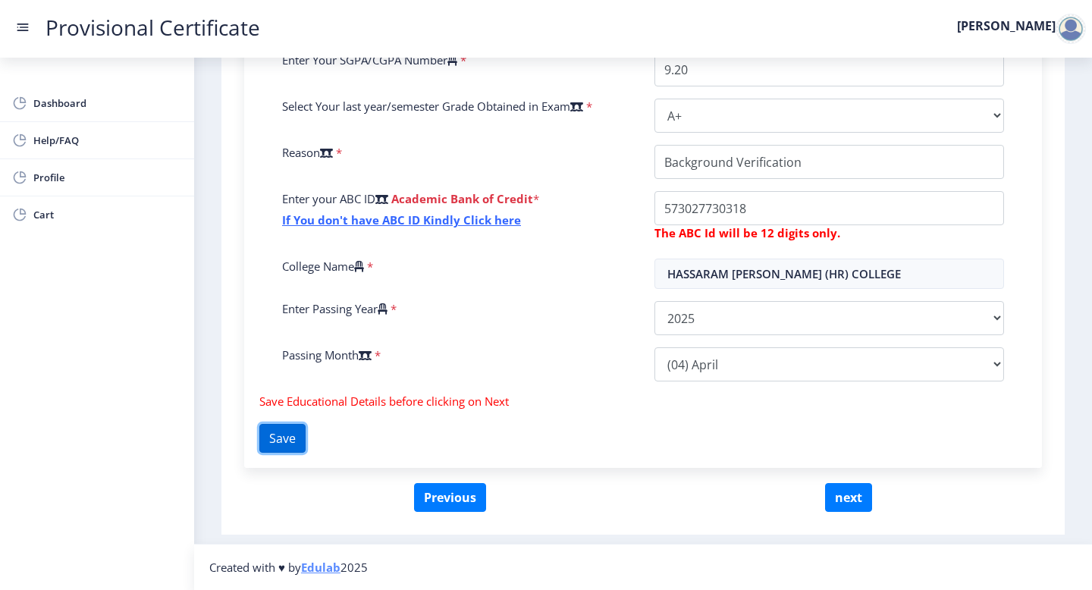
click at [306, 438] on button "Save" at bounding box center [282, 438] width 46 height 29
click at [840, 504] on button "next" at bounding box center [848, 497] width 47 height 29
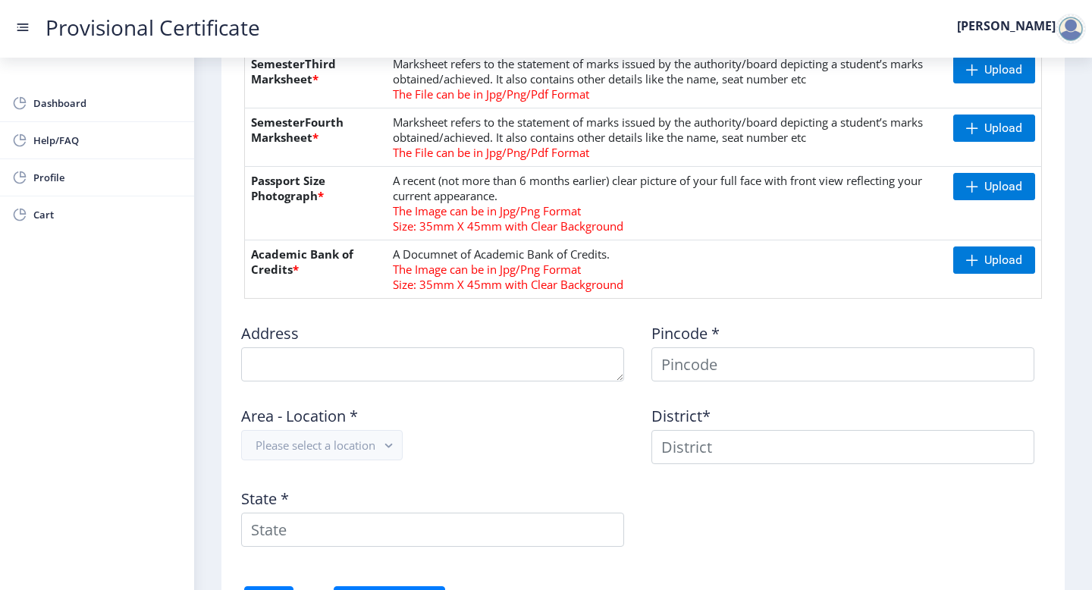
scroll to position [673, 0]
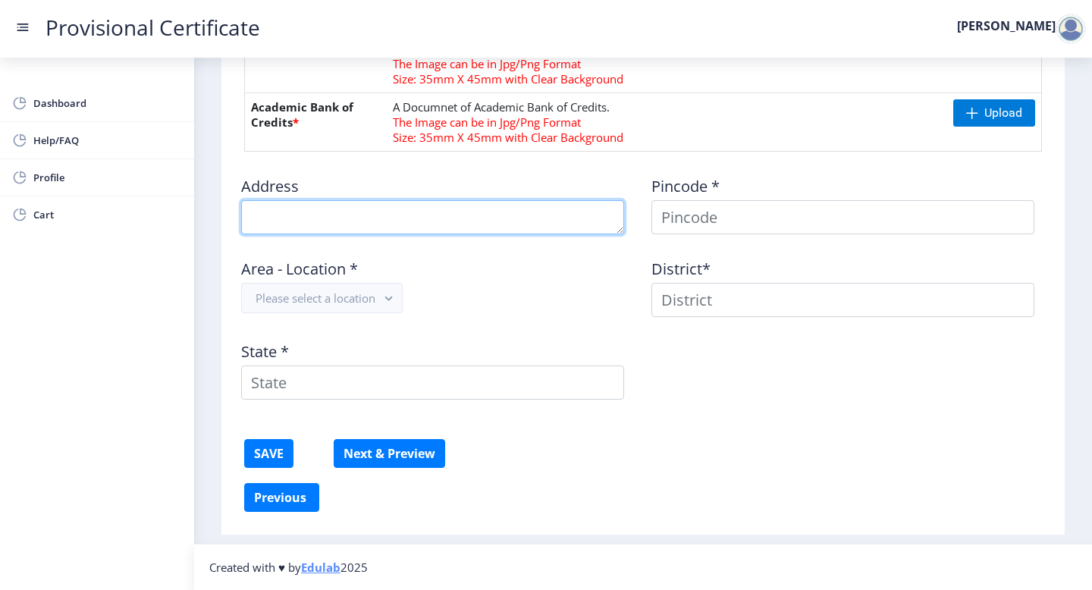
click at [432, 223] on textarea at bounding box center [432, 217] width 383 height 34
type textarea "A/104, [GEOGRAPHIC_DATA]"
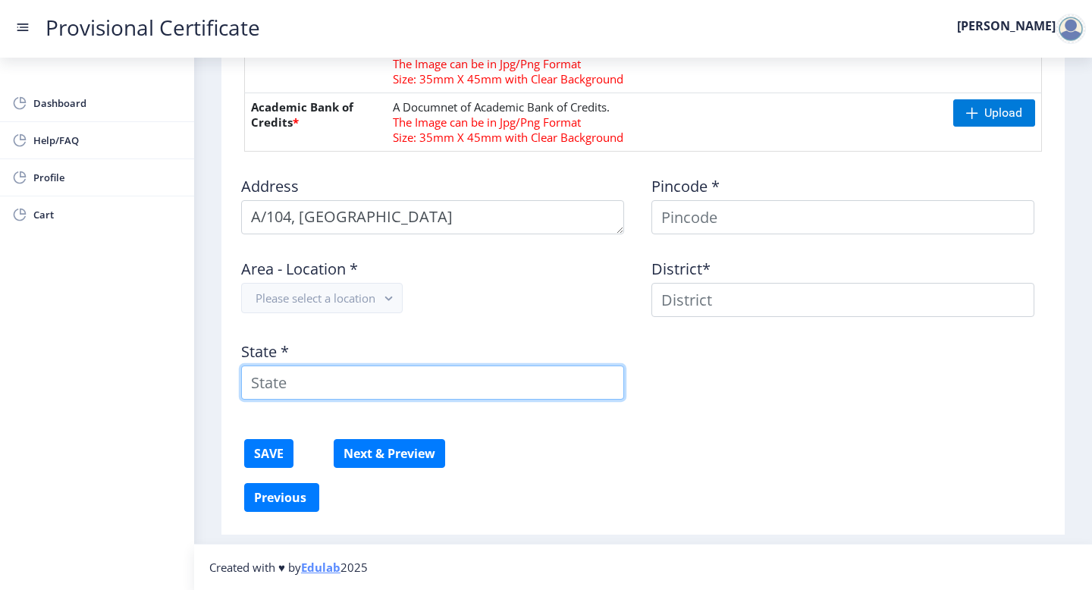
type input "[GEOGRAPHIC_DATA]"
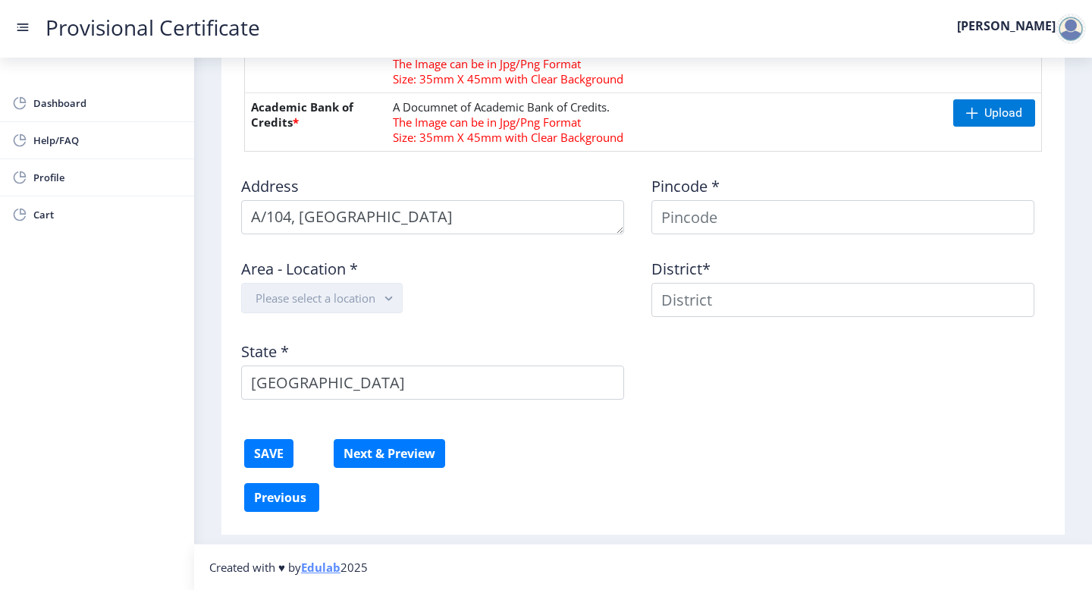
click at [371, 303] on button "Please select a location" at bounding box center [322, 298] width 162 height 30
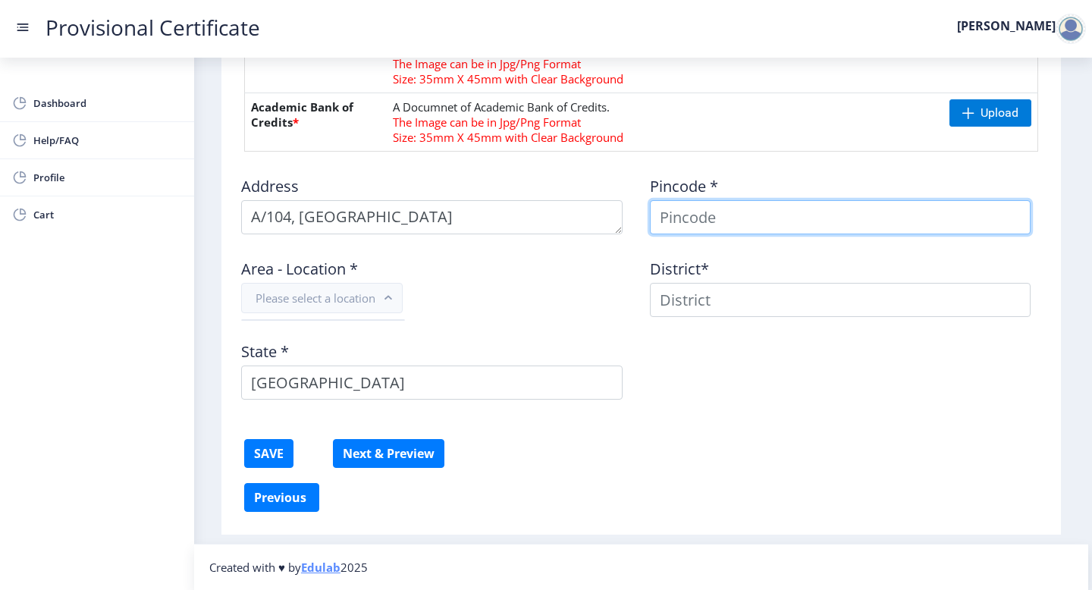
click at [671, 219] on input at bounding box center [841, 217] width 382 height 34
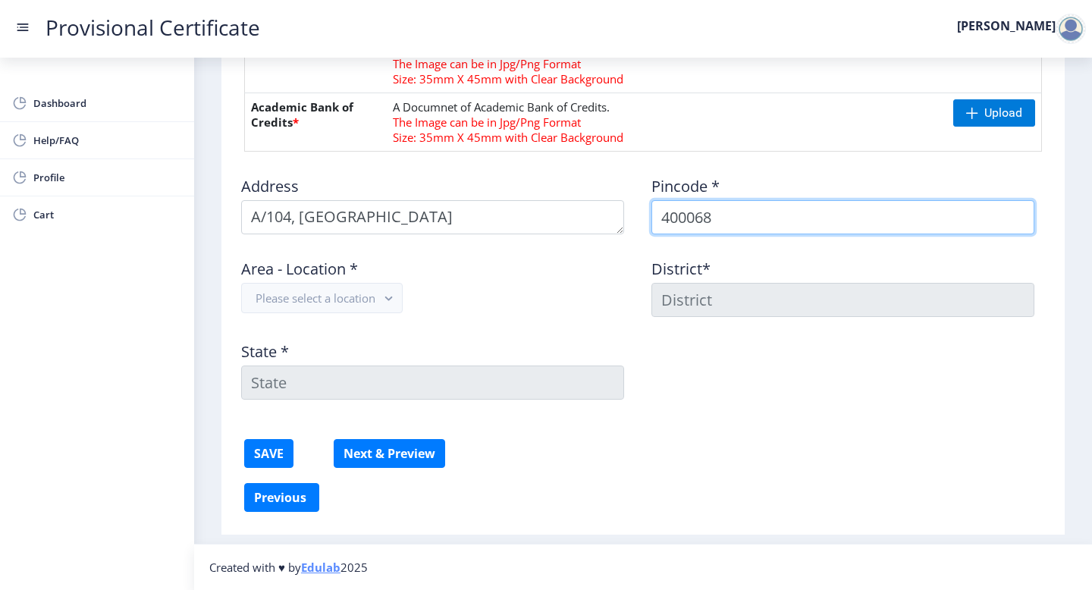
type input "400068"
click at [565, 301] on div "Area - Location * Please select a location" at bounding box center [438, 282] width 410 height 71
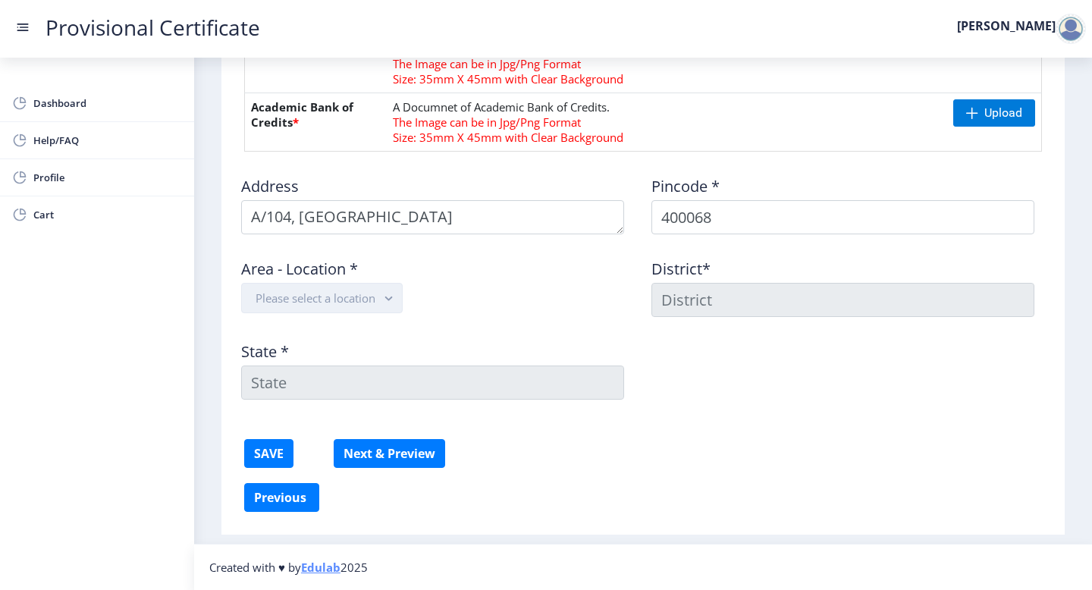
click at [391, 297] on rect "button" at bounding box center [388, 298] width 17 height 17
click at [344, 356] on nb-option "Dahisar SO" at bounding box center [323, 363] width 162 height 29
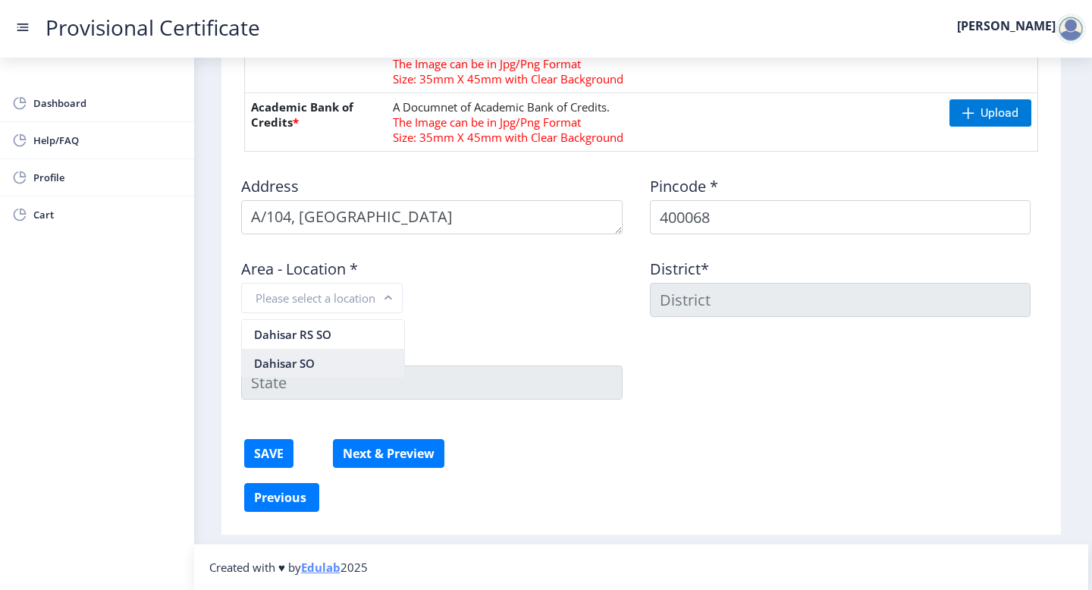
type input "MUMBAI SUBURBAN"
type input "[GEOGRAPHIC_DATA]"
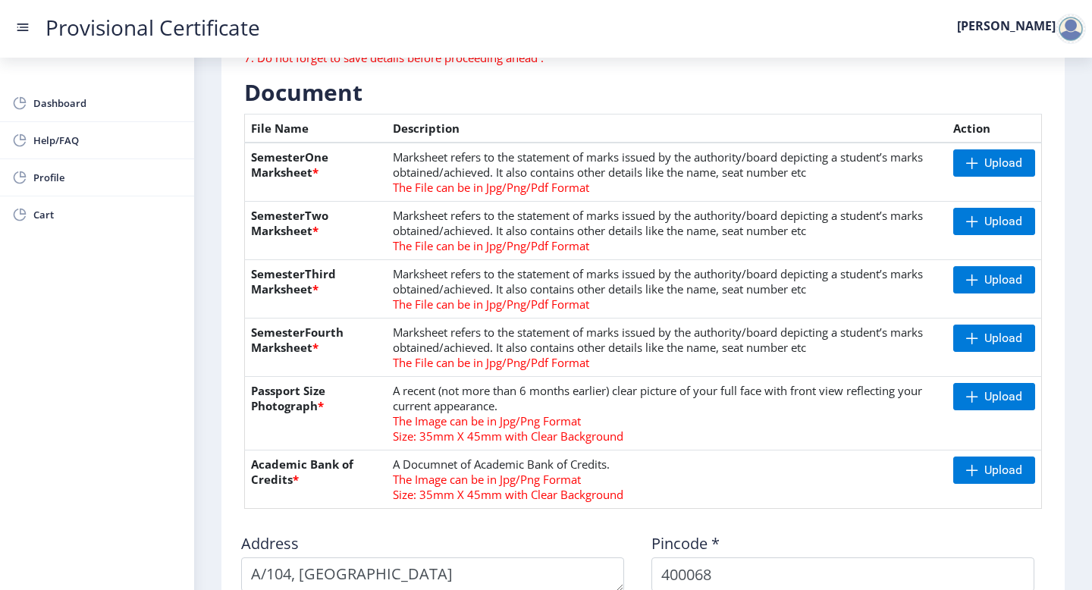
scroll to position [312, 0]
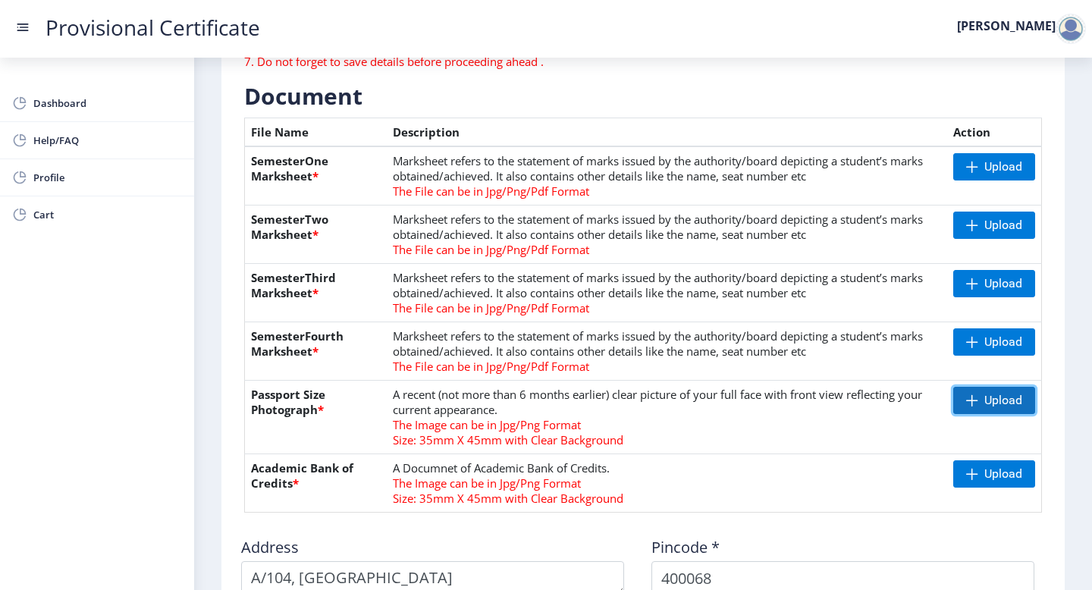
click at [1019, 400] on span "Upload" at bounding box center [994, 400] width 82 height 27
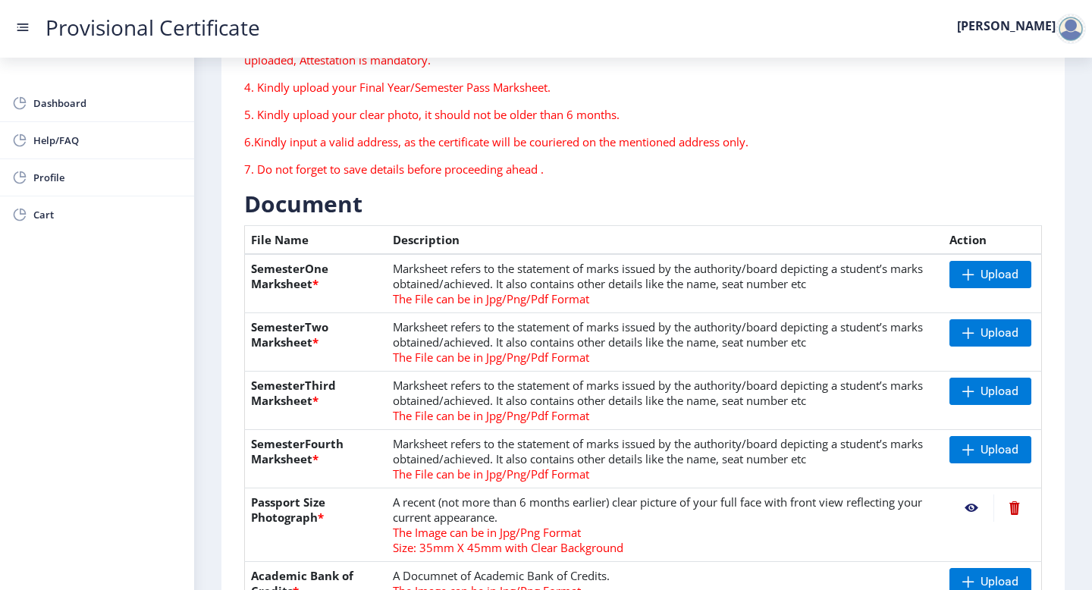
scroll to position [202, 0]
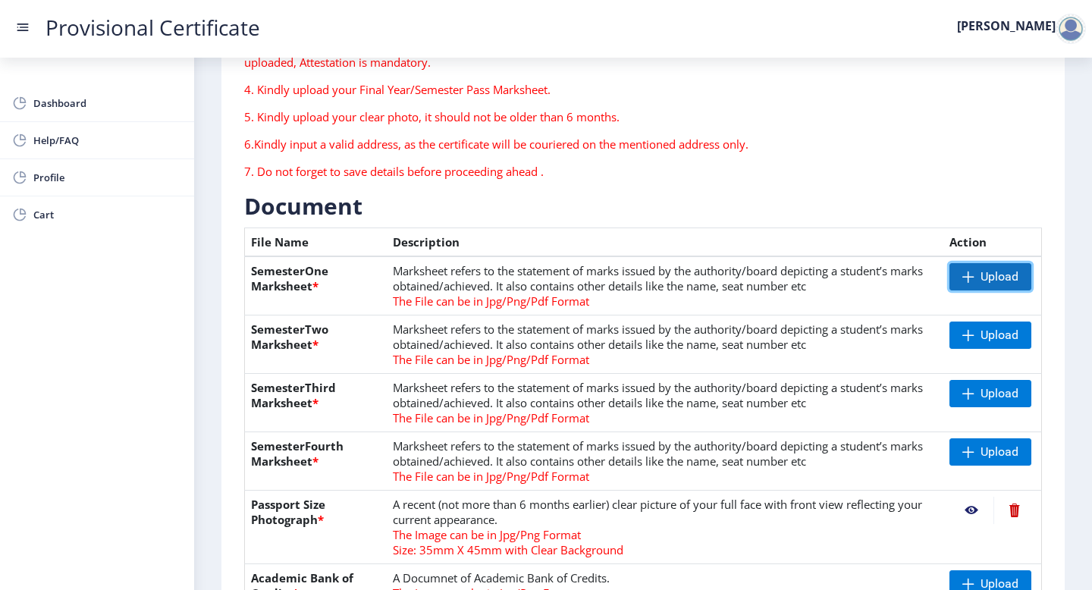
click at [971, 287] on span "Upload" at bounding box center [991, 276] width 82 height 27
click at [992, 328] on span "Upload" at bounding box center [1000, 335] width 38 height 15
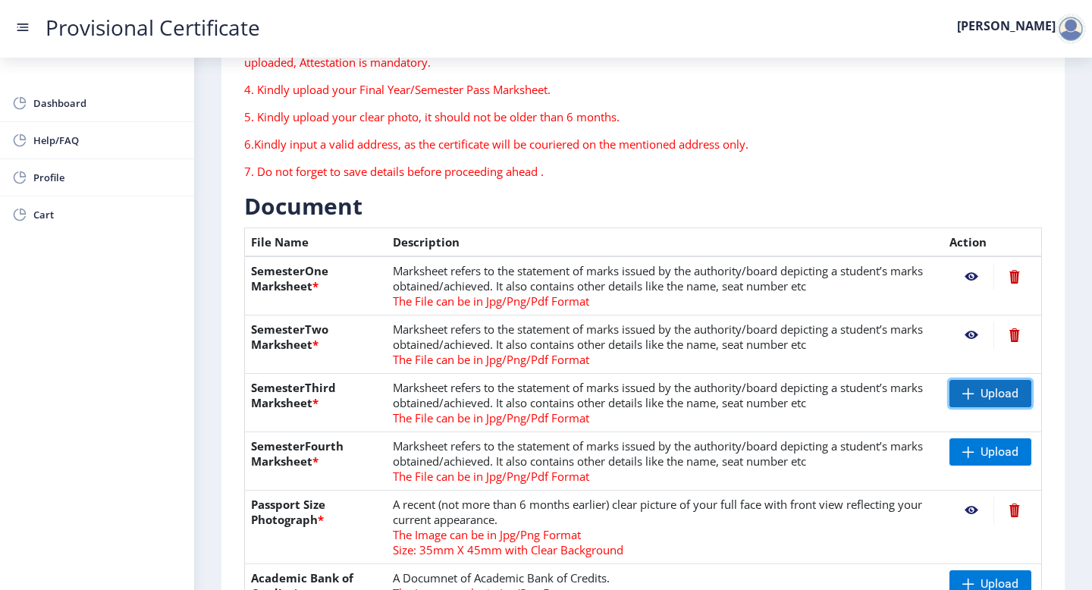
click at [972, 393] on span "Upload" at bounding box center [991, 393] width 82 height 27
click at [1009, 452] on span "Upload" at bounding box center [1000, 451] width 38 height 15
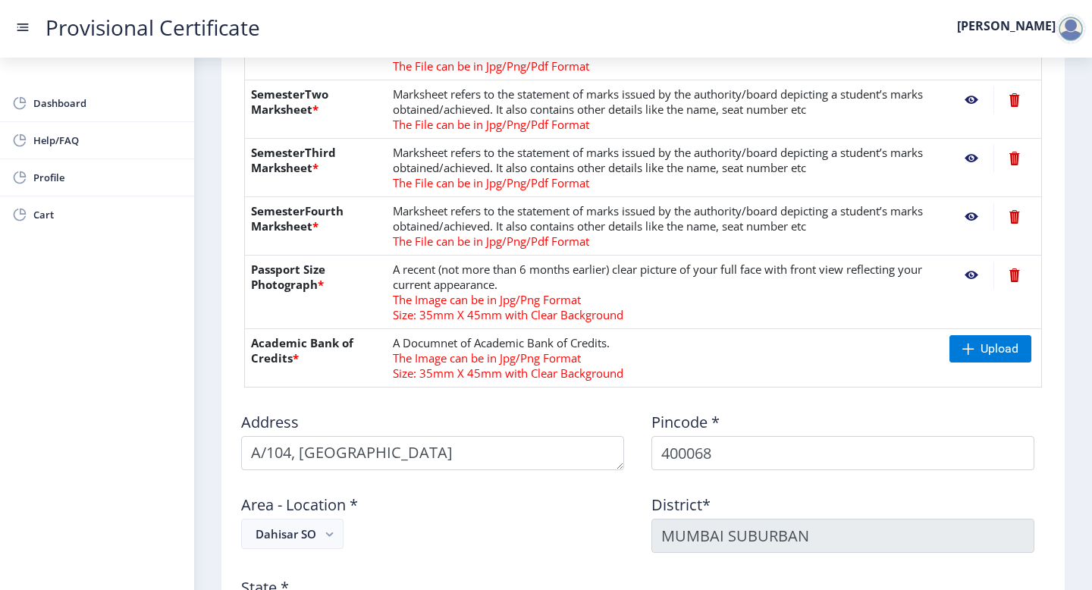
scroll to position [438, 0]
click at [967, 364] on td "Upload" at bounding box center [993, 357] width 99 height 58
click at [969, 356] on span "Upload" at bounding box center [991, 347] width 82 height 27
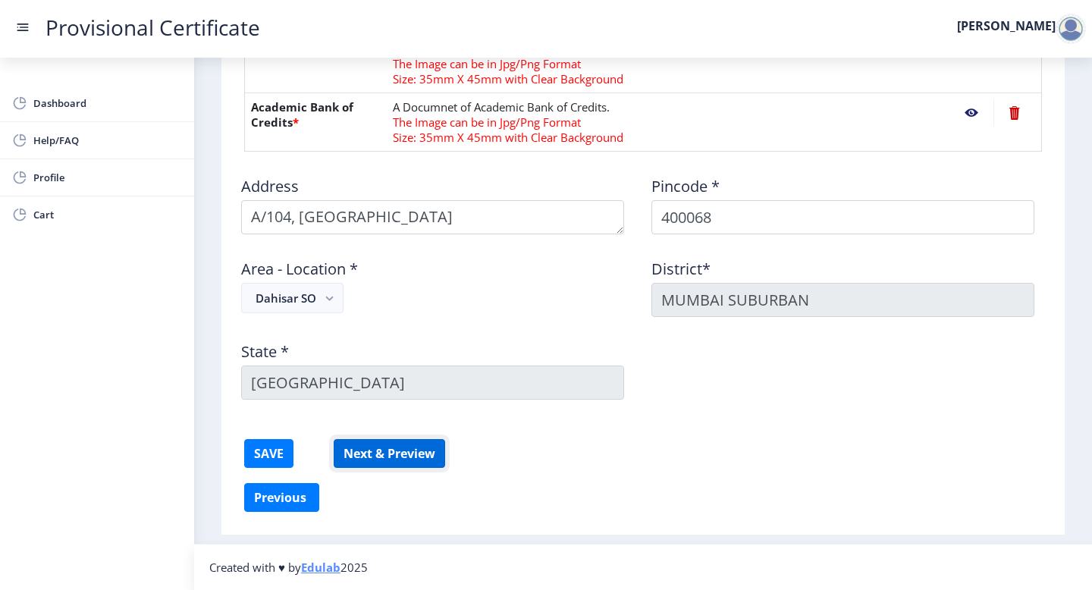
click at [375, 460] on button "Next & Preview" at bounding box center [389, 453] width 111 height 29
click at [262, 460] on button "SAVE" at bounding box center [268, 453] width 49 height 29
click at [394, 459] on button "Next & Preview" at bounding box center [389, 453] width 111 height 29
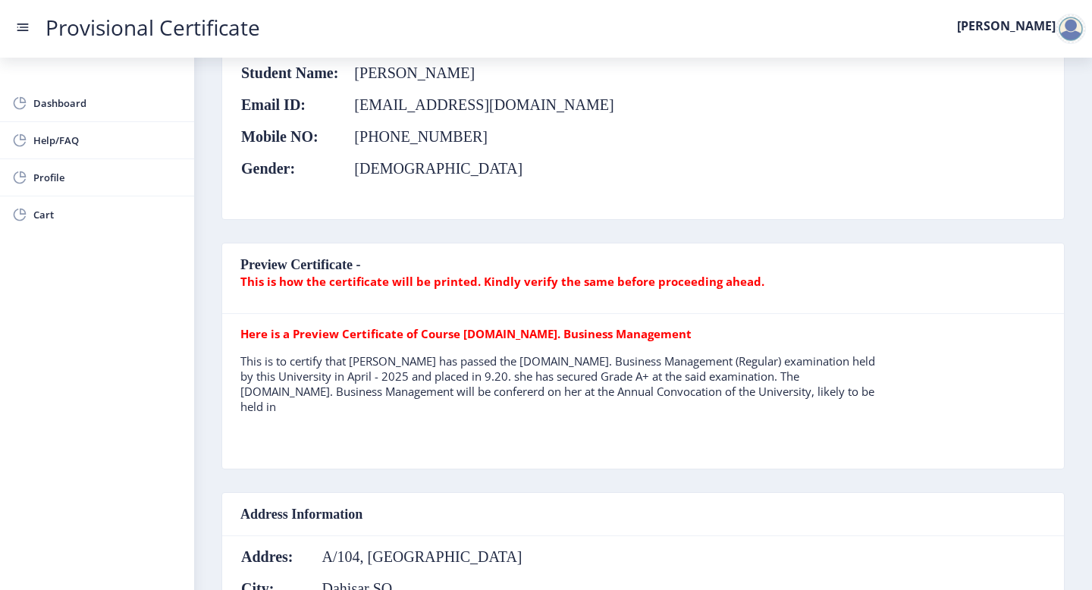
scroll to position [174, 0]
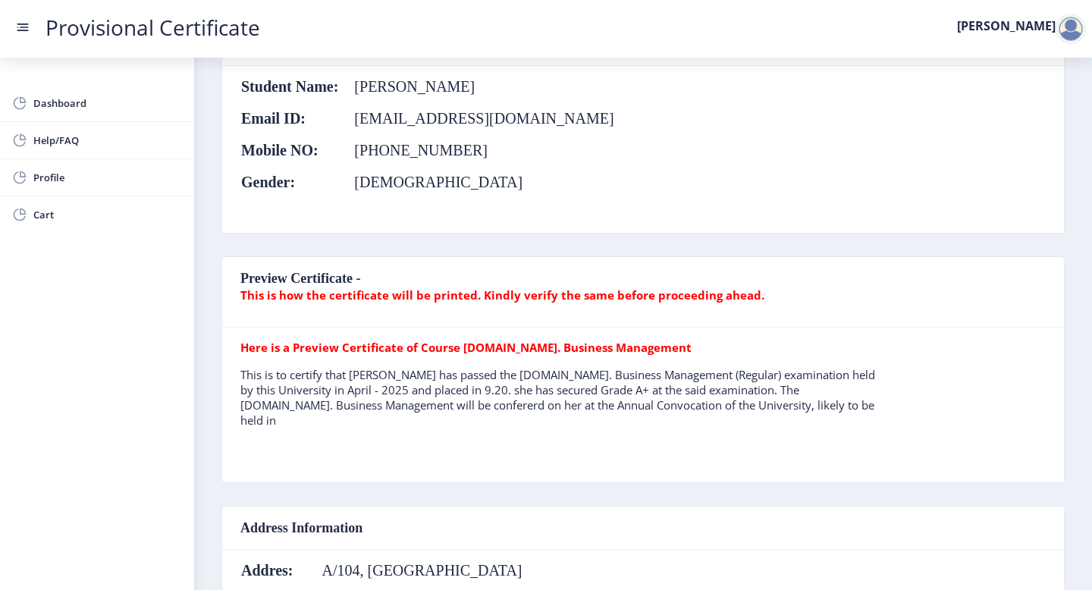
click at [714, 381] on p "This is to certify that [PERSON_NAME] has passed the [DOMAIN_NAME]. Business Ma…" at bounding box center [562, 397] width 645 height 61
click at [667, 426] on table "Here is a Preview Certificate of Course [DOMAIN_NAME]. Business Management This…" at bounding box center [562, 405] width 645 height 130
click at [532, 347] on b "Here is a Preview Certificate of Course [DOMAIN_NAME]. Business Management" at bounding box center [465, 347] width 451 height 15
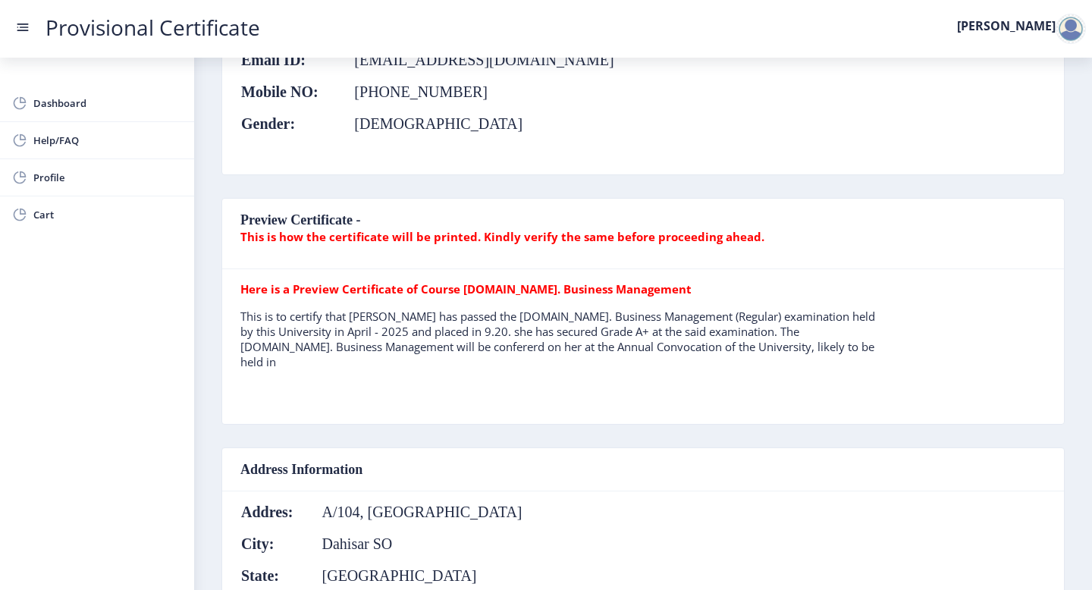
scroll to position [227, 0]
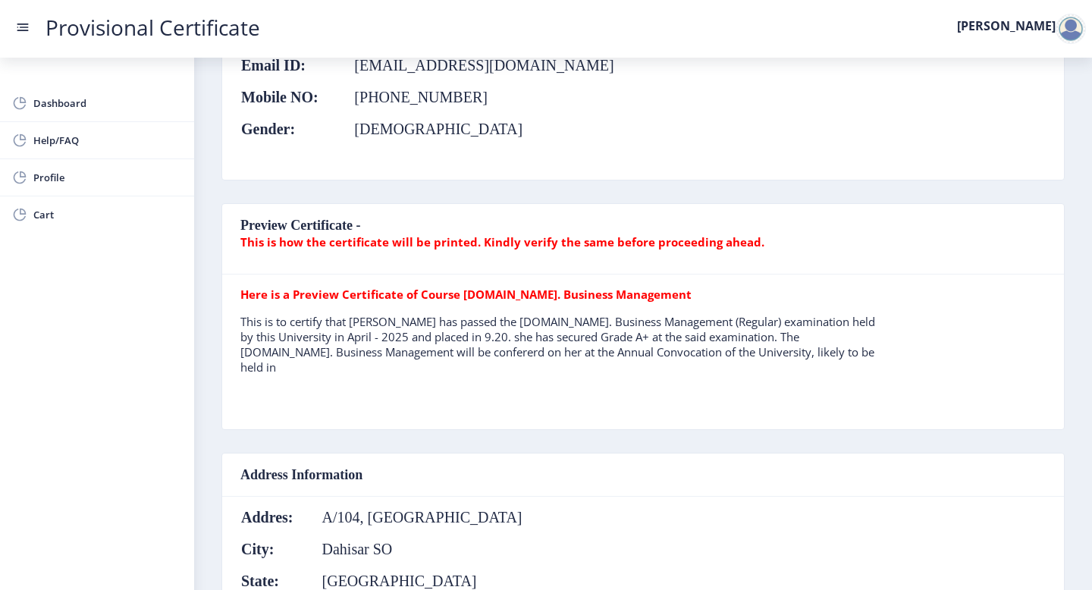
click at [557, 240] on b "This is how the certificate will be printed. Kindly verify the same before proc…" at bounding box center [502, 241] width 524 height 15
click at [501, 312] on tr "Here is a Preview Certificate of Course [DOMAIN_NAME]. Business Management This…" at bounding box center [562, 337] width 645 height 100
click at [484, 294] on b "Here is a Preview Certificate of Course [DOMAIN_NAME]. Business Management" at bounding box center [465, 294] width 451 height 15
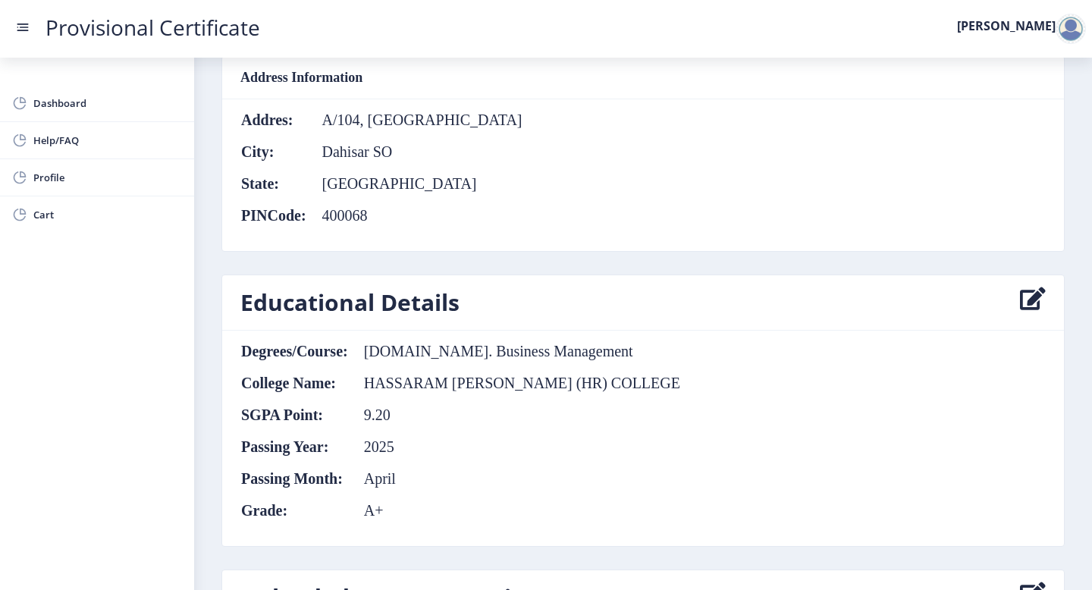
scroll to position [938, 0]
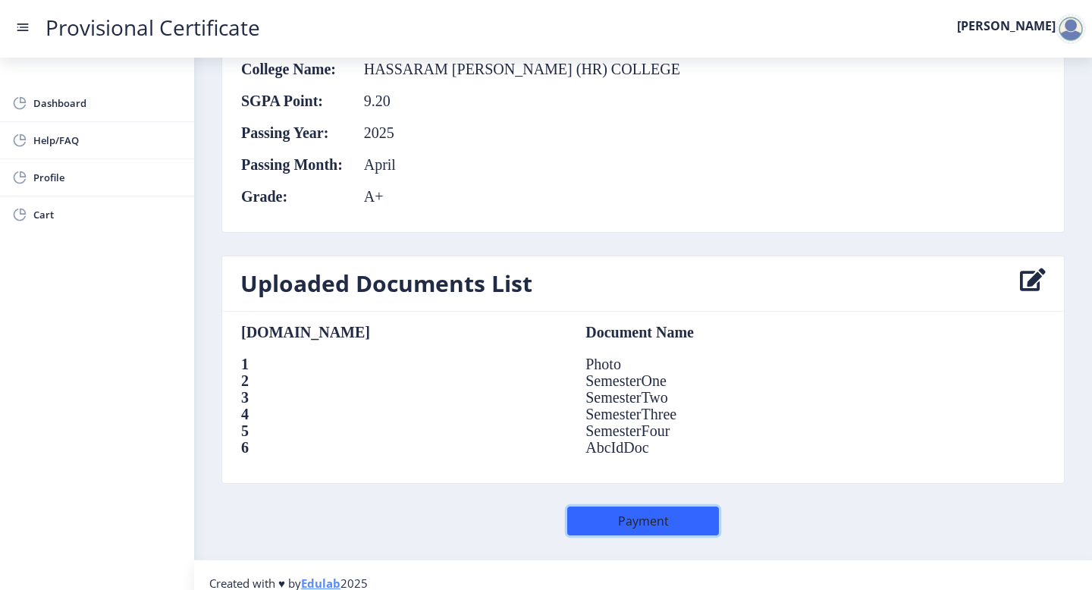
click at [668, 507] on button "Payment" at bounding box center [643, 521] width 152 height 29
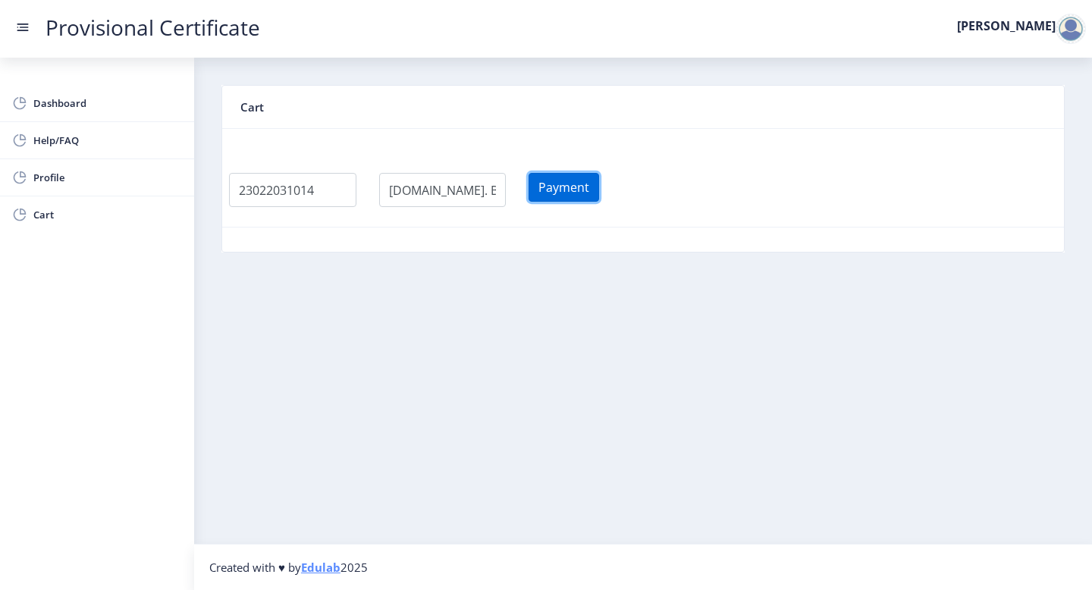
click at [596, 194] on button "Payment" at bounding box center [564, 187] width 71 height 29
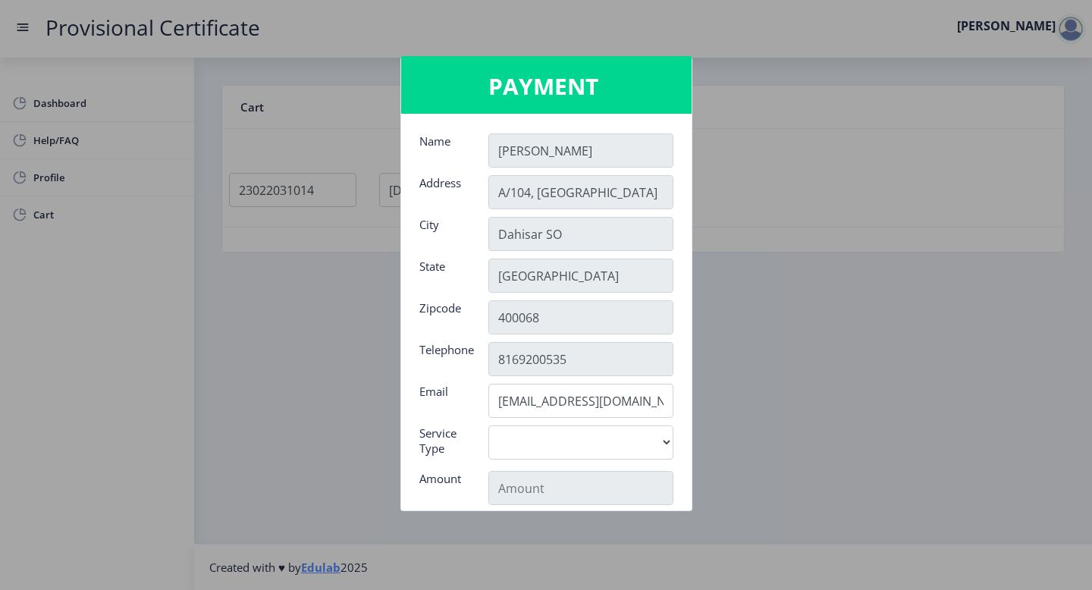
scroll to position [240, 0]
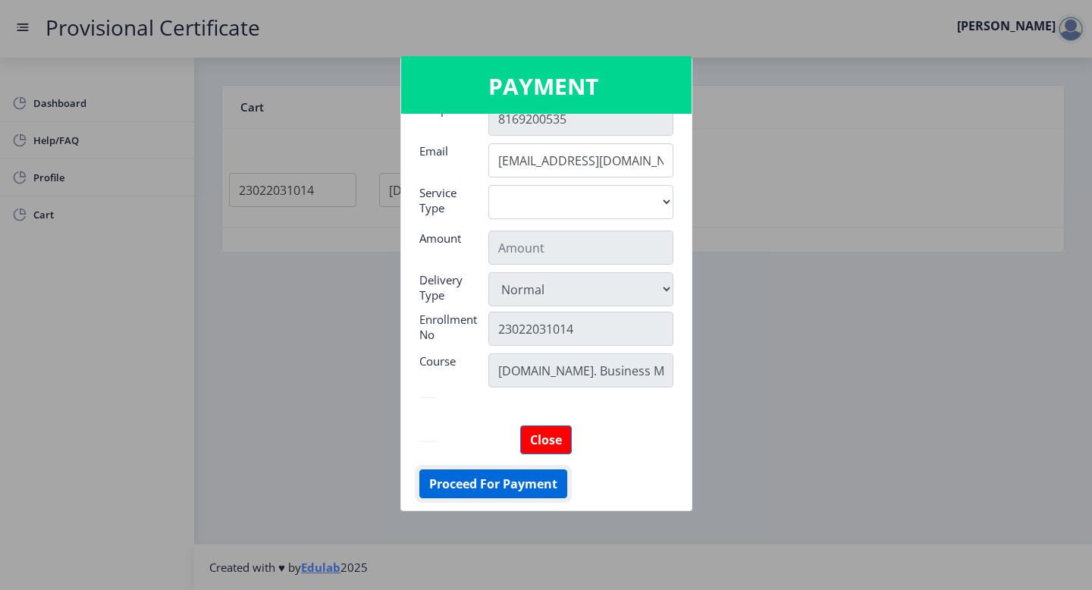
click at [509, 481] on button "Proceed For Payment" at bounding box center [493, 484] width 148 height 29
click at [534, 488] on button "Proceed For Payment" at bounding box center [493, 484] width 148 height 29
click at [497, 490] on button "Proceed For Payment" at bounding box center [493, 484] width 148 height 29
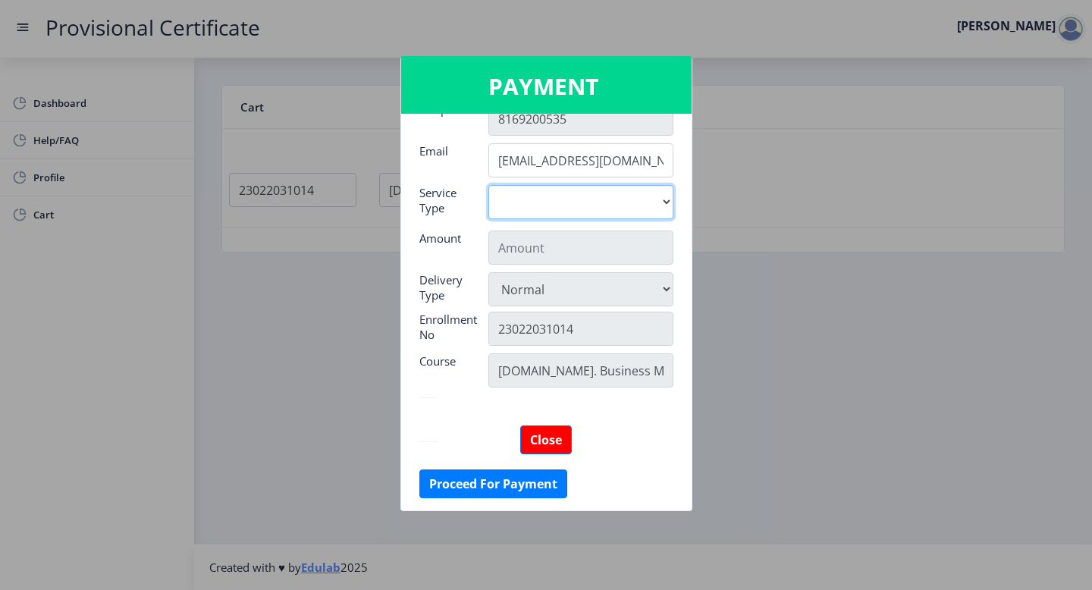
click at [615, 206] on select "Digital" at bounding box center [580, 202] width 185 height 34
select select "old"
click at [488, 185] on select "Digital" at bounding box center [580, 202] width 185 height 34
type input "795"
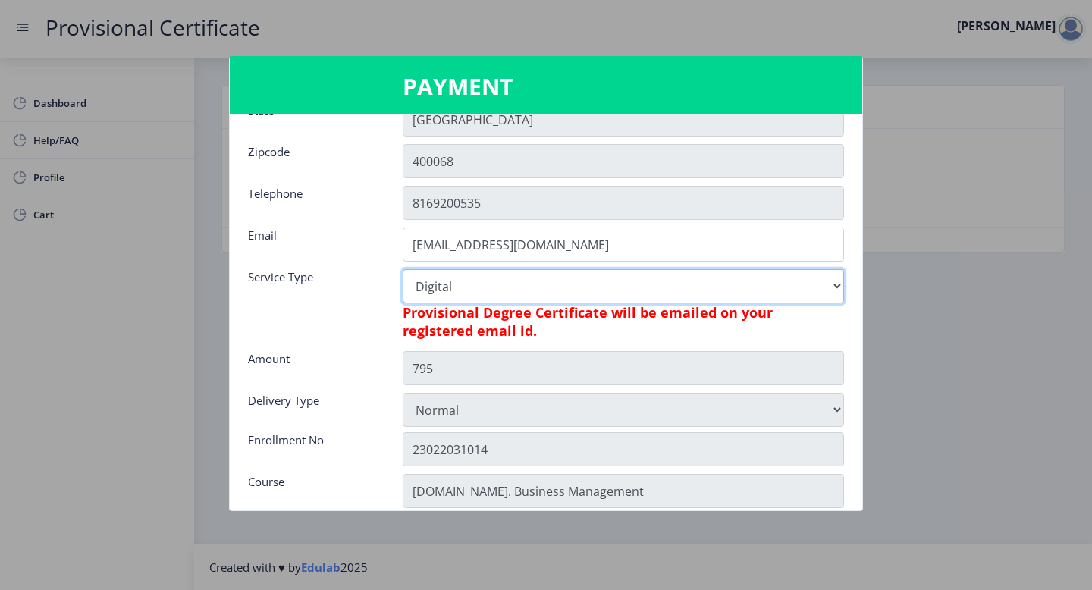
scroll to position [0, 0]
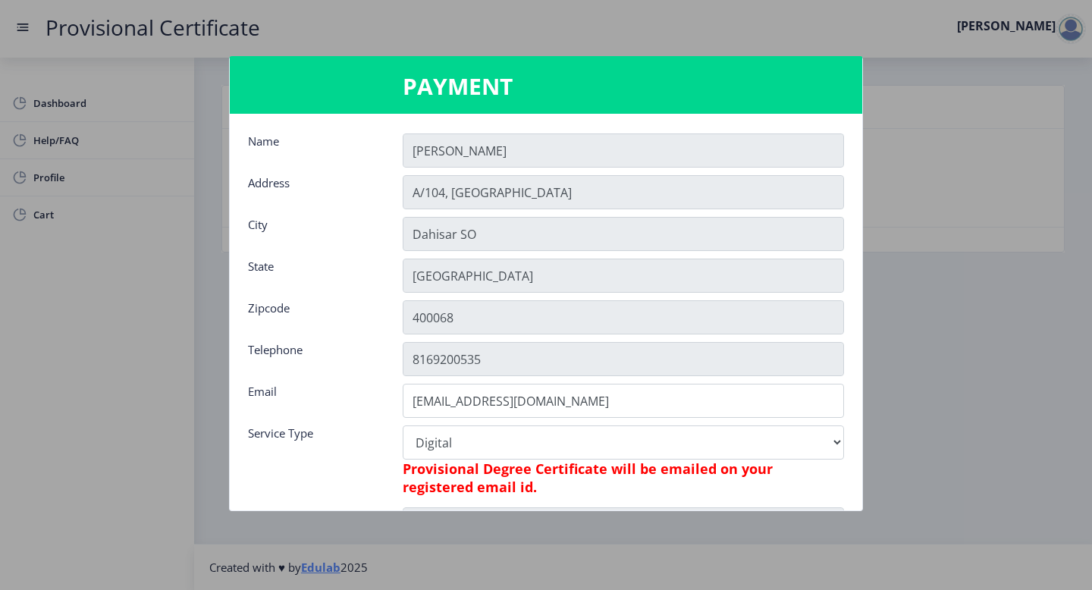
click at [391, 351] on div "8169200535" at bounding box center [623, 359] width 464 height 34
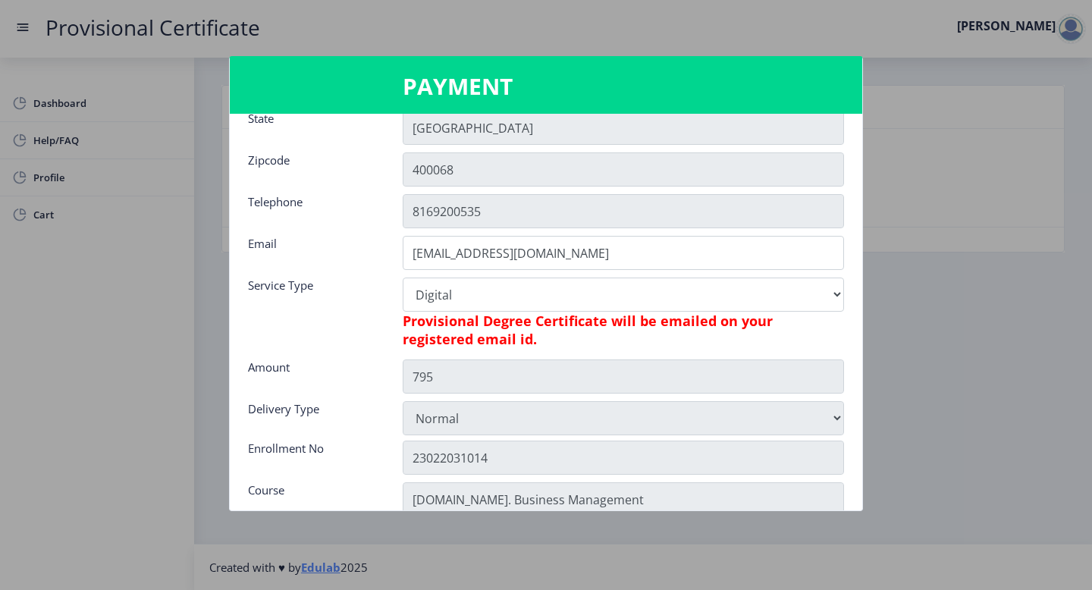
scroll to position [277, 0]
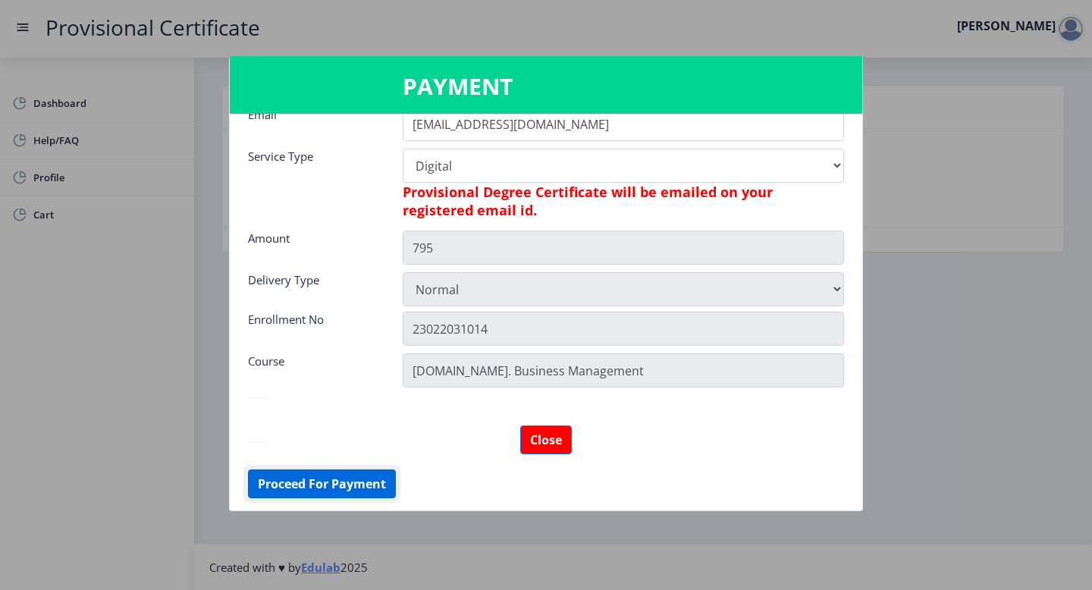
click at [341, 485] on button "Proceed For Payment" at bounding box center [322, 484] width 148 height 29
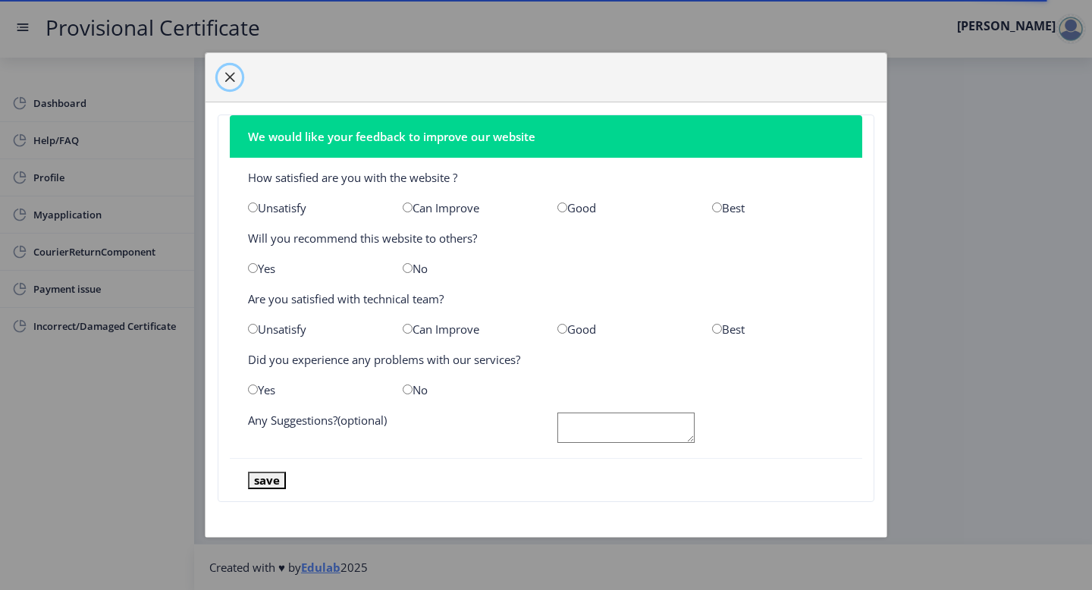
click at [237, 74] on button "button" at bounding box center [230, 77] width 24 height 24
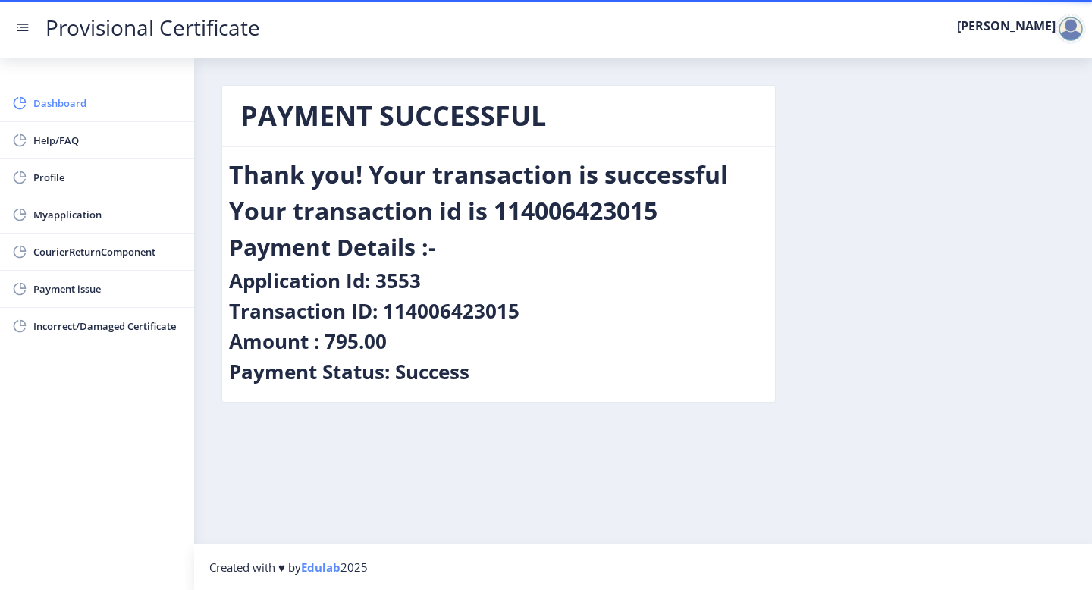
click at [58, 103] on span "Dashboard" at bounding box center [107, 103] width 149 height 18
